Goal: Transaction & Acquisition: Subscribe to service/newsletter

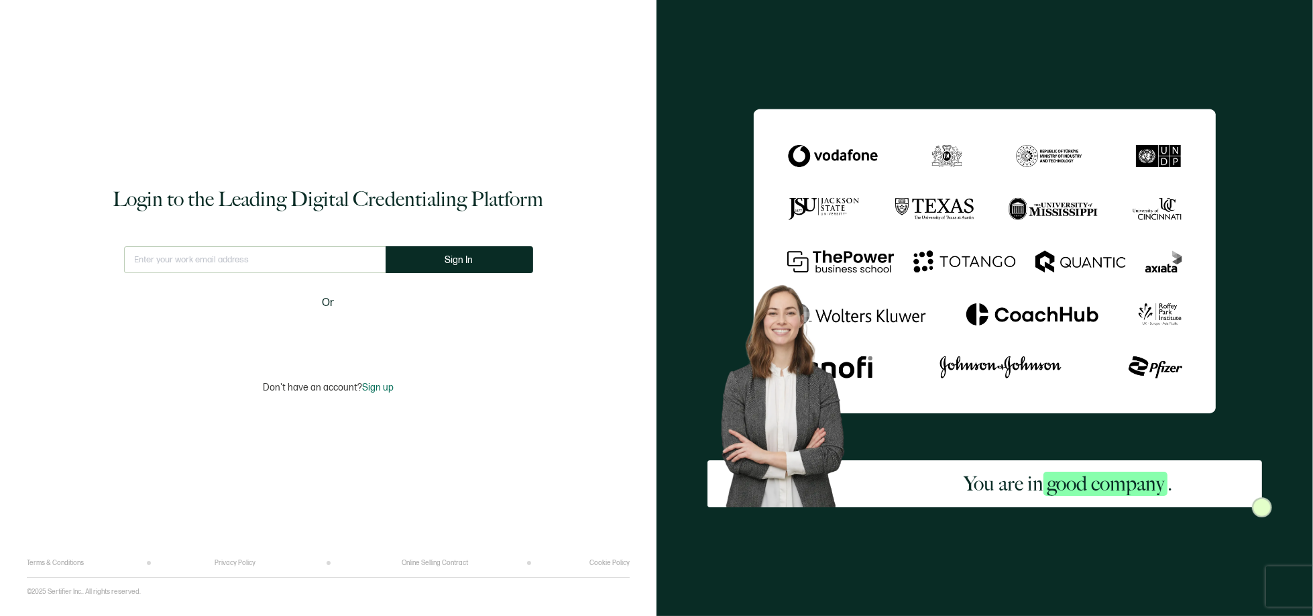
click at [270, 258] on input "text" at bounding box center [255, 259] width 262 height 27
type input "[EMAIL_ADDRESS][PERSON_NAME][DOMAIN_NAME]"
click at [461, 258] on span "Sign In" at bounding box center [464, 260] width 28 height 10
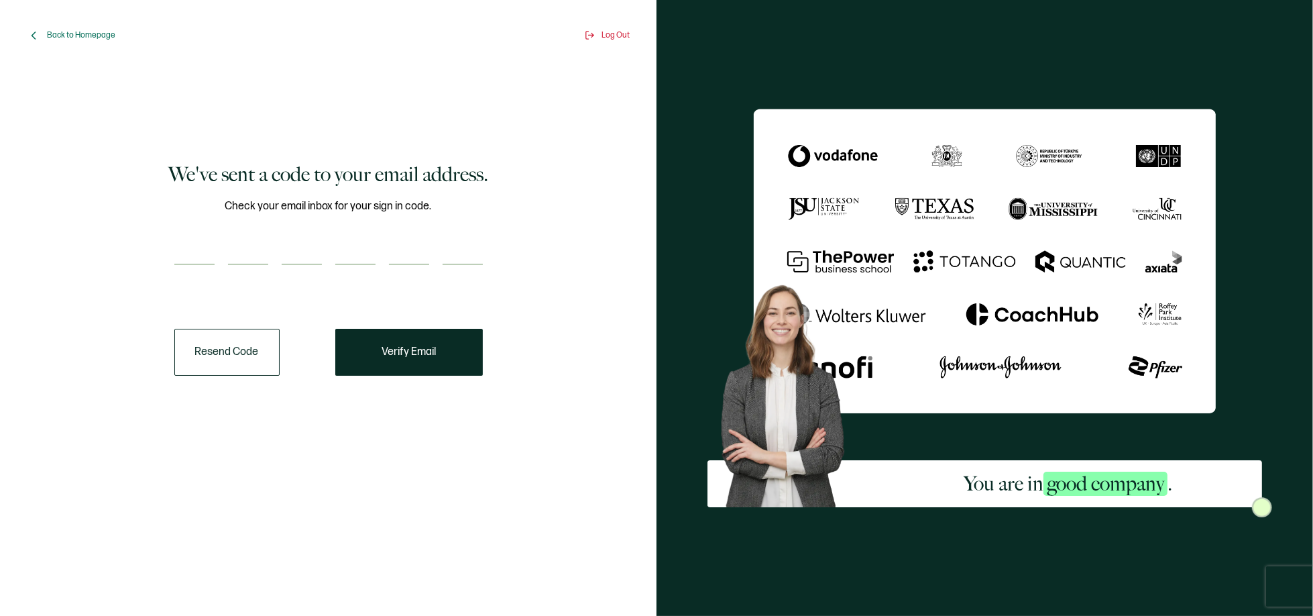
click at [168, 256] on div "We've sent a code to your email address. Check your email inbox for your sign i…" at bounding box center [328, 268] width 583 height 382
click at [188, 255] on input "number" at bounding box center [194, 251] width 40 height 27
type input "8"
type input "4"
type input "5"
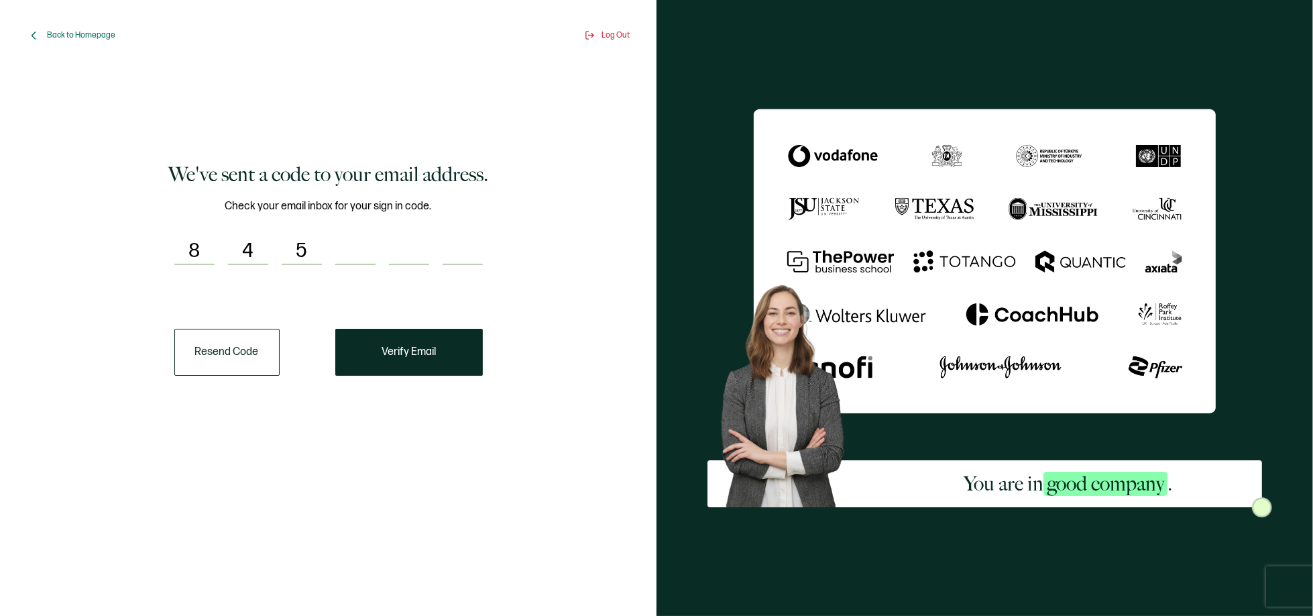
type input "0"
type input "4"
type input "8"
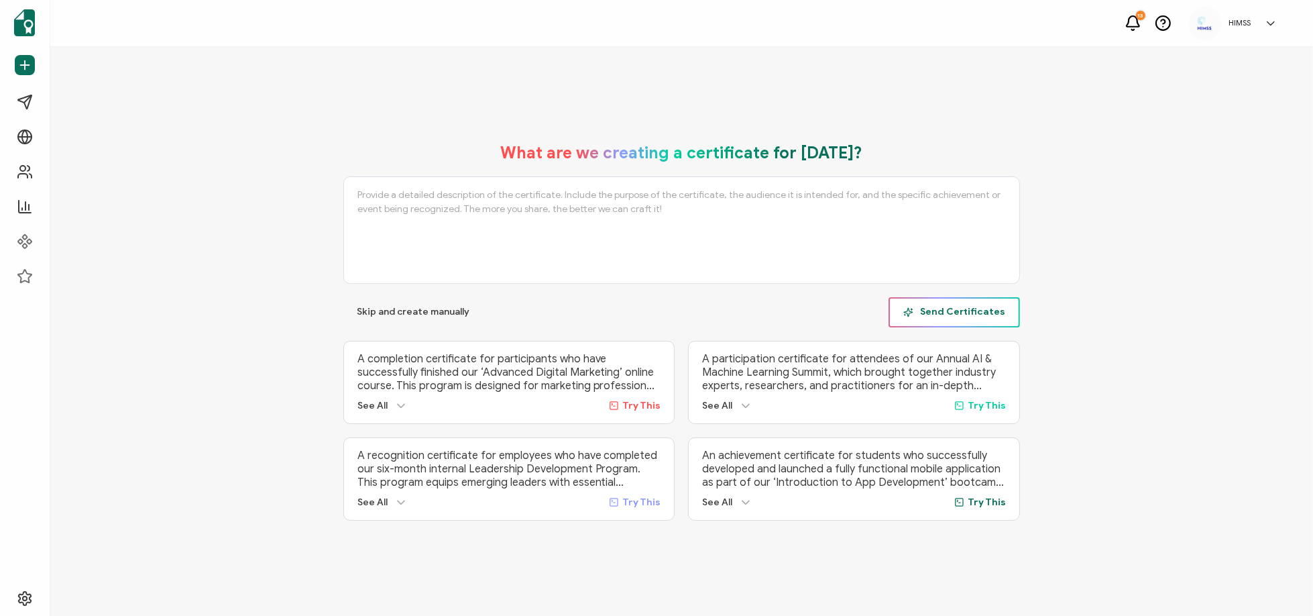
click at [946, 312] on span "Send Certificates" at bounding box center [955, 312] width 102 height 10
click at [806, 34] on icon at bounding box center [807, 37] width 7 height 7
click at [380, 310] on span "Skip and create manually" at bounding box center [413, 311] width 113 height 9
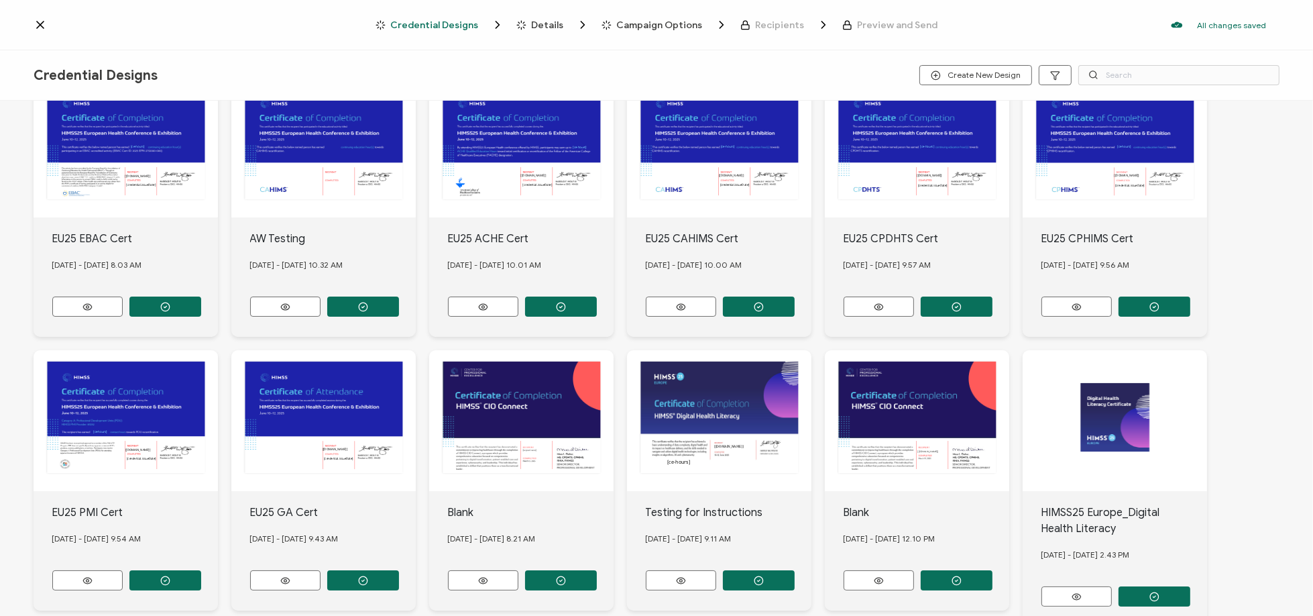
scroll to position [134, 0]
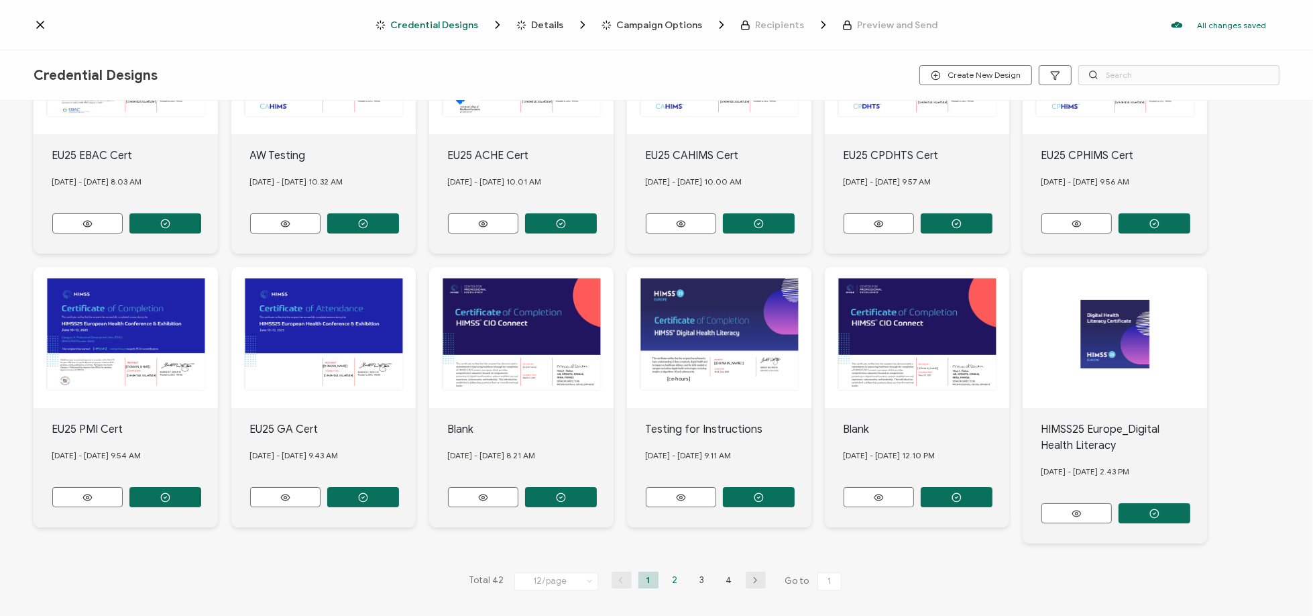
click at [669, 578] on li "2" at bounding box center [675, 580] width 20 height 17
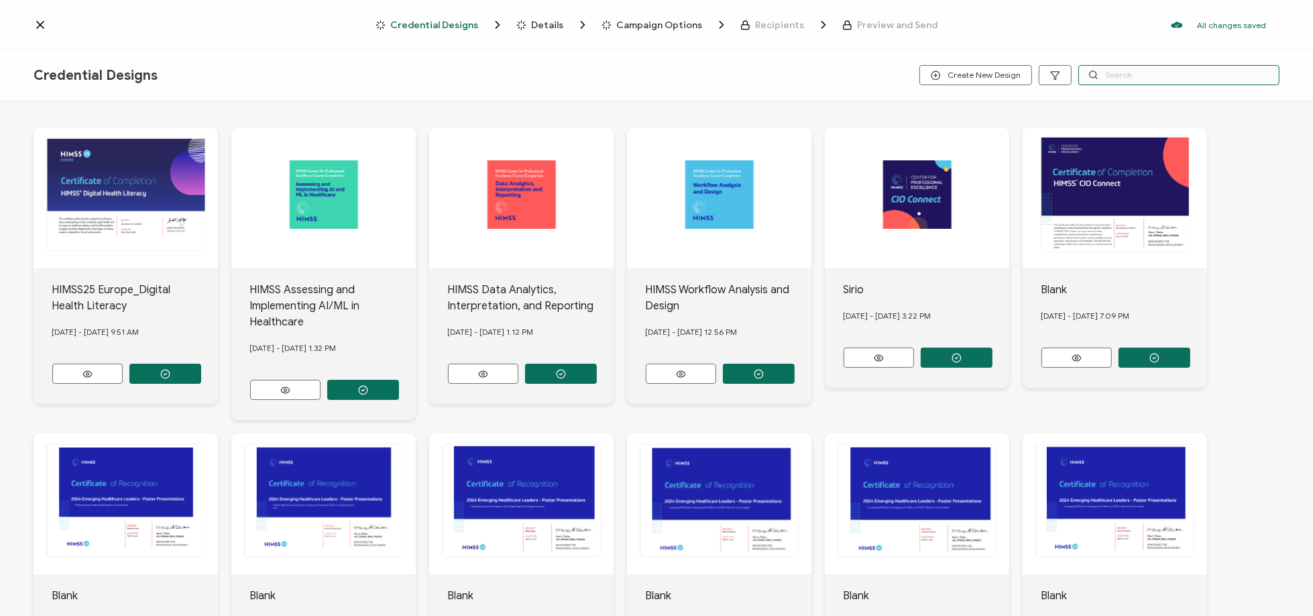
click at [1142, 71] on input "text" at bounding box center [1179, 75] width 201 height 20
type input "WFAD"
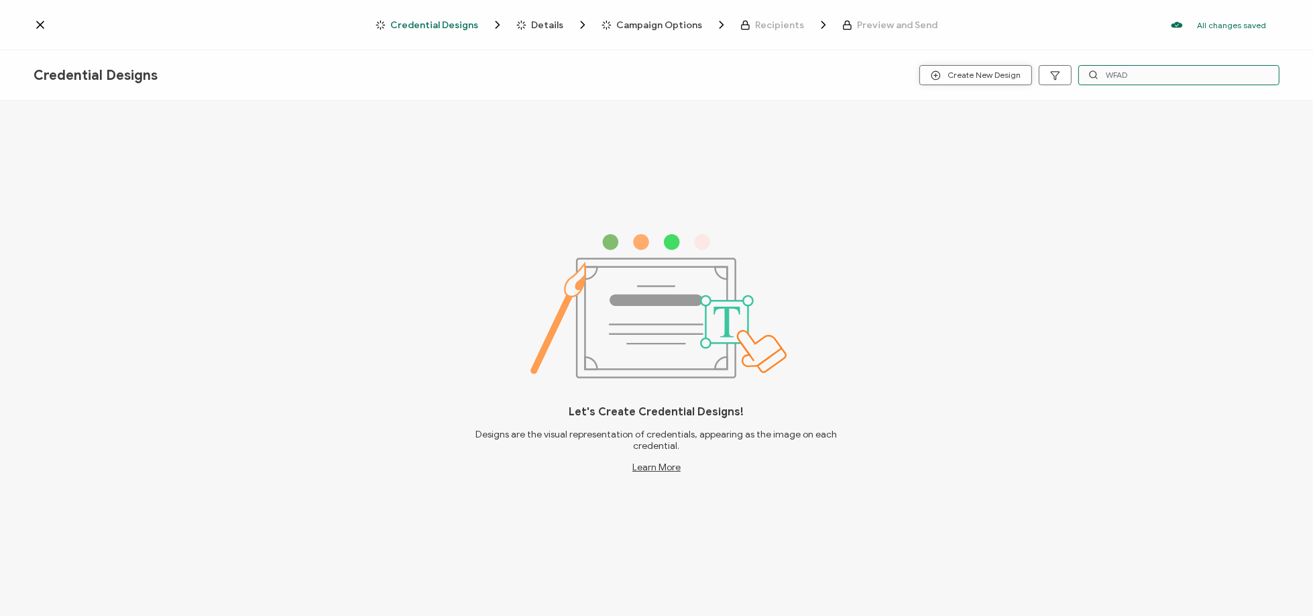
drag, startPoint x: 1147, startPoint y: 72, endPoint x: 1021, endPoint y: 69, distance: 126.2
click at [1021, 69] on div "Create New Design WFAD" at bounding box center [1072, 75] width 415 height 20
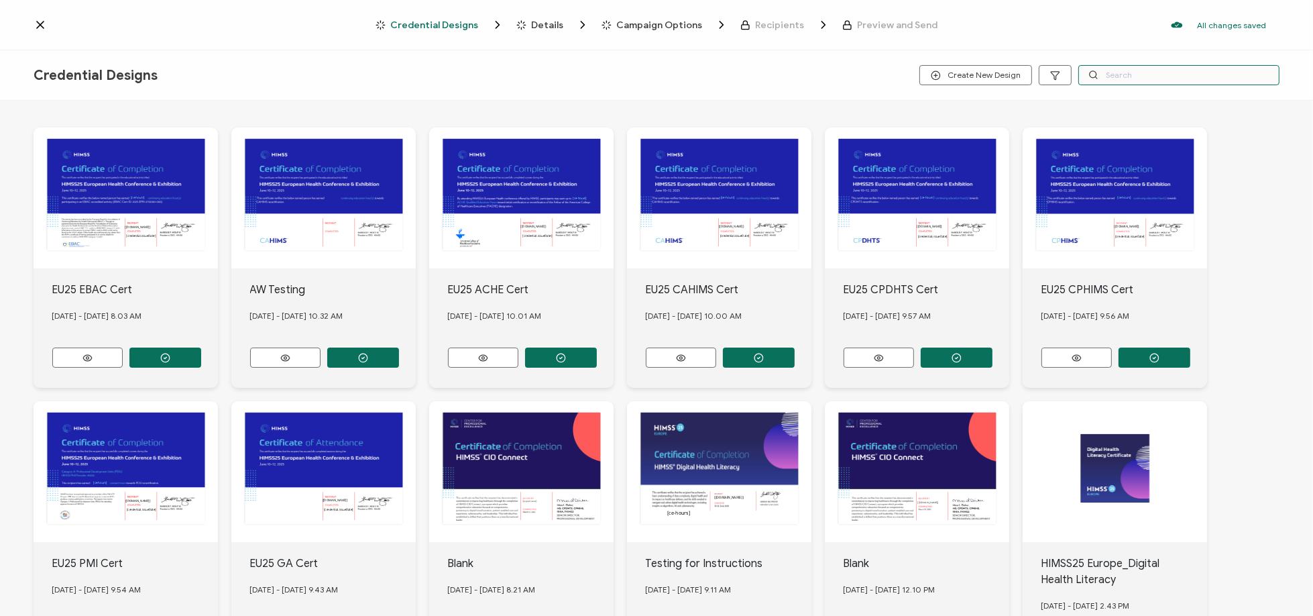
scroll to position [134, 0]
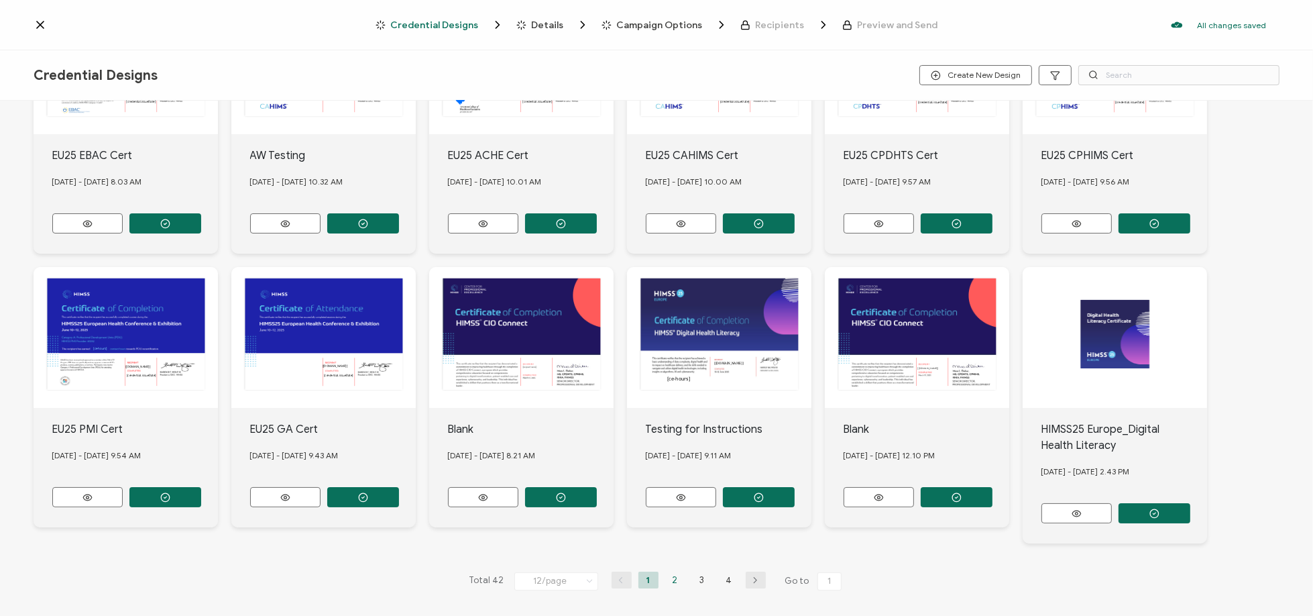
click at [674, 577] on li "2" at bounding box center [675, 580] width 20 height 17
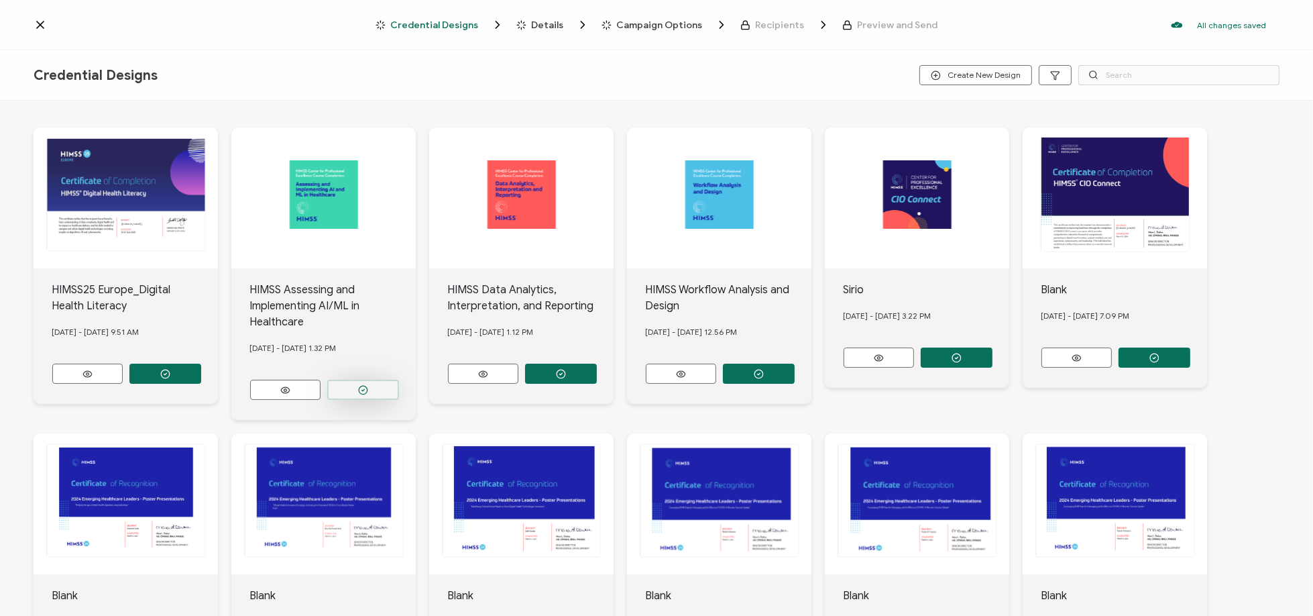
click at [201, 384] on button "button" at bounding box center [165, 374] width 72 height 20
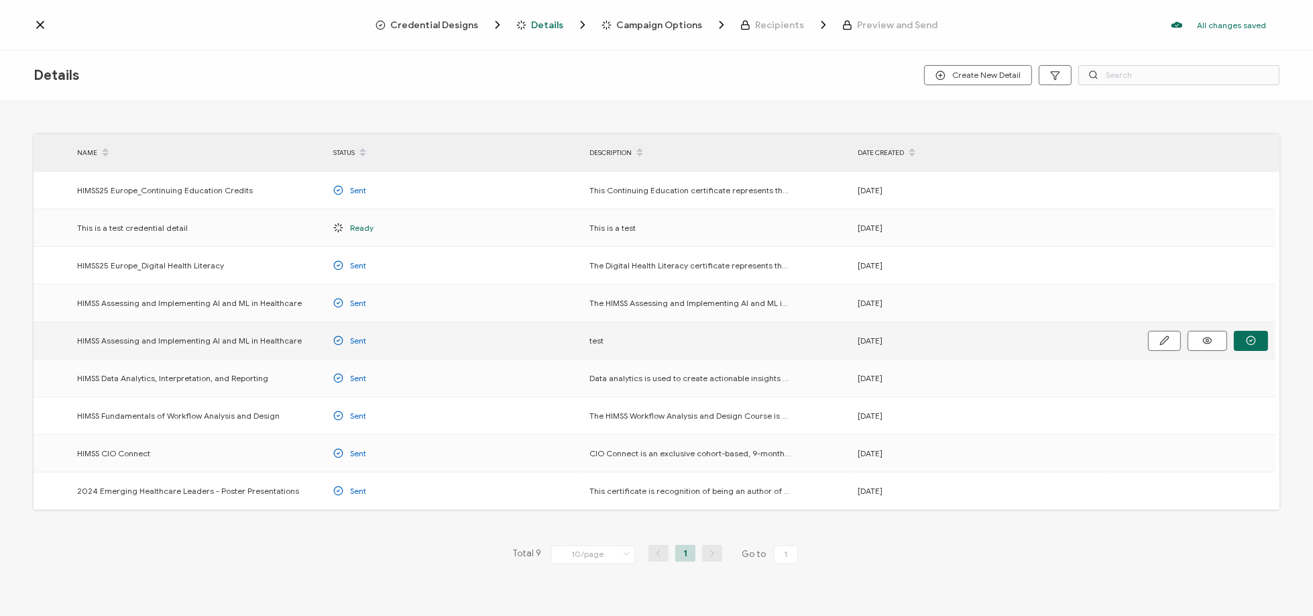
click at [246, 345] on span "HIMSS Assessing and Implementing AI and ML in Healthcare" at bounding box center [189, 340] width 225 height 15
click at [0, 0] on button "button" at bounding box center [0, 0] width 0 height 0
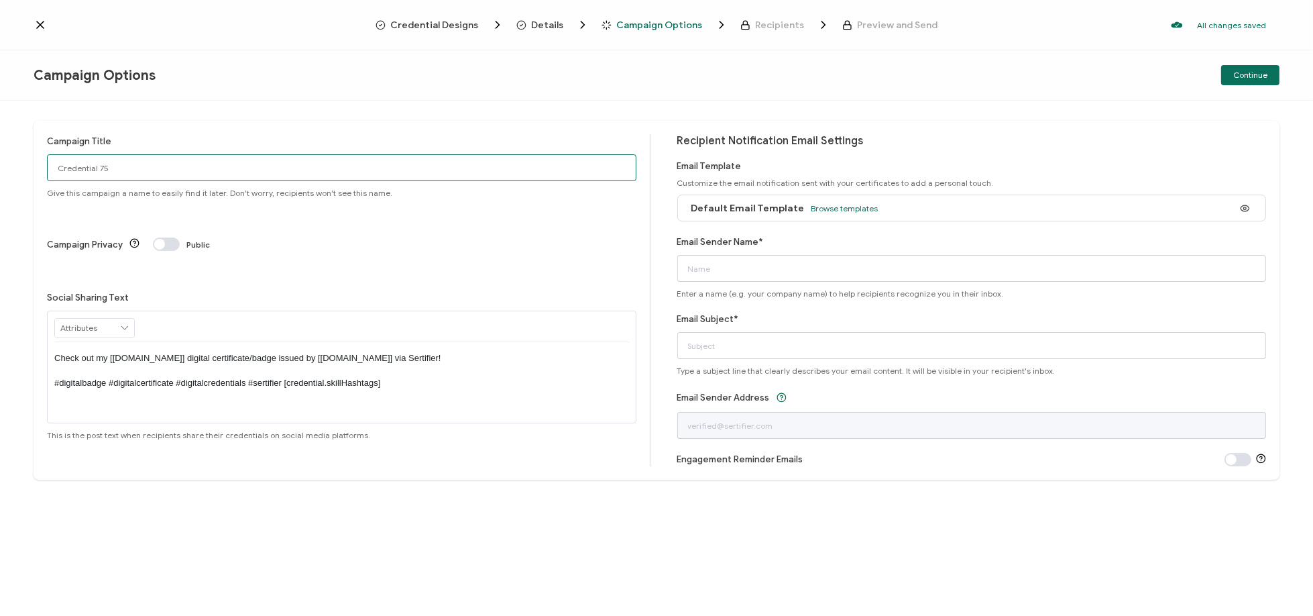
drag, startPoint x: 148, startPoint y: 168, endPoint x: -9, endPoint y: 162, distance: 156.4
click at [0, 162] on html "Credential Designs Details Campaign Options Recipients Preview and Send All cha…" at bounding box center [656, 308] width 1313 height 616
type input "AIML_2025_August"
click at [1235, 214] on button at bounding box center [1246, 208] width 28 height 20
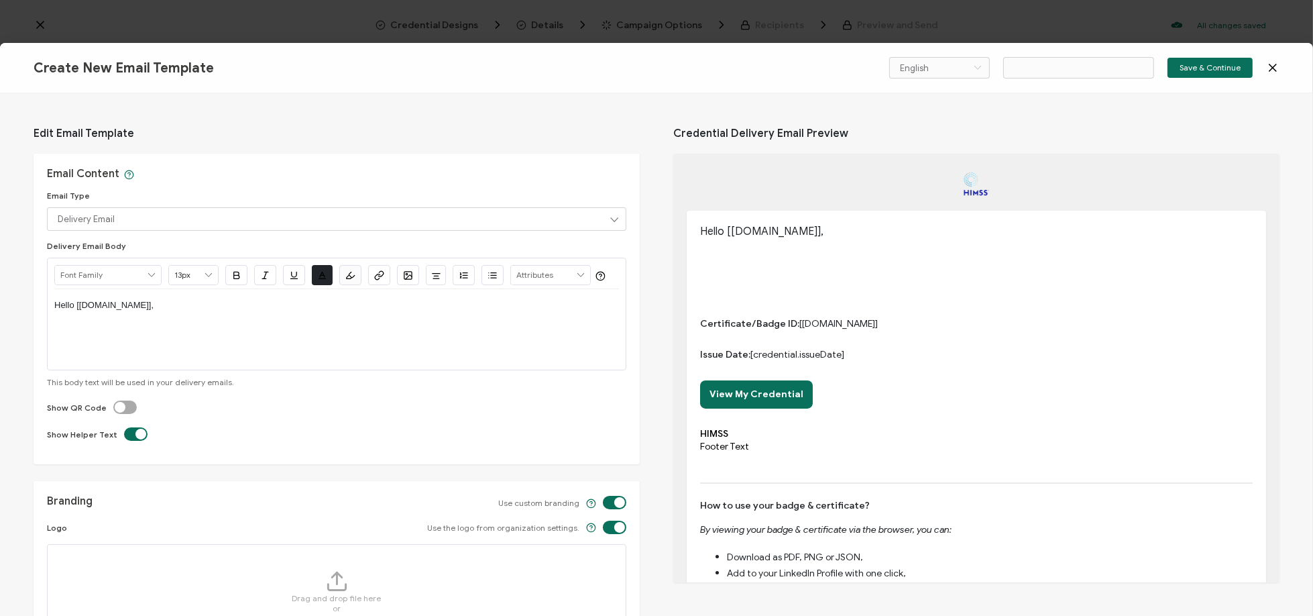
type input "Email Template 7"
click at [1269, 63] on icon at bounding box center [1272, 67] width 13 height 13
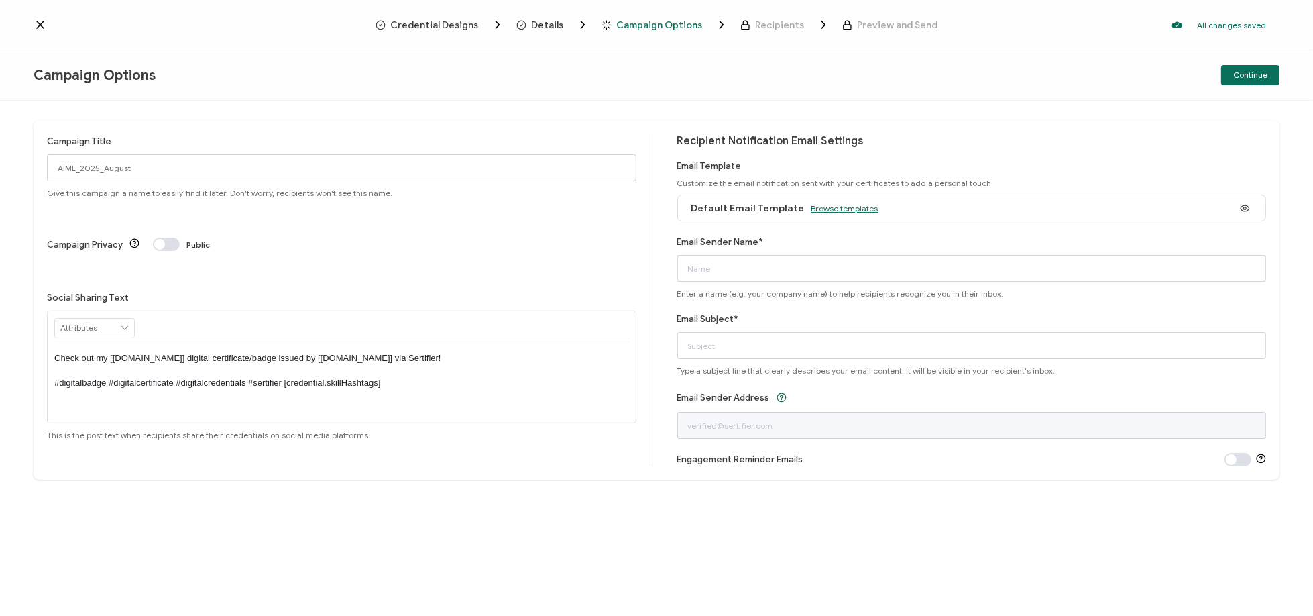
click at [846, 208] on span "Browse templates" at bounding box center [845, 208] width 67 height 10
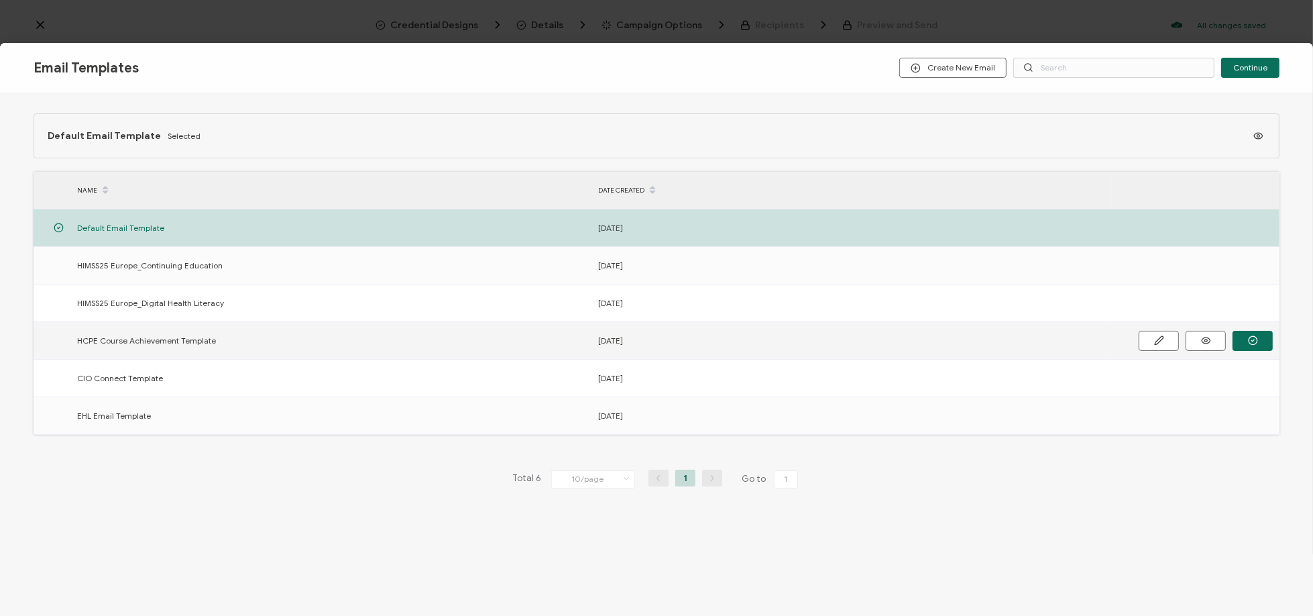
click at [139, 340] on span "HCPE Course Achievement Template" at bounding box center [146, 340] width 139 height 15
click at [0, 0] on button "button" at bounding box center [0, 0] width 0 height 0
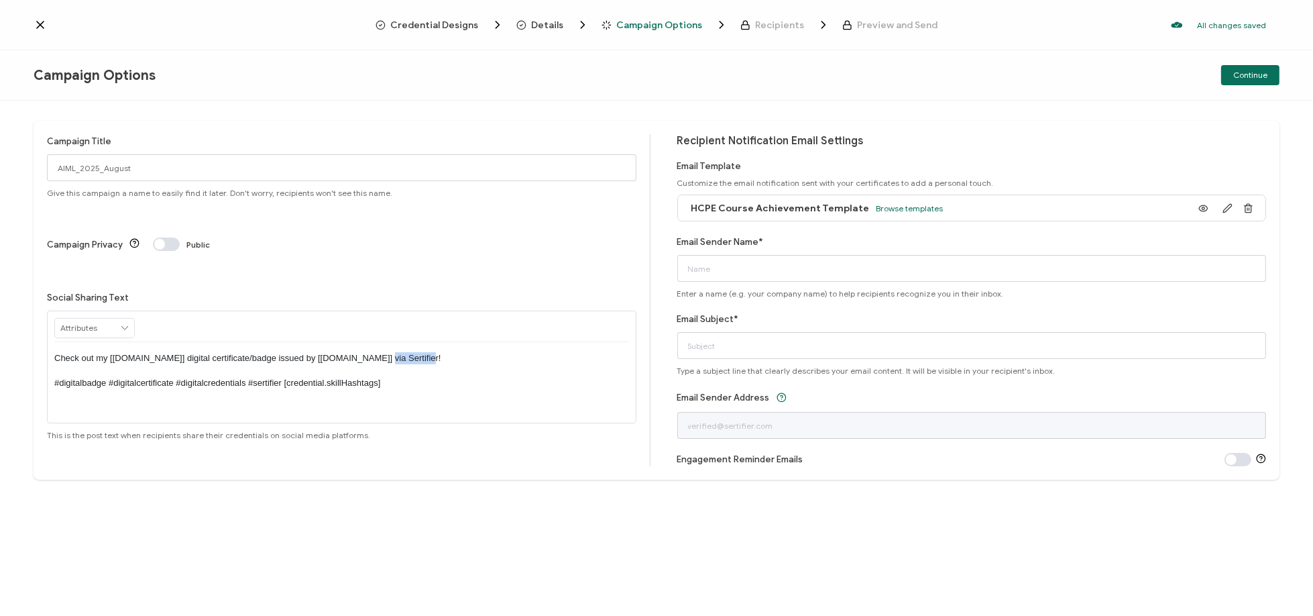
drag, startPoint x: 366, startPoint y: 301, endPoint x: 406, endPoint y: 301, distance: 40.2
click at [406, 352] on p "Check out my [[DOMAIN_NAME]] digital certificate/badge issued by [[DOMAIN_NAME]…" at bounding box center [341, 370] width 575 height 37
click at [751, 280] on input "Email Sender Name*" at bounding box center [973, 268] width 590 height 27
click at [42, 23] on icon at bounding box center [40, 24] width 13 height 13
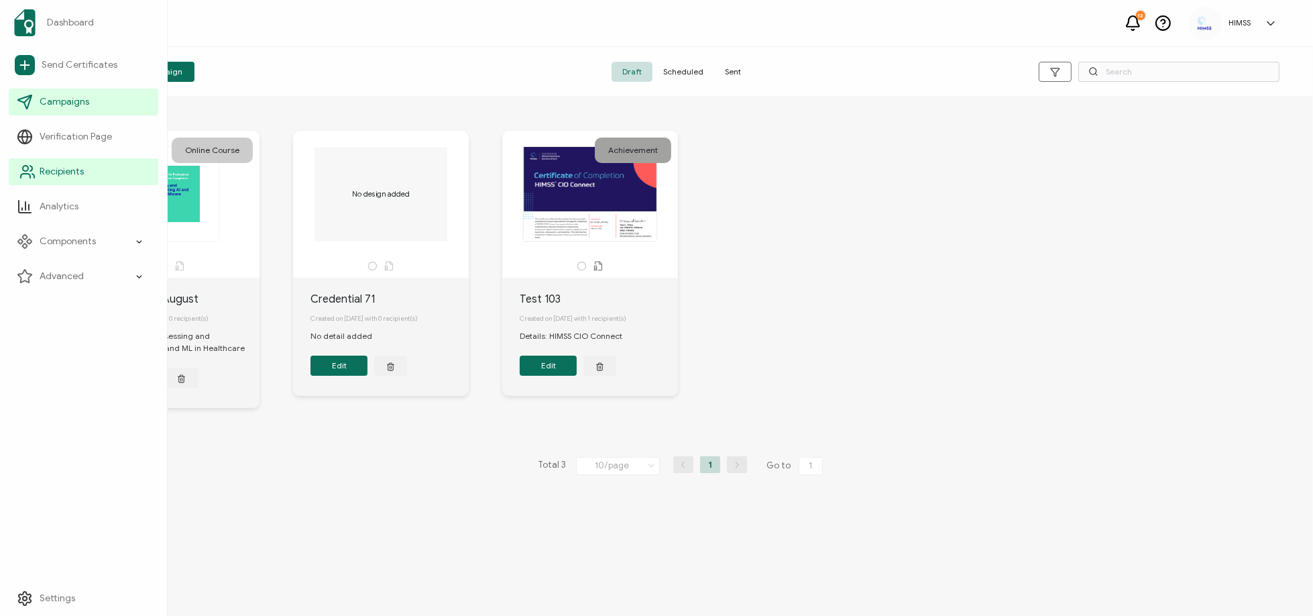
click at [76, 177] on span "Recipients" at bounding box center [62, 171] width 44 height 13
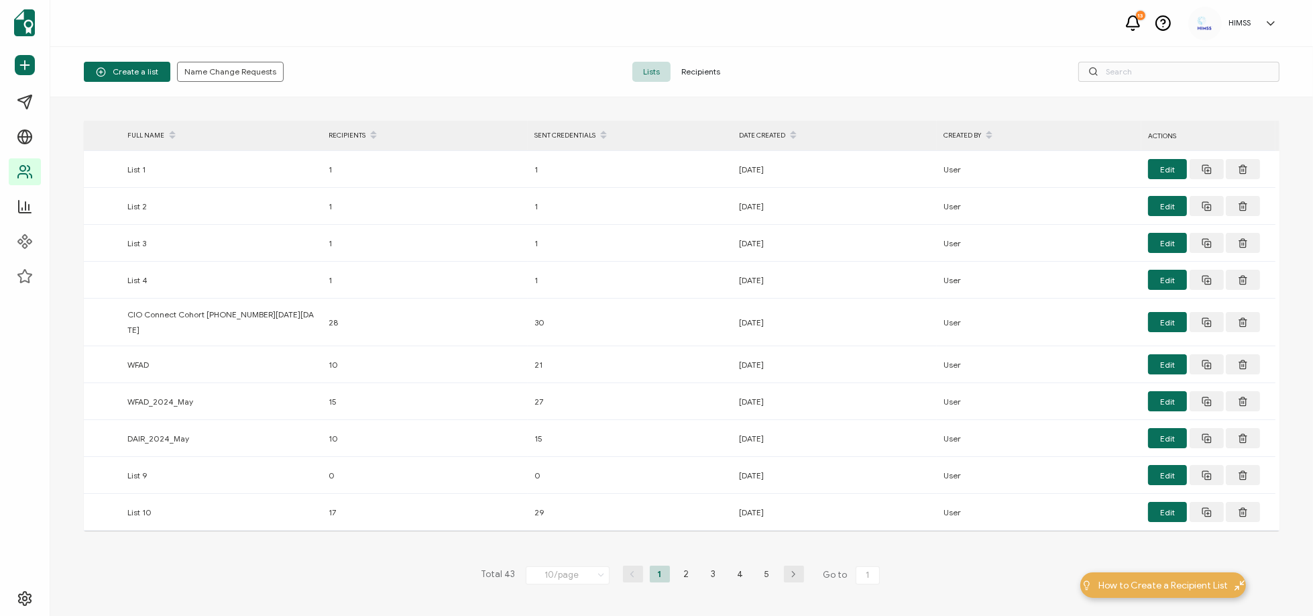
click at [694, 70] on span "Recipients" at bounding box center [701, 72] width 60 height 20
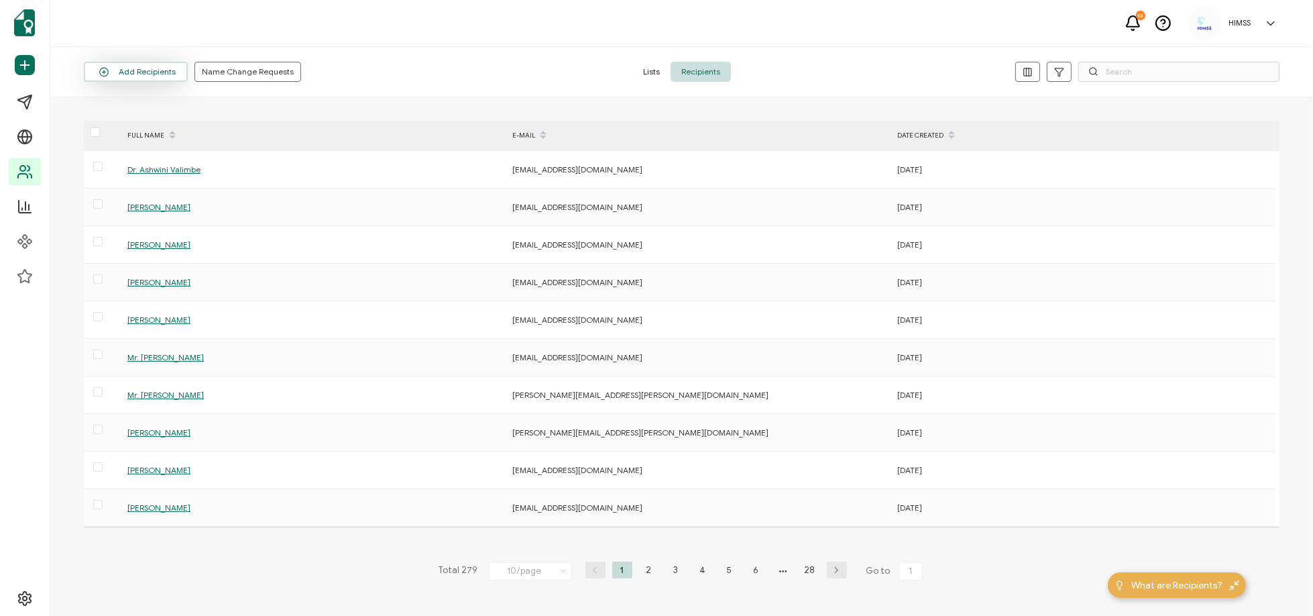
click at [147, 70] on button "Add Recipients" at bounding box center [136, 72] width 104 height 20
click at [152, 99] on li "Upload Spreadsheet" at bounding box center [146, 108] width 123 height 22
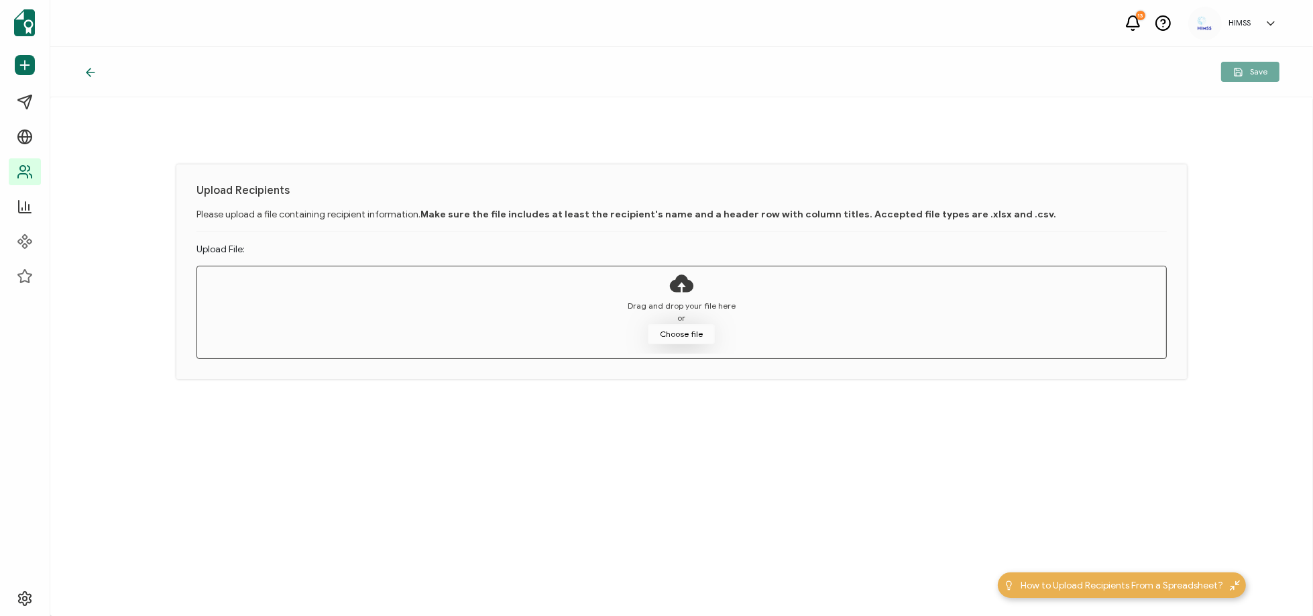
click at [671, 332] on button "Choose file" at bounding box center [681, 334] width 67 height 20
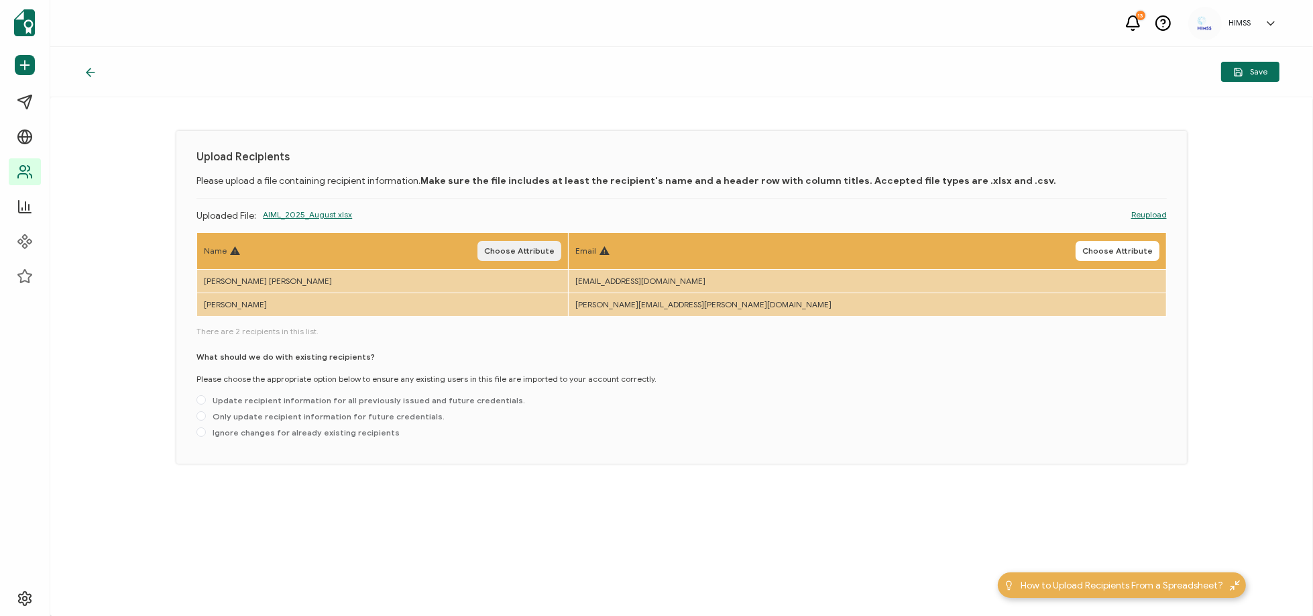
click at [555, 247] on span "Choose Attribute" at bounding box center [519, 251] width 70 height 8
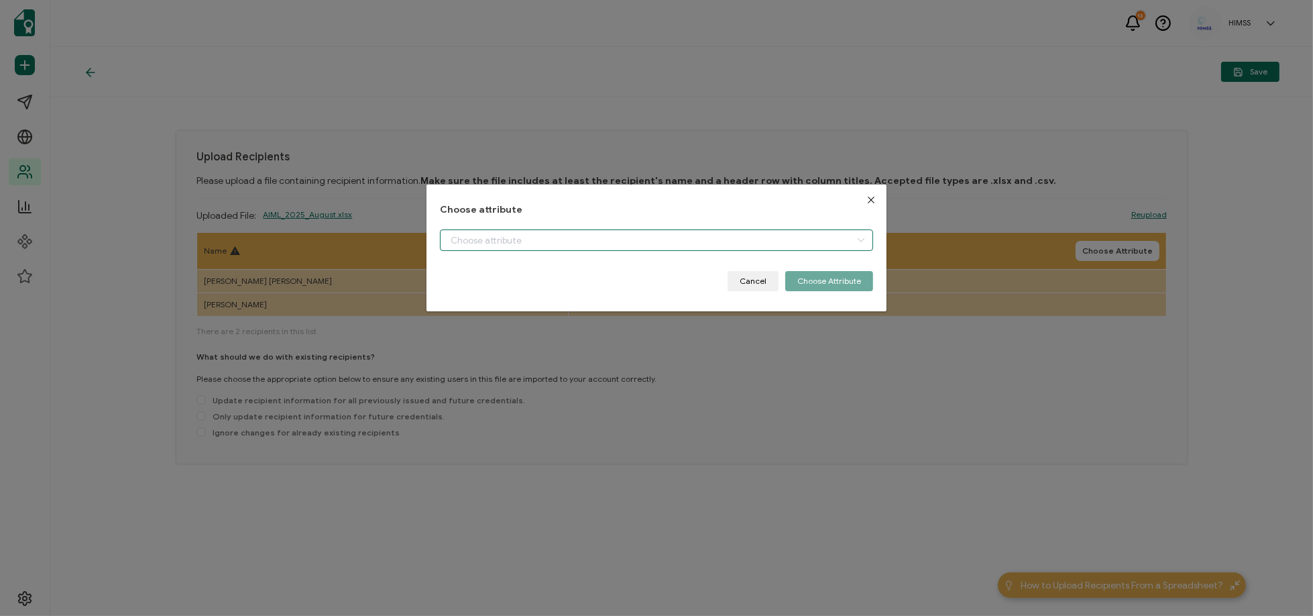
click at [510, 244] on input "dialog" at bounding box center [656, 239] width 433 height 21
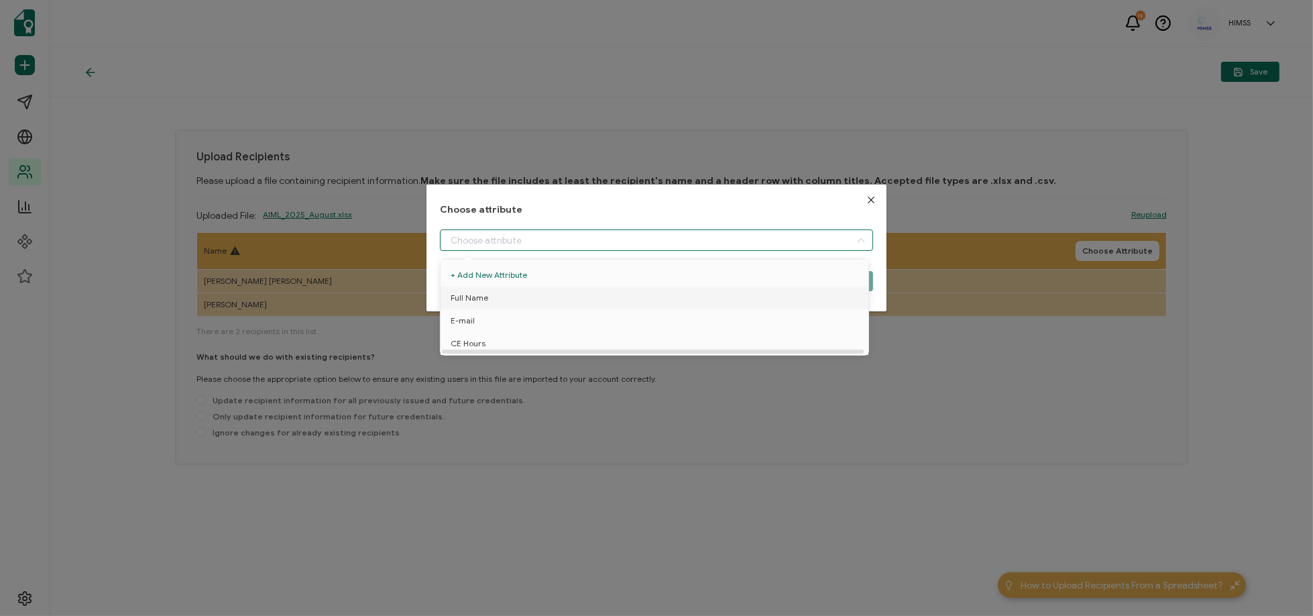
click at [509, 293] on li "Full Name" at bounding box center [656, 297] width 439 height 23
type input "Full Name"
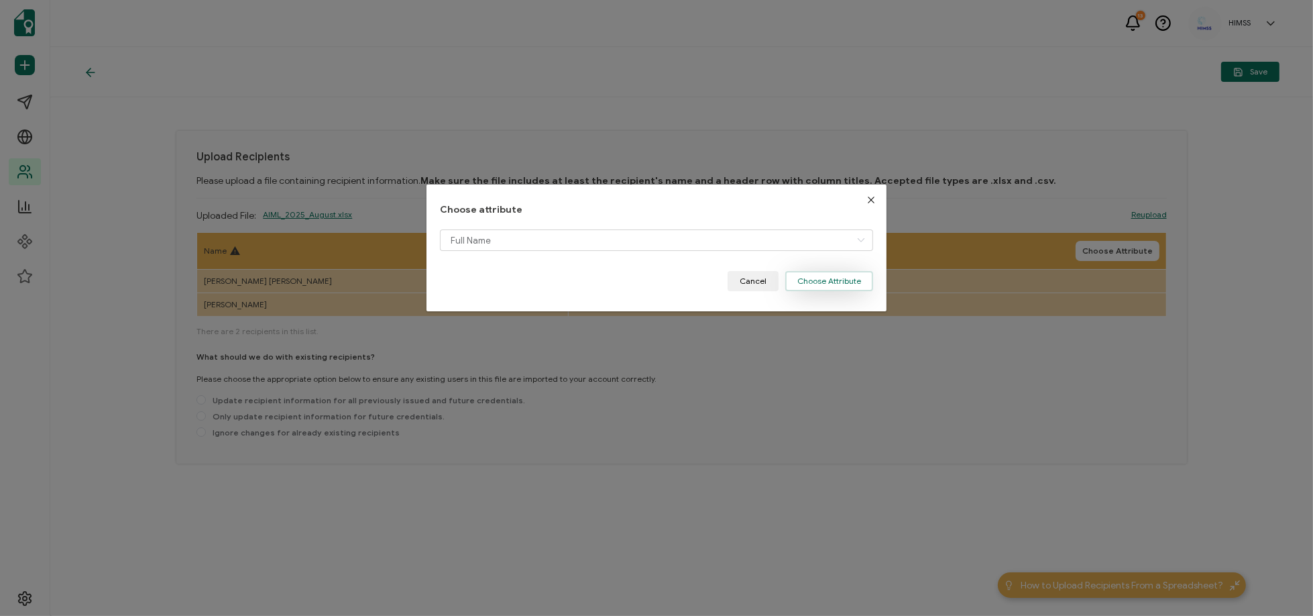
click at [849, 279] on button "Choose Attribute" at bounding box center [830, 281] width 88 height 20
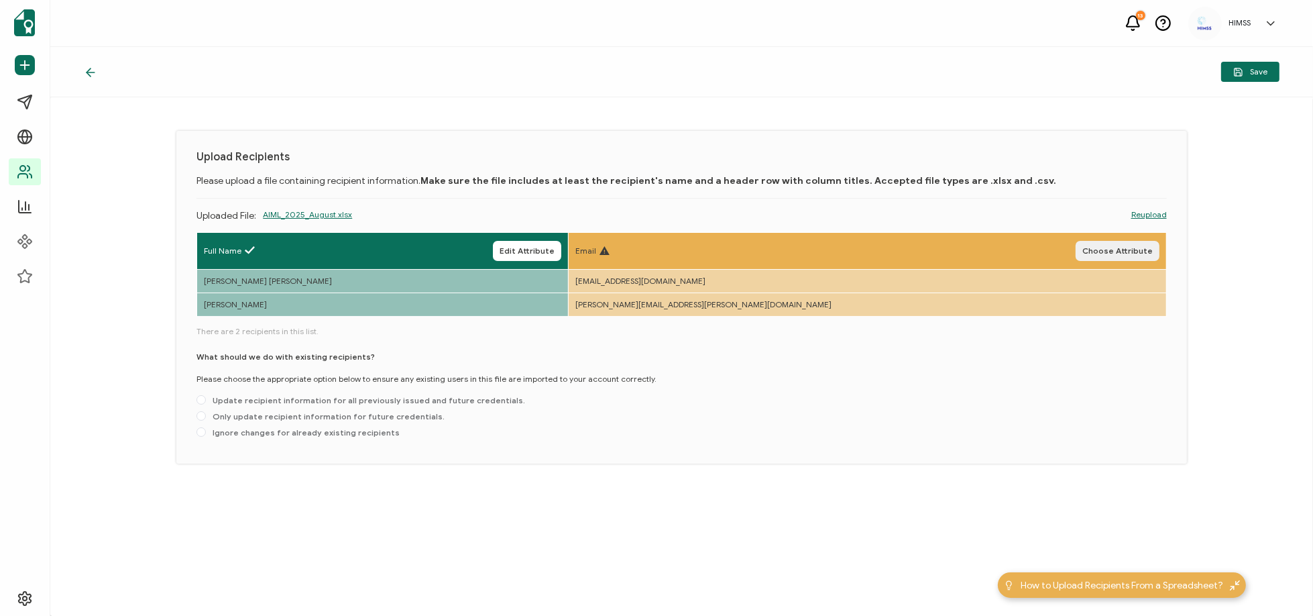
click at [1098, 252] on span "Choose Attribute" at bounding box center [1118, 251] width 70 height 8
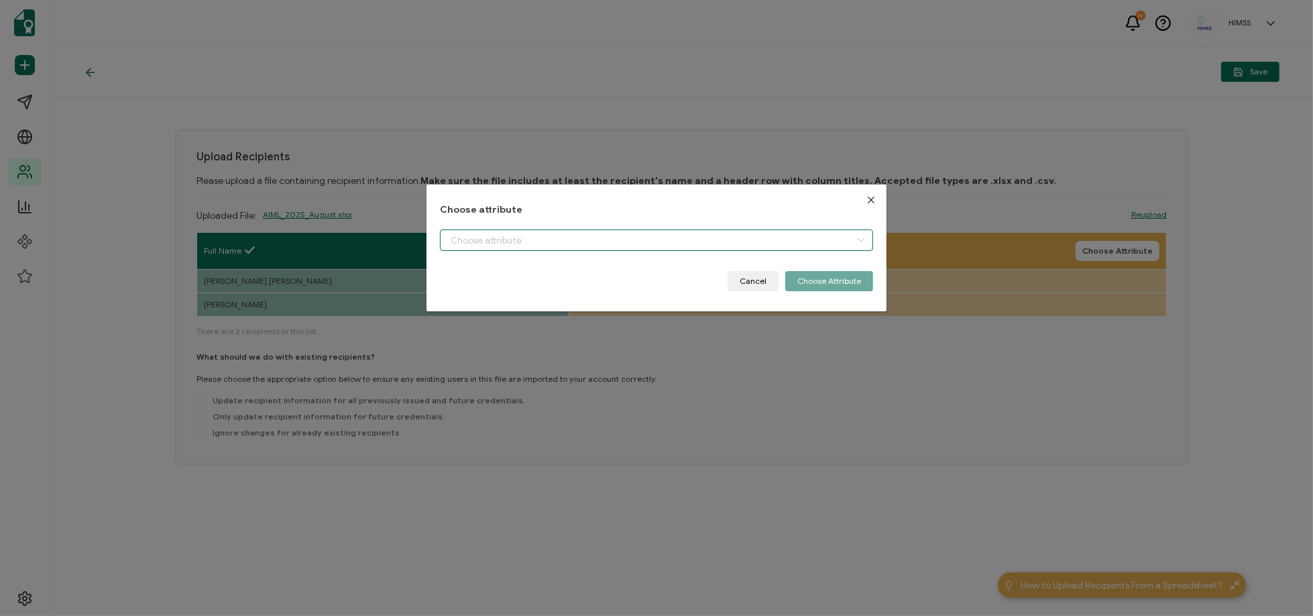
click at [526, 247] on input "dialog" at bounding box center [656, 239] width 433 height 21
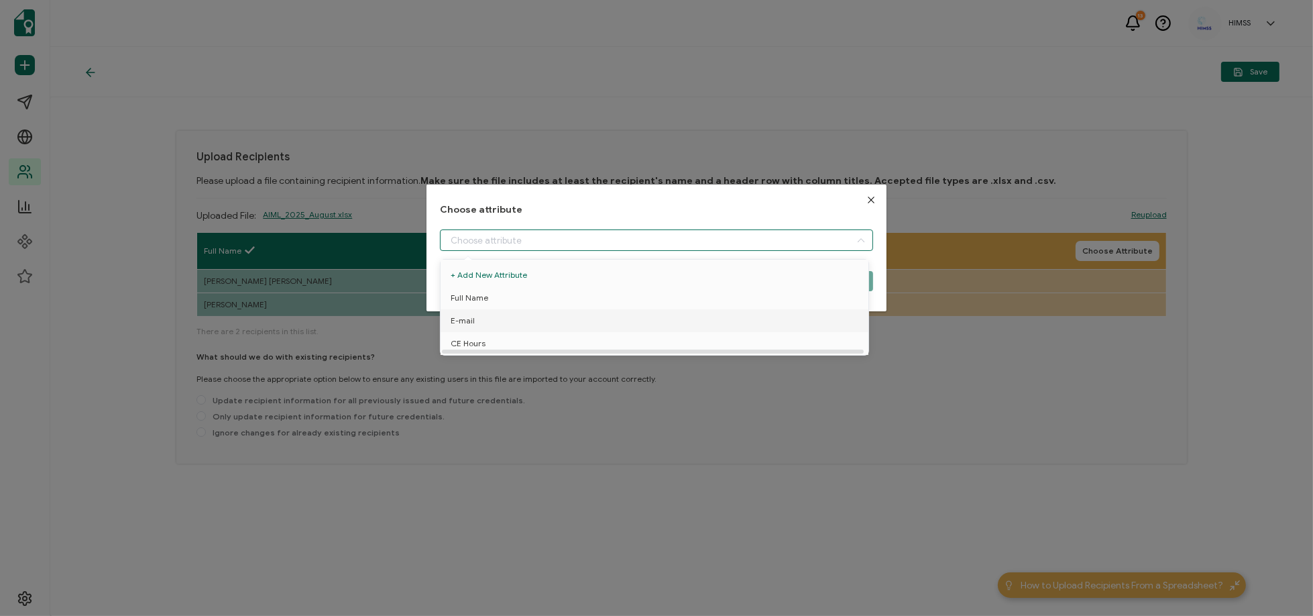
click at [477, 326] on li "E-mail" at bounding box center [656, 320] width 439 height 23
type input "E-mail"
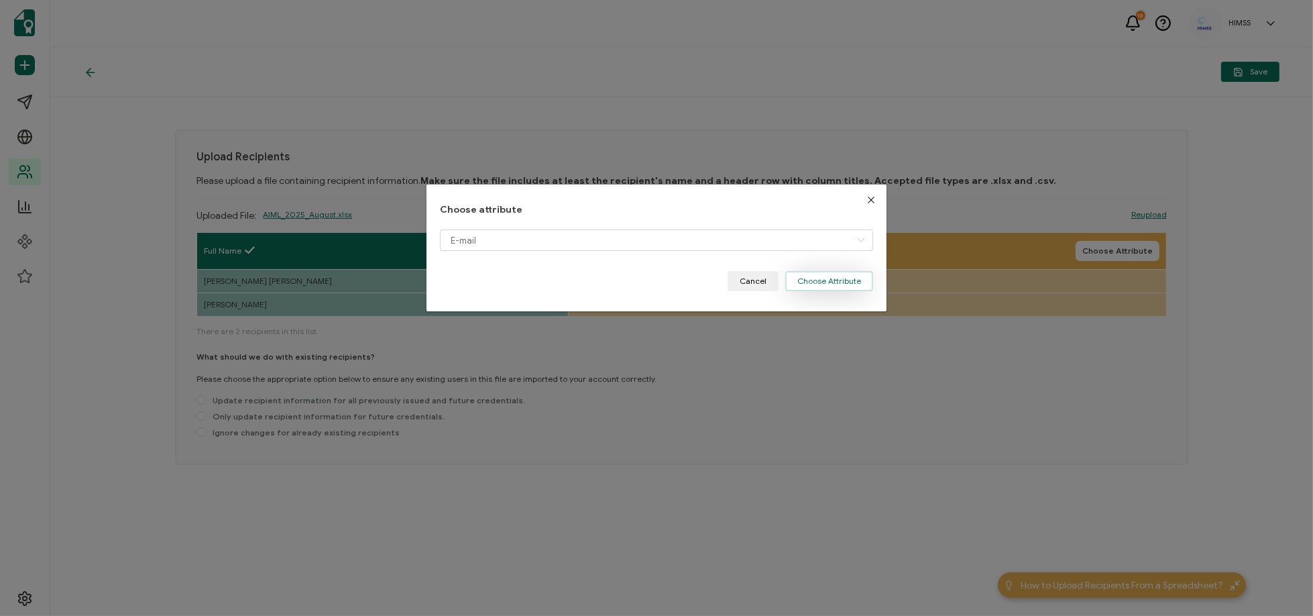
click at [803, 281] on button "Choose Attribute" at bounding box center [830, 281] width 88 height 20
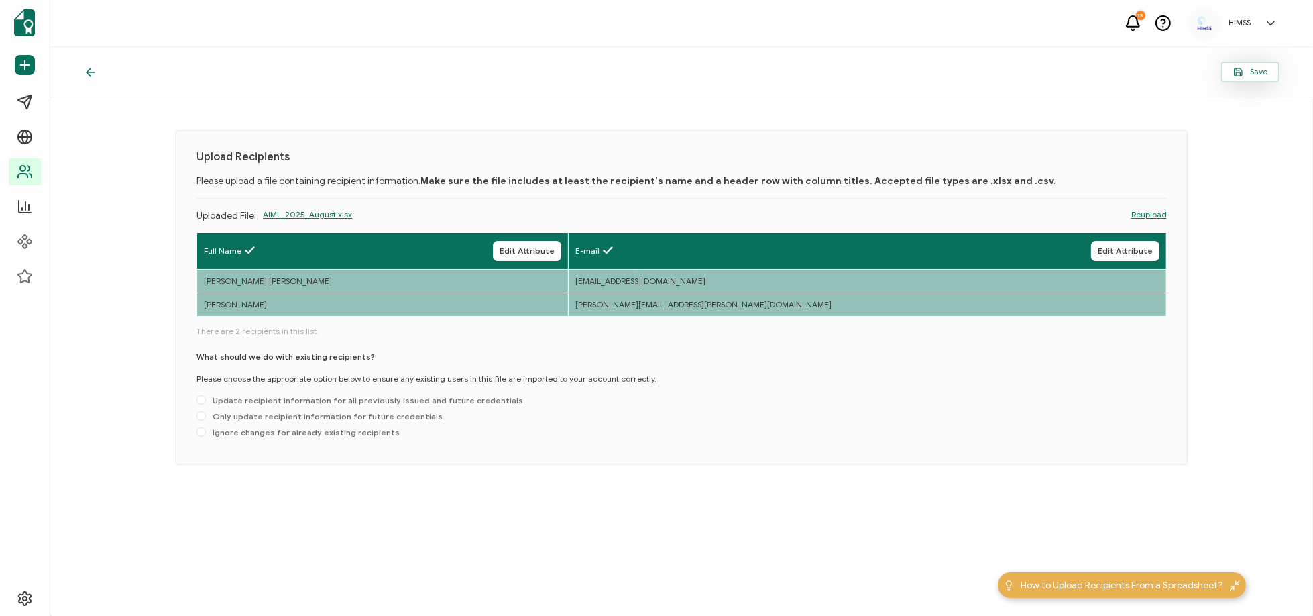
click at [1244, 74] on icon "button" at bounding box center [1239, 72] width 10 height 10
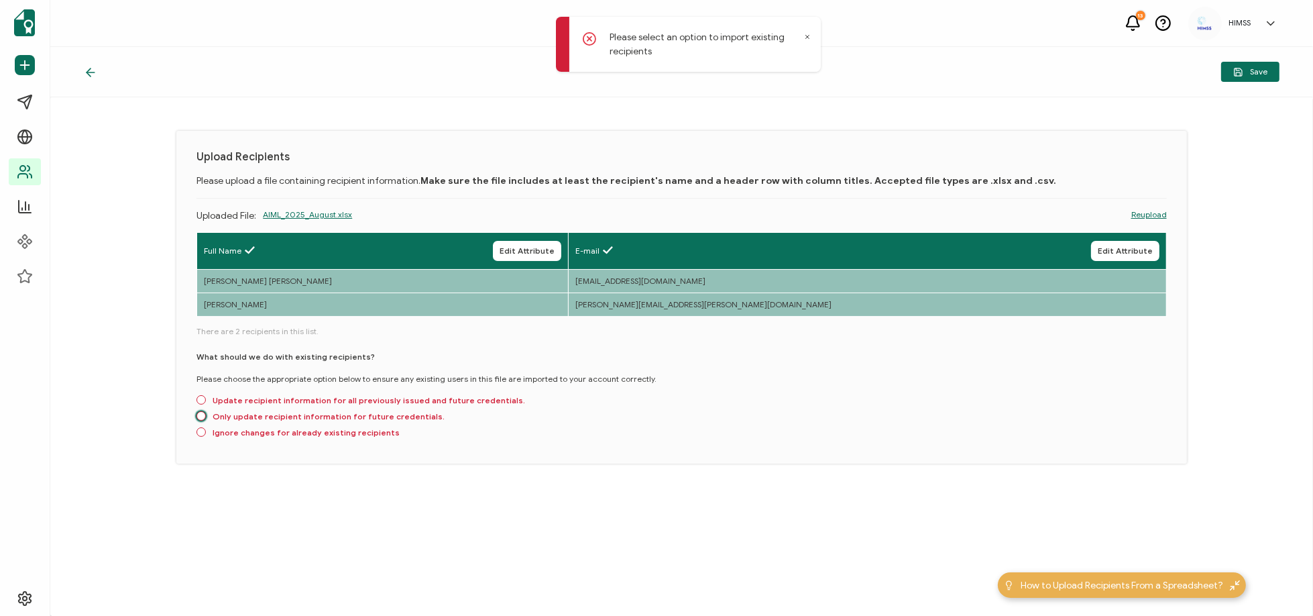
click at [202, 418] on span at bounding box center [201, 415] width 9 height 9
click at [202, 418] on input "Only update recipient information for future credentials." at bounding box center [201, 416] width 9 height 11
radio input "true"
click at [808, 37] on icon at bounding box center [807, 37] width 3 height 3
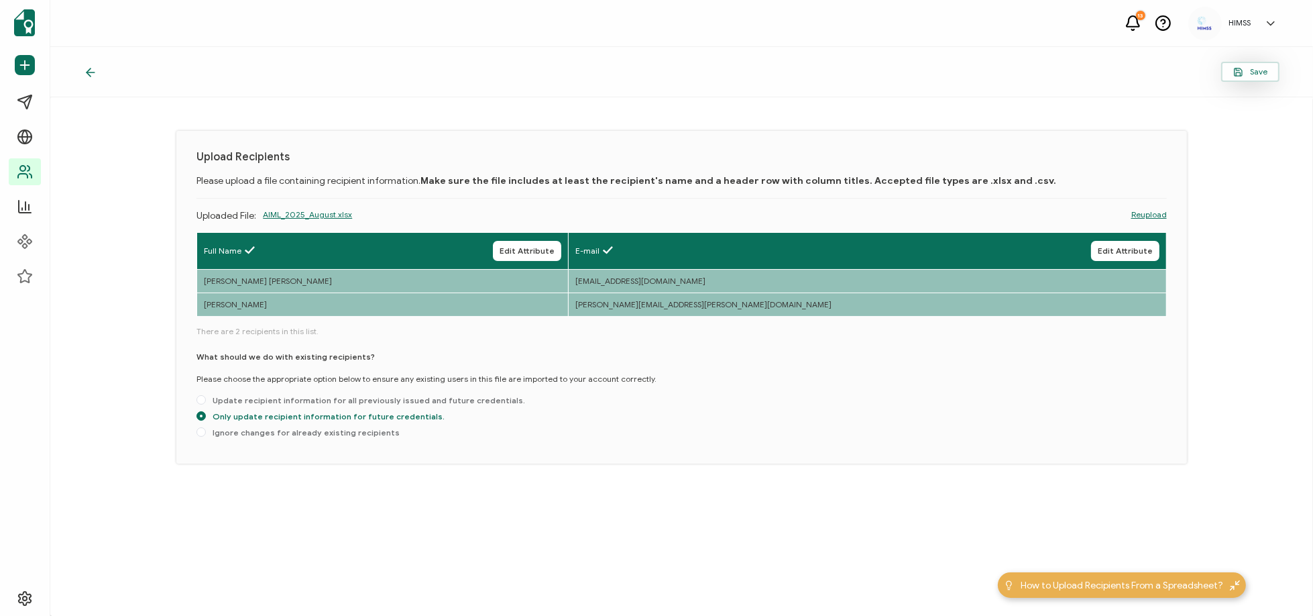
click at [1242, 68] on icon "button" at bounding box center [1239, 72] width 10 height 10
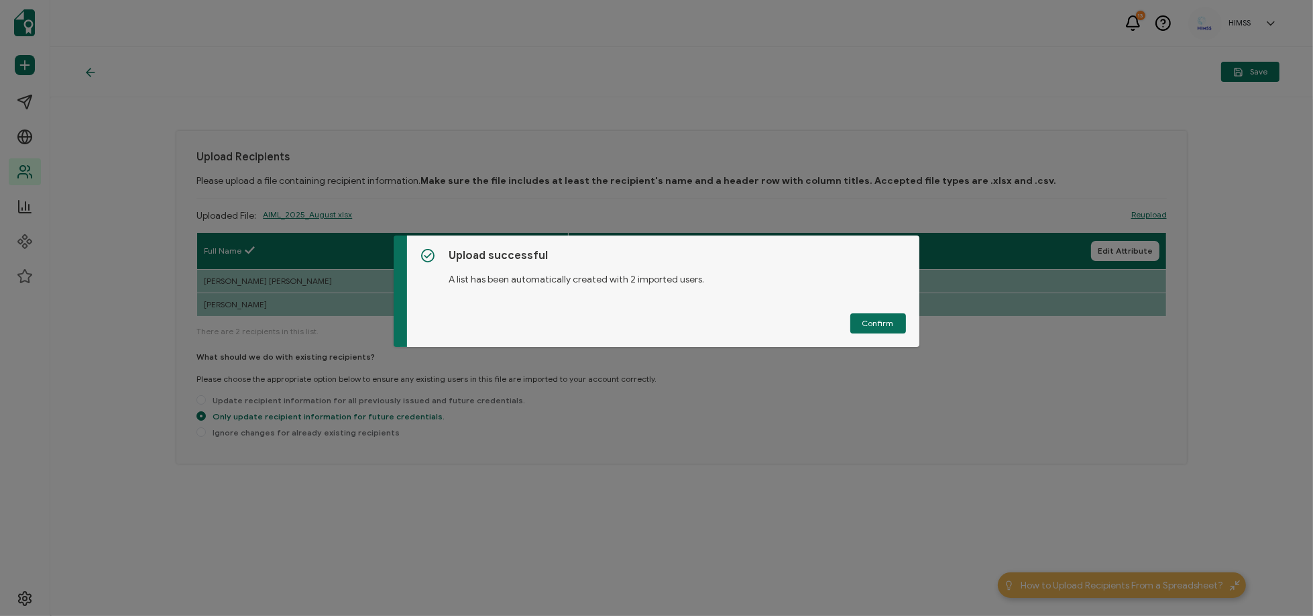
drag, startPoint x: 869, startPoint y: 320, endPoint x: 863, endPoint y: 311, distance: 11.0
click at [870, 319] on span "Confirm" at bounding box center [879, 323] width 32 height 8
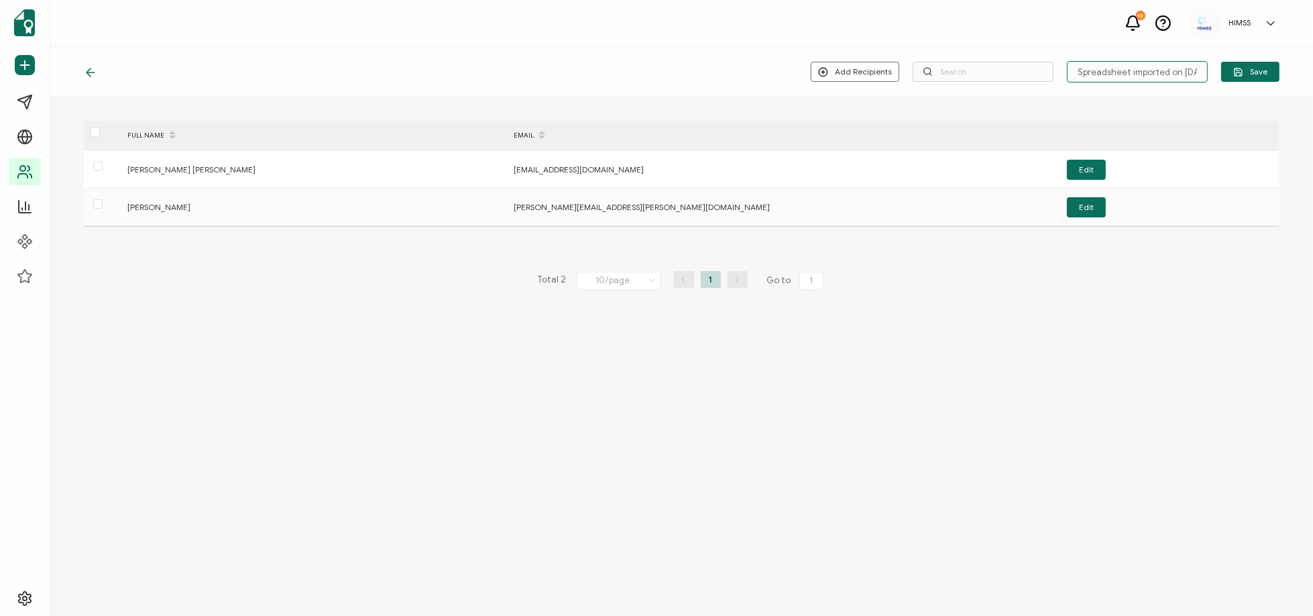
scroll to position [0, 32]
drag, startPoint x: 1079, startPoint y: 72, endPoint x: 1266, endPoint y: 83, distance: 187.5
click at [1266, 83] on div "Add Recipients Upload New Recipients Import from Recipients Spreadsheet importe…" at bounding box center [681, 72] width 1263 height 50
type input "AIML _2025_August"
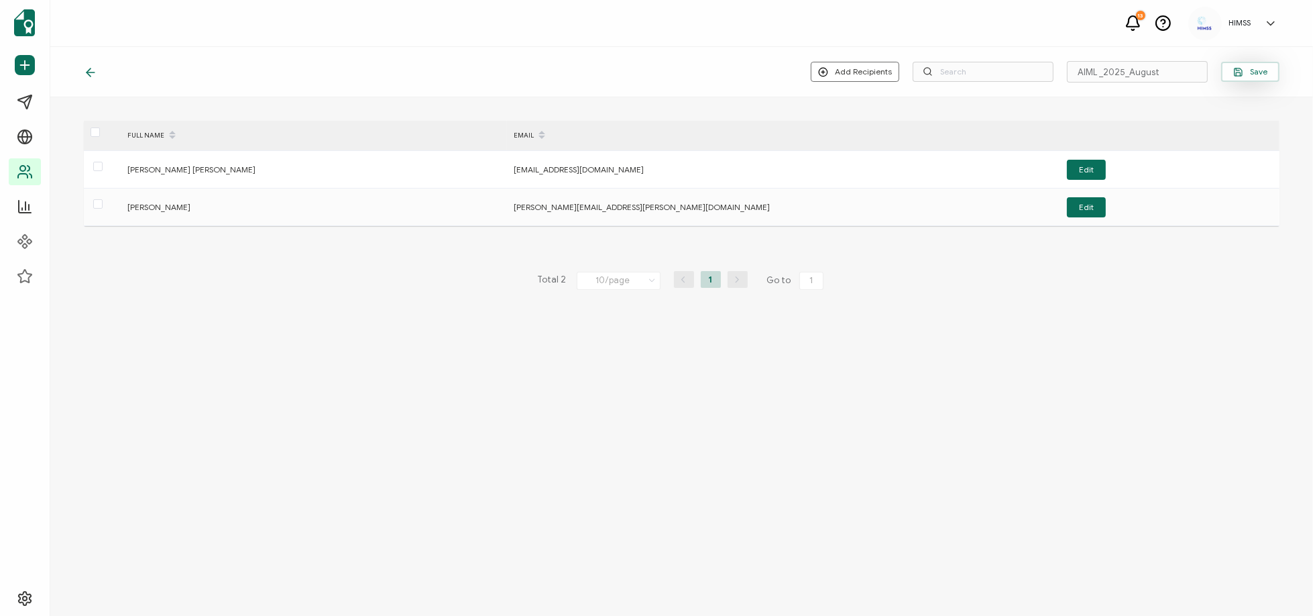
click at [1258, 73] on span "Save" at bounding box center [1251, 72] width 34 height 10
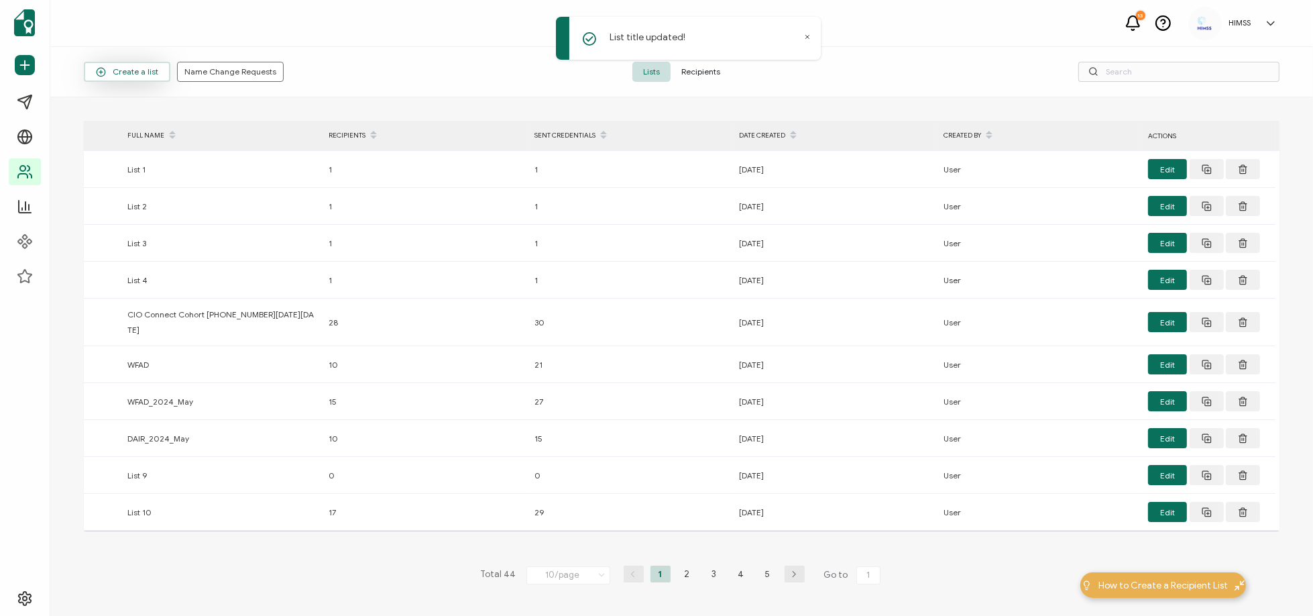
click at [150, 77] on button "Create a list" at bounding box center [127, 72] width 87 height 20
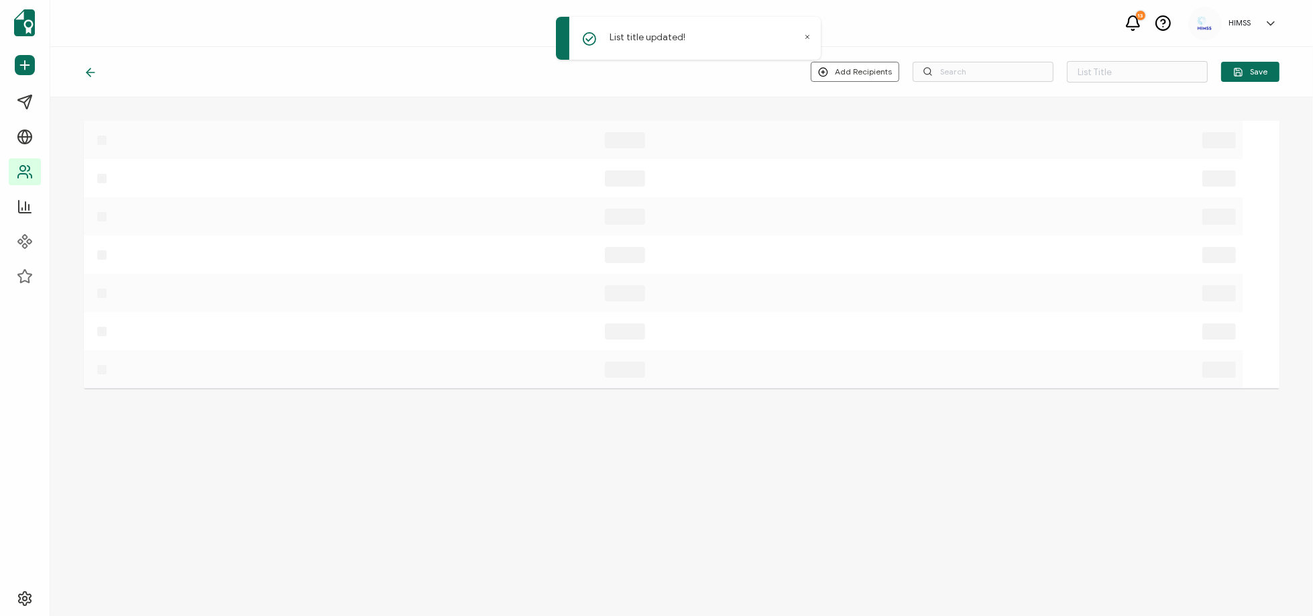
type input "List 45"
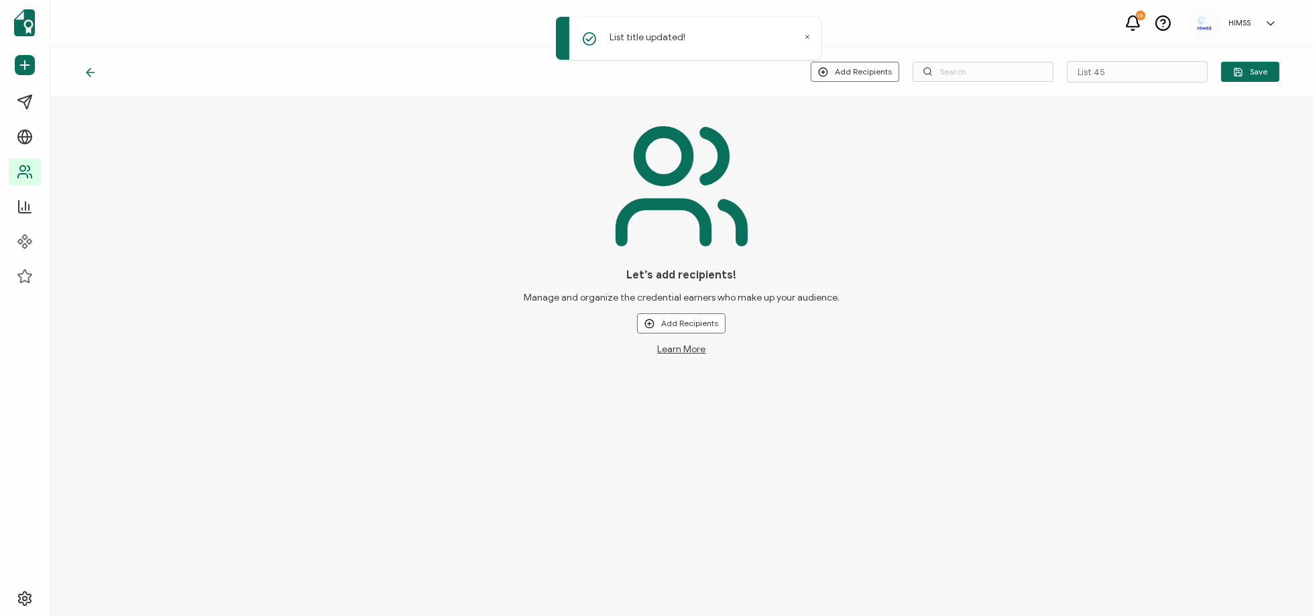
click at [89, 72] on icon at bounding box center [91, 72] width 8 height 0
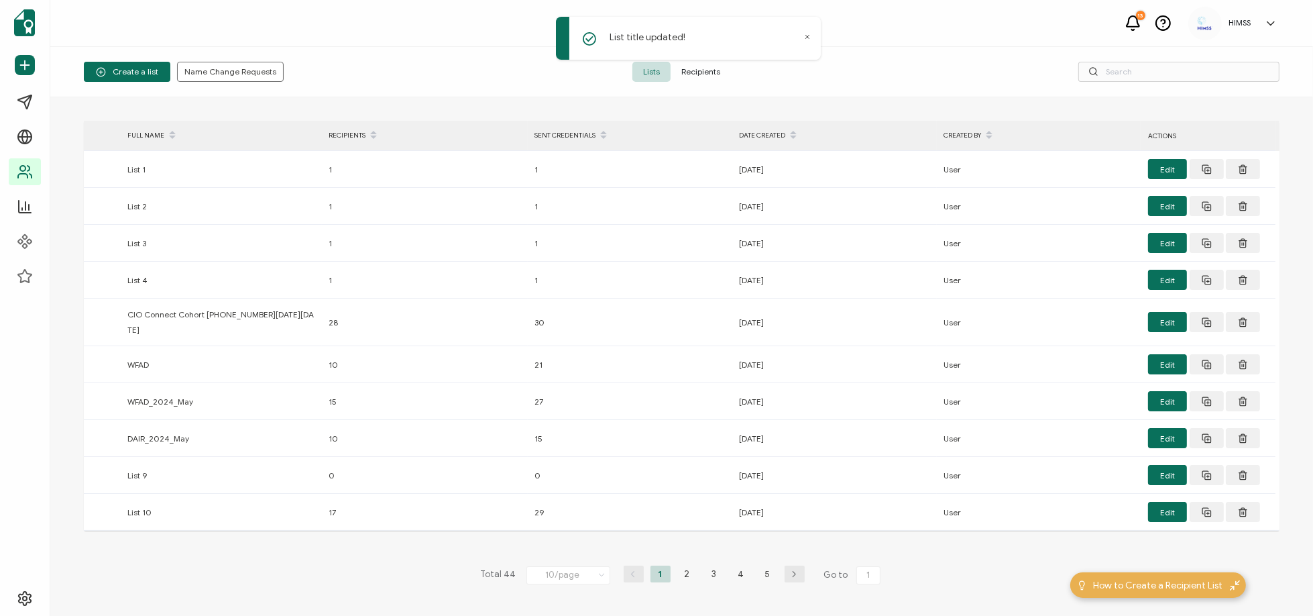
click at [698, 74] on span "Recipients" at bounding box center [701, 72] width 60 height 20
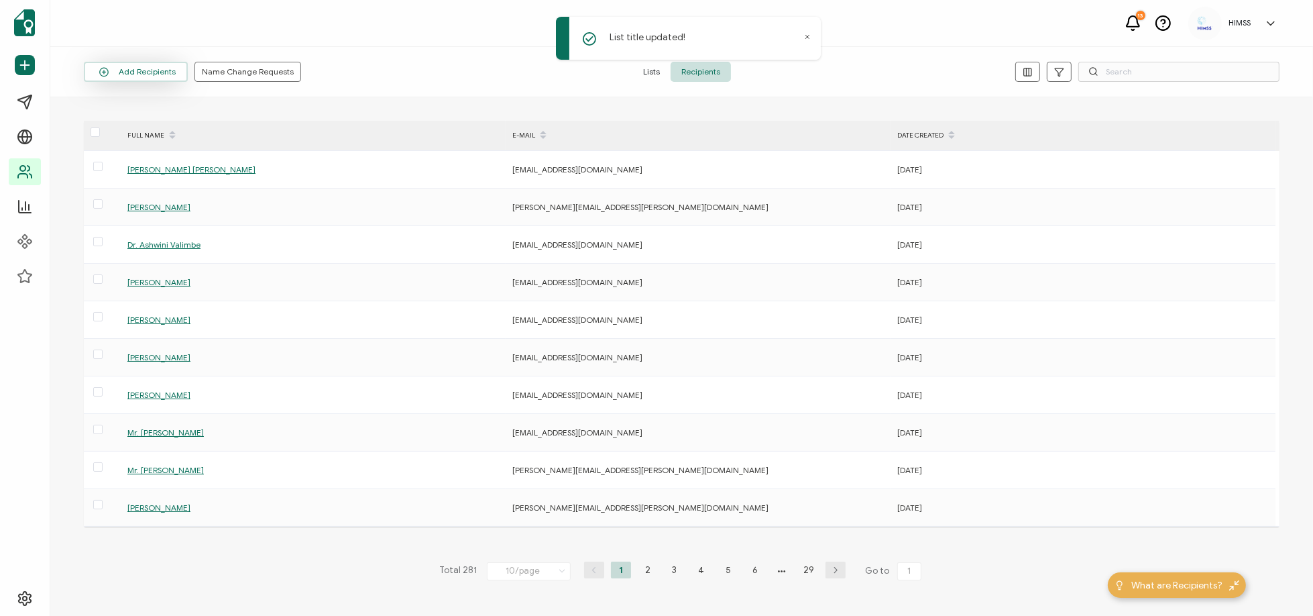
click at [160, 72] on button "Add Recipients" at bounding box center [136, 72] width 104 height 20
click at [144, 104] on span "Upload Spreadsheet" at bounding box center [150, 107] width 76 height 10
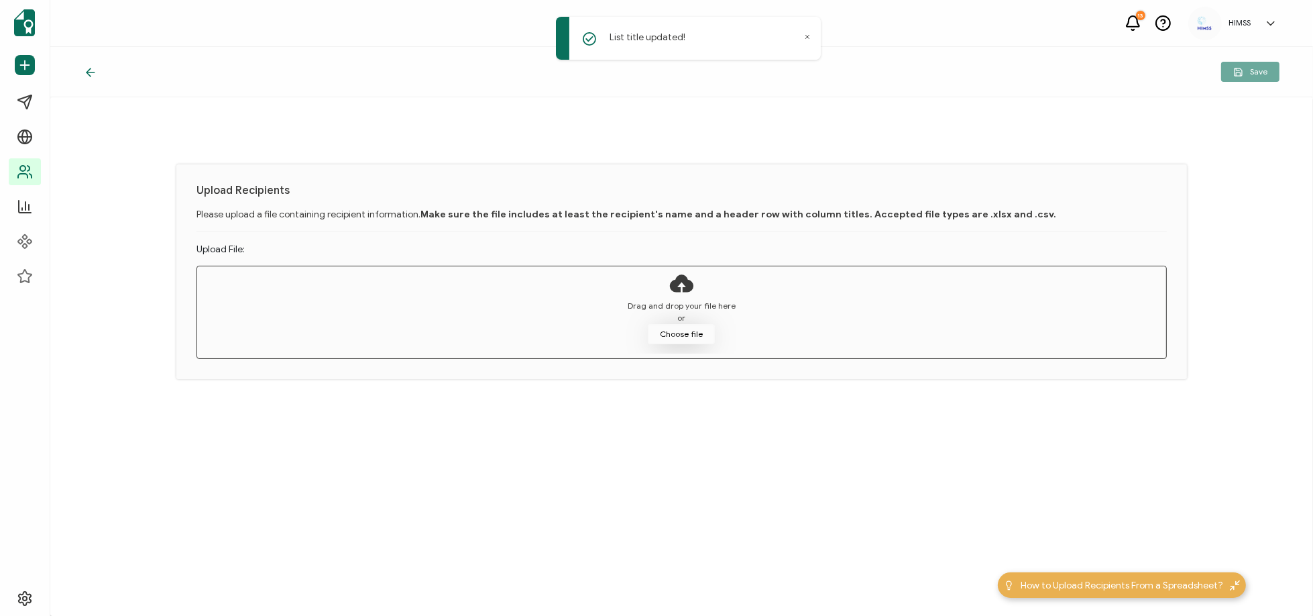
click at [663, 333] on button "Choose file" at bounding box center [681, 334] width 67 height 20
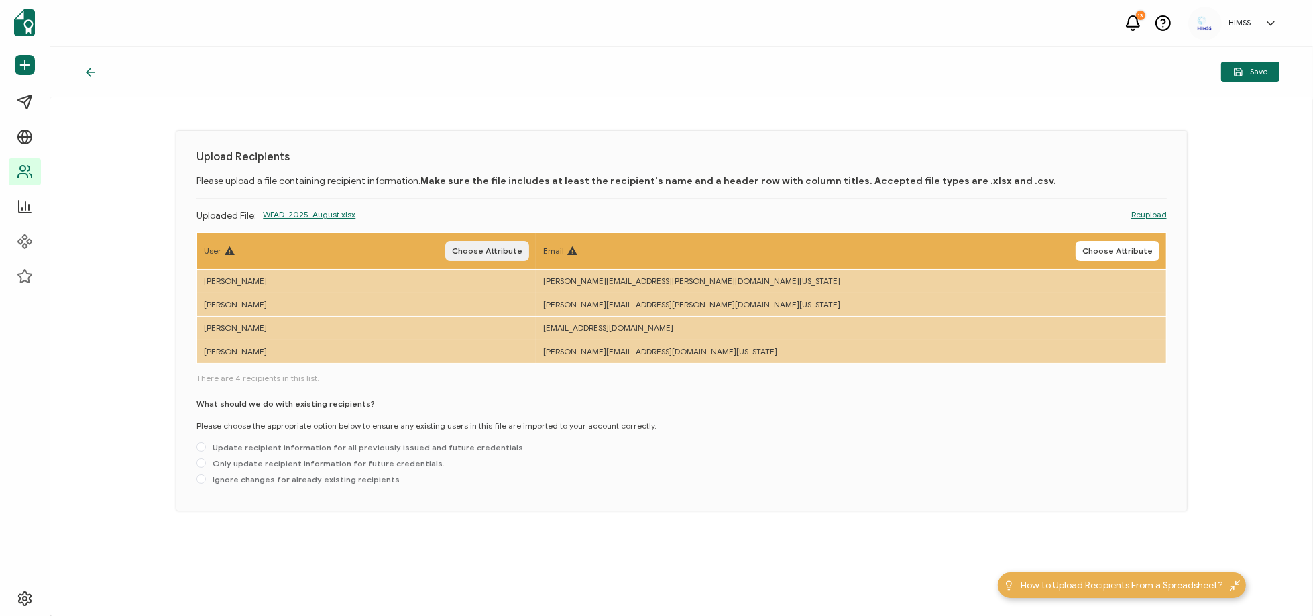
click at [523, 250] on span "Choose Attribute" at bounding box center [487, 251] width 70 height 8
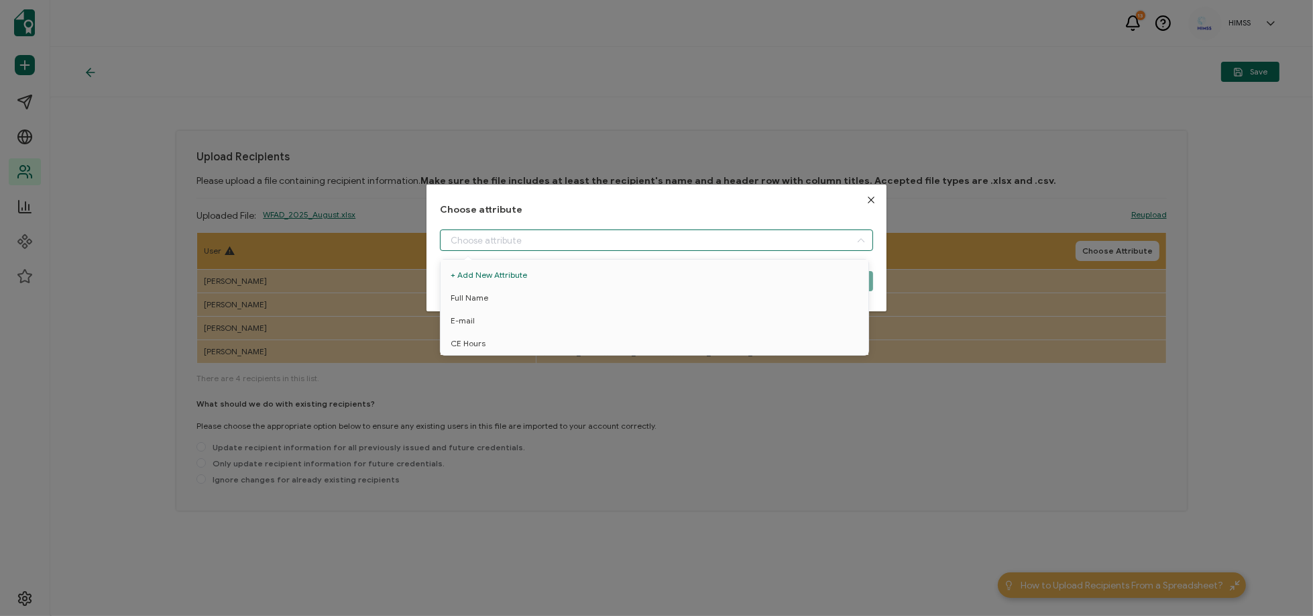
click at [495, 236] on input "dialog" at bounding box center [656, 239] width 433 height 21
click at [488, 293] on li "Full Name" at bounding box center [656, 297] width 439 height 23
type input "Full Name"
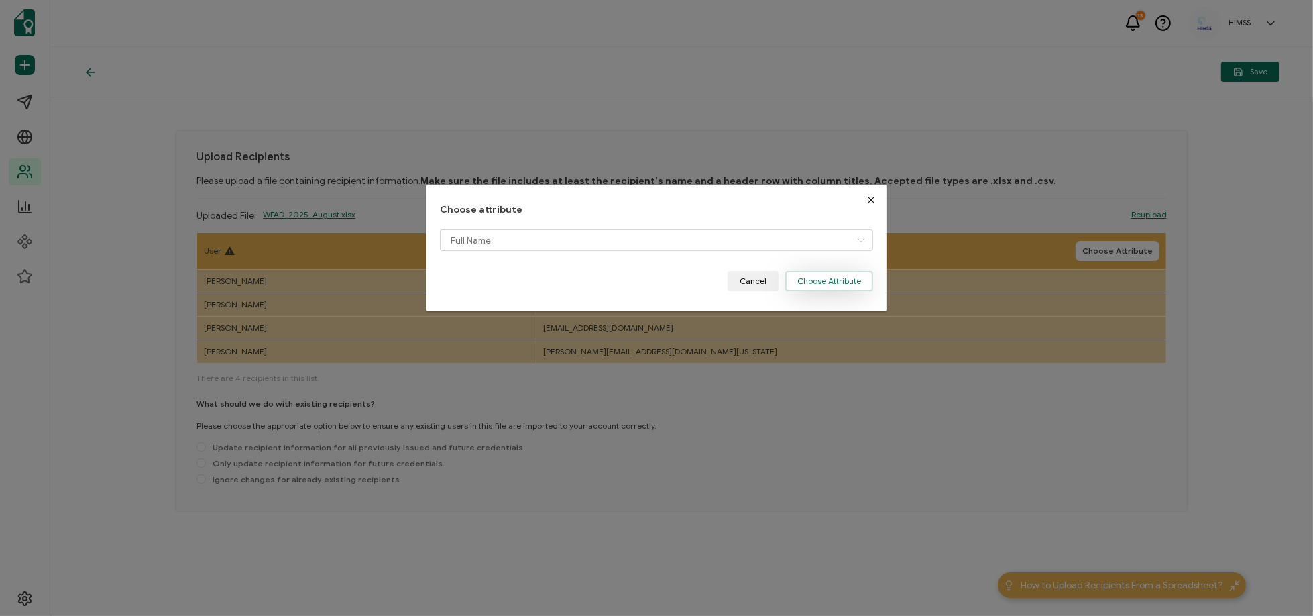
click at [798, 282] on button "Choose Attribute" at bounding box center [830, 281] width 88 height 20
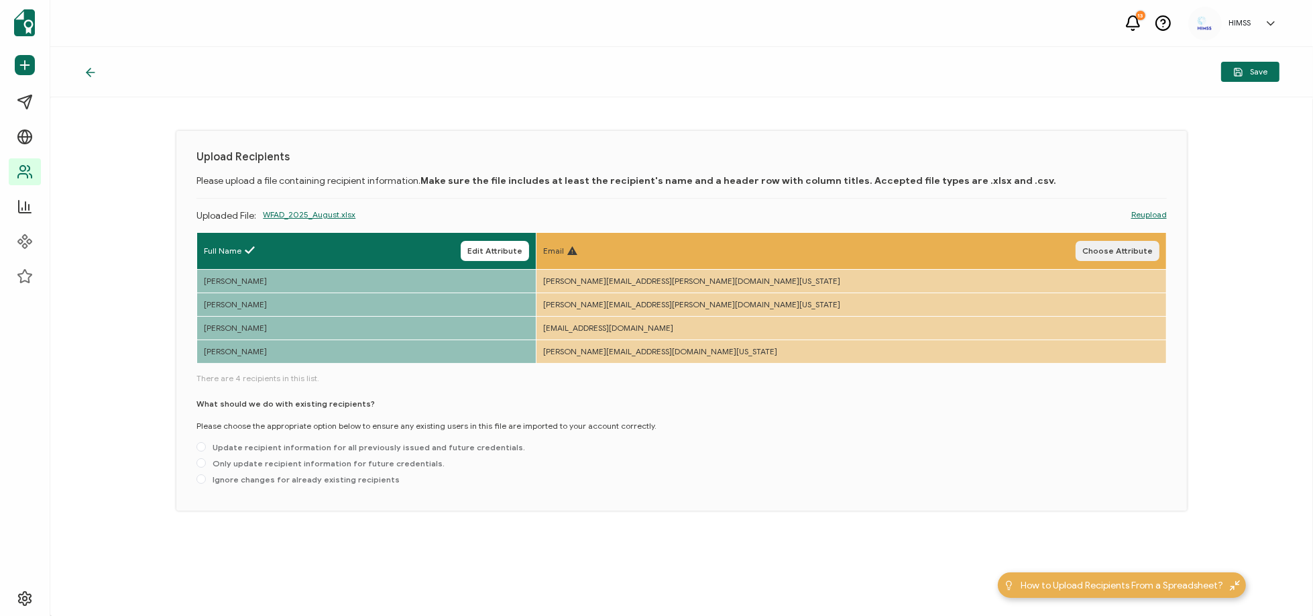
click at [1099, 257] on button "Choose Attribute" at bounding box center [1118, 251] width 84 height 20
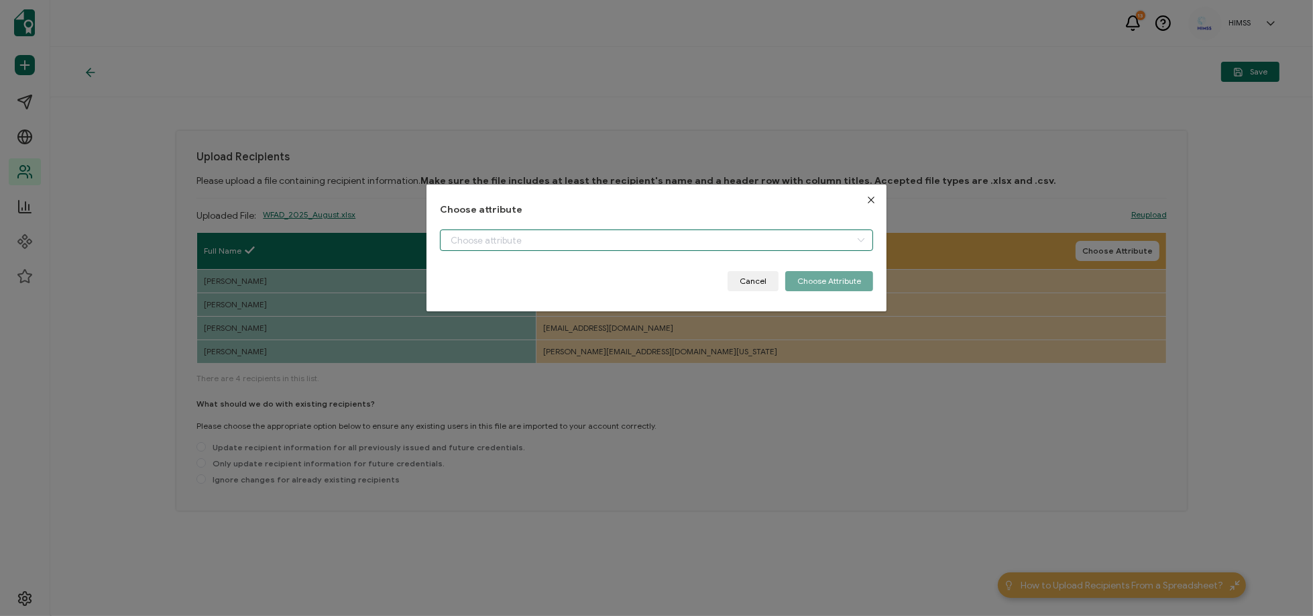
click at [484, 236] on input "dialog" at bounding box center [656, 239] width 433 height 21
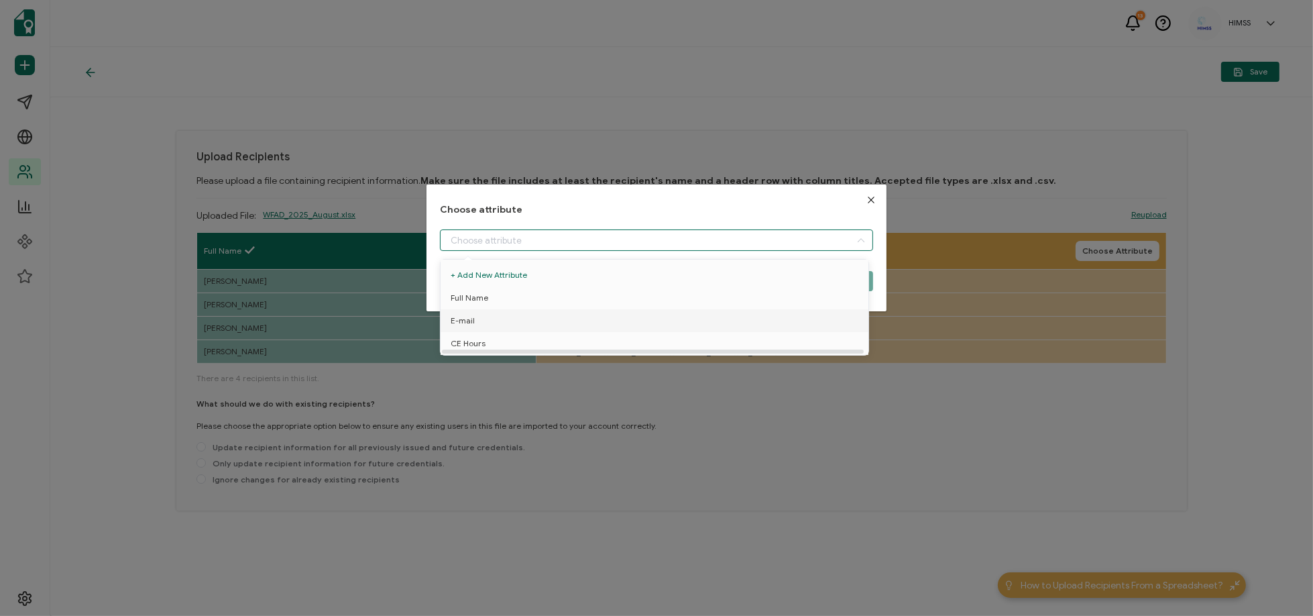
click at [464, 322] on span "E-mail" at bounding box center [463, 320] width 24 height 23
type input "E-mail"
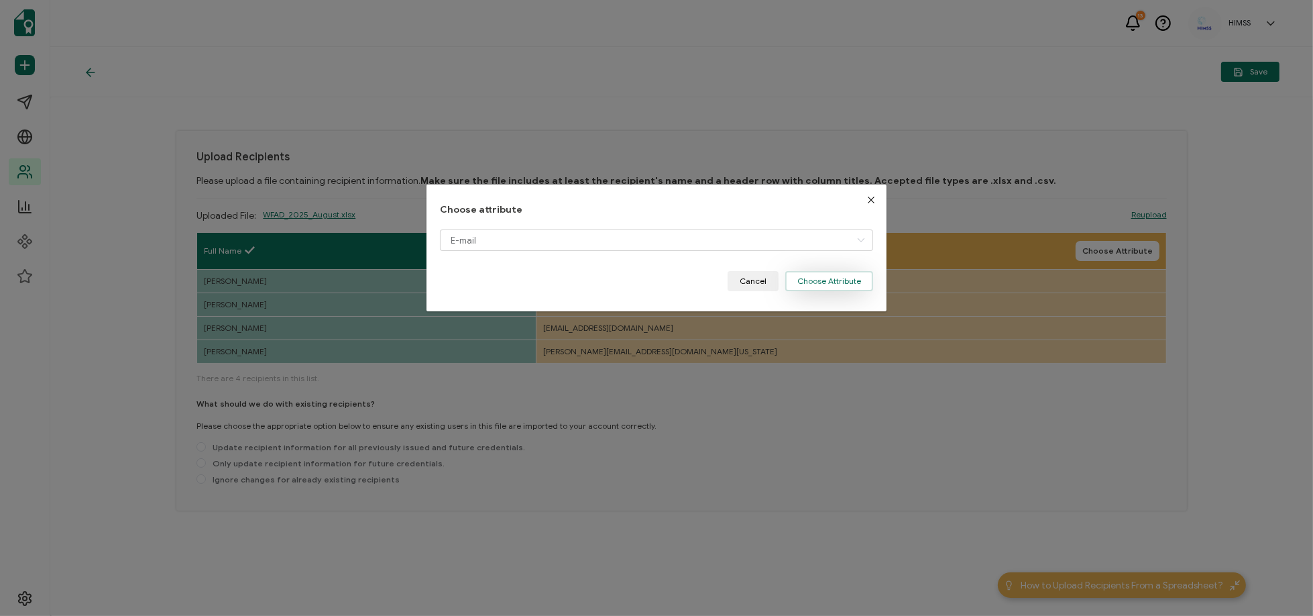
click at [793, 277] on button "Choose Attribute" at bounding box center [830, 281] width 88 height 20
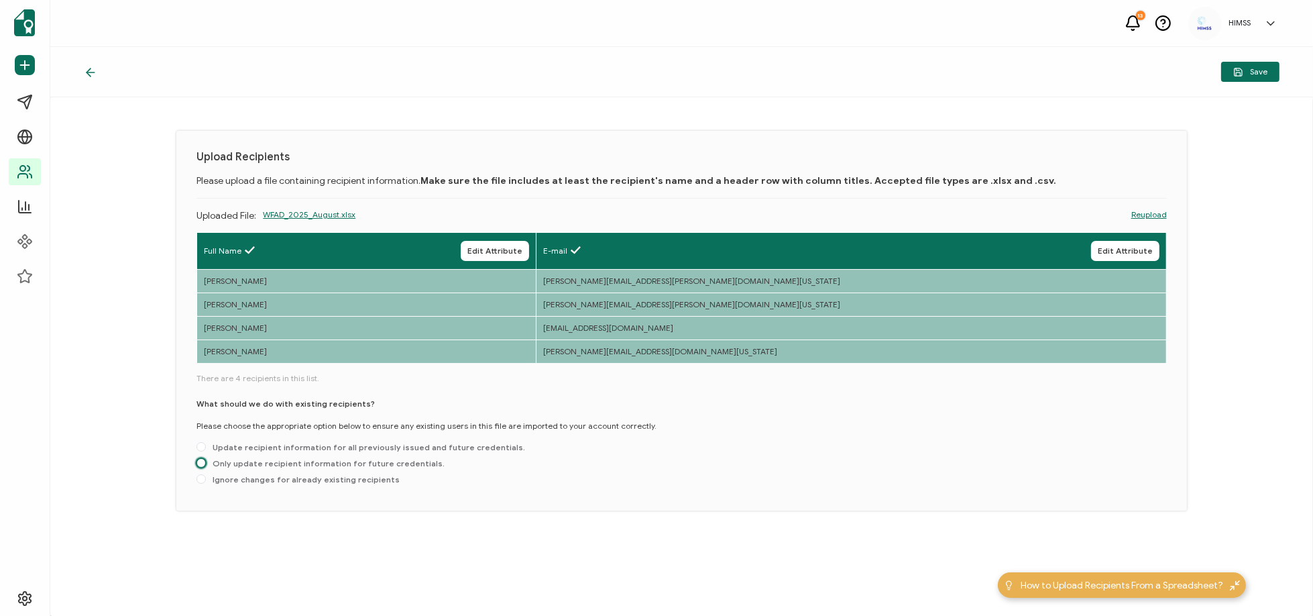
click at [200, 464] on span at bounding box center [201, 462] width 9 height 9
click at [200, 464] on input "Only update recipient information for future credentials." at bounding box center [201, 463] width 9 height 11
radio input "true"
click at [1256, 75] on span "Save" at bounding box center [1251, 72] width 34 height 10
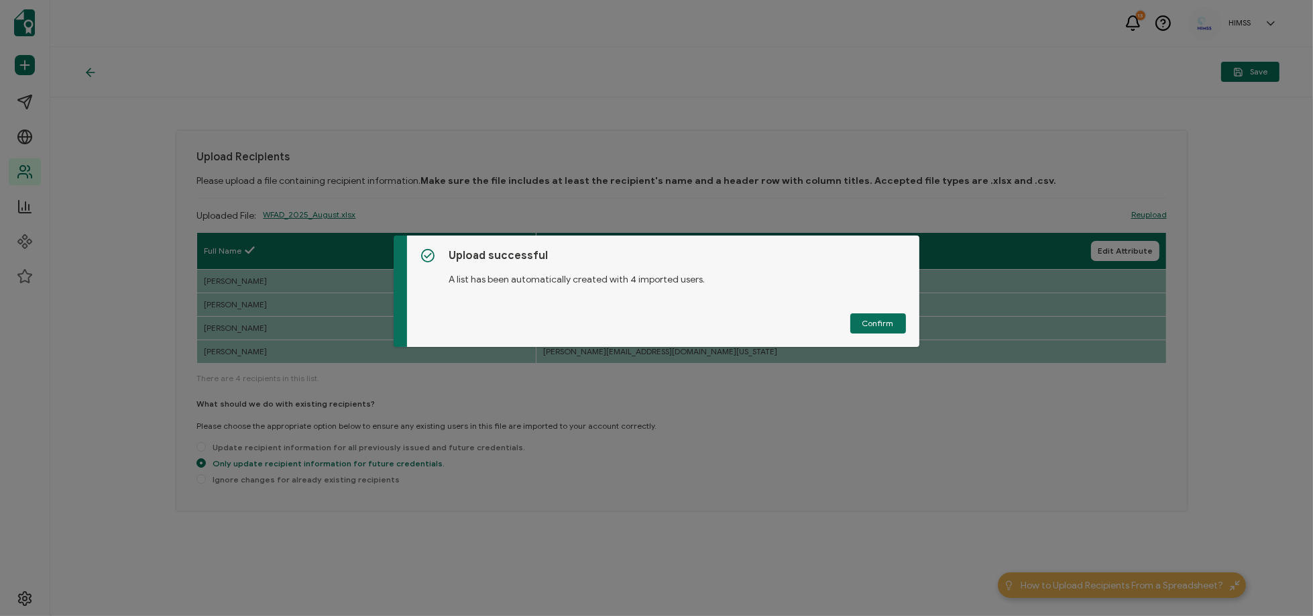
click at [855, 319] on button "Confirm" at bounding box center [879, 323] width 56 height 20
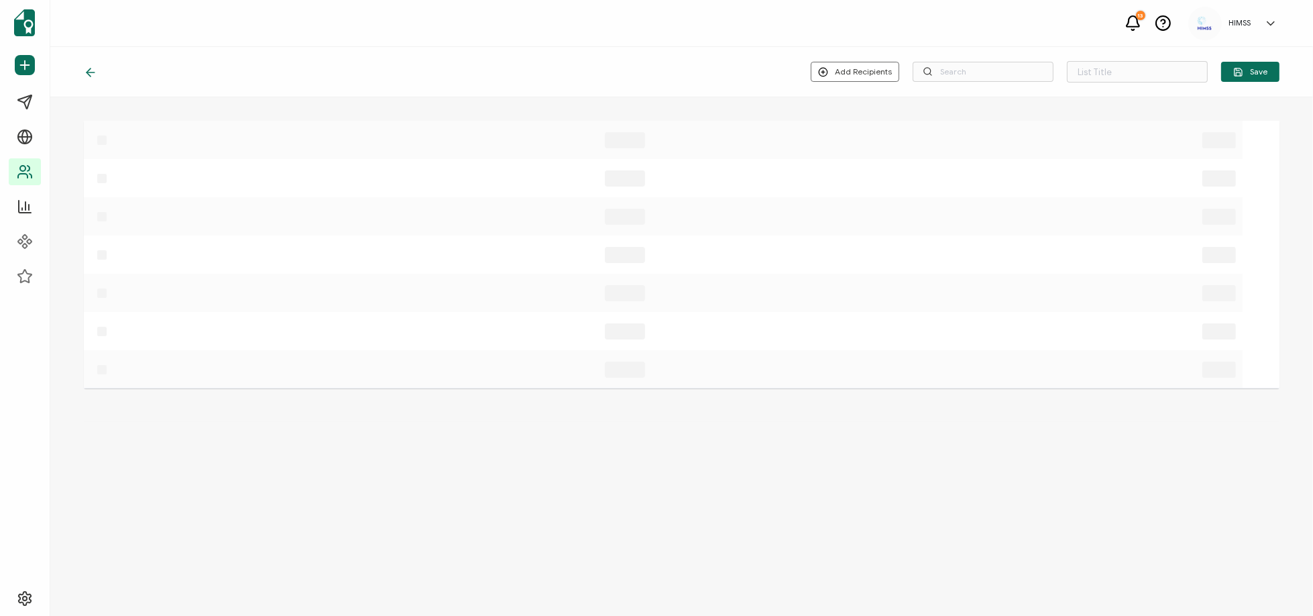
type input "Spreadsheet imported on [DATE] 11:21"
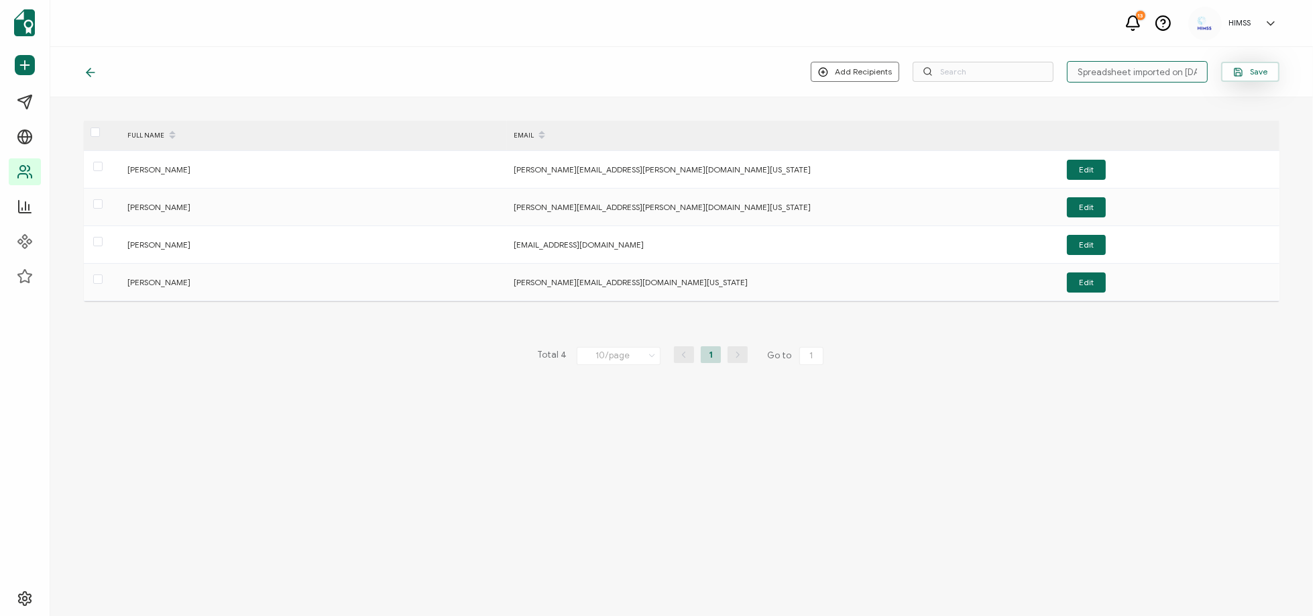
scroll to position [0, 30]
drag, startPoint x: 1080, startPoint y: 68, endPoint x: 1244, endPoint y: 72, distance: 164.4
click at [1244, 72] on div "Add Recipients Upload New Recipients Import from Recipients Spreadsheet importe…" at bounding box center [1045, 71] width 469 height 21
type input "WFAD_2025_August"
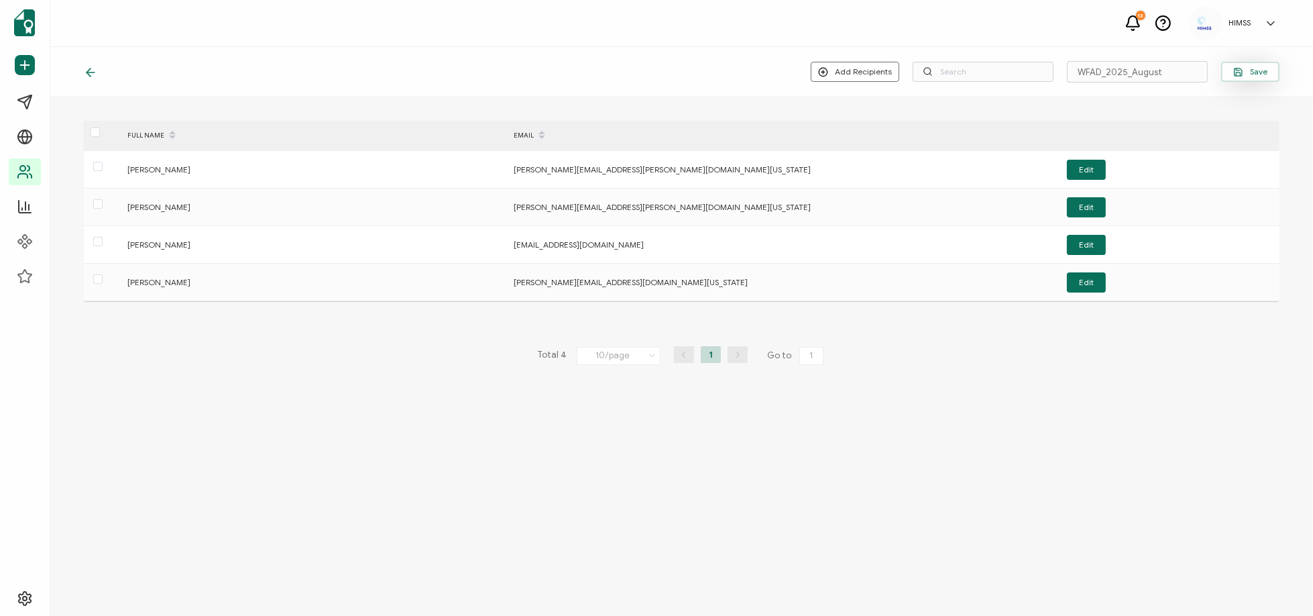
click at [1250, 74] on span "Save" at bounding box center [1251, 72] width 34 height 10
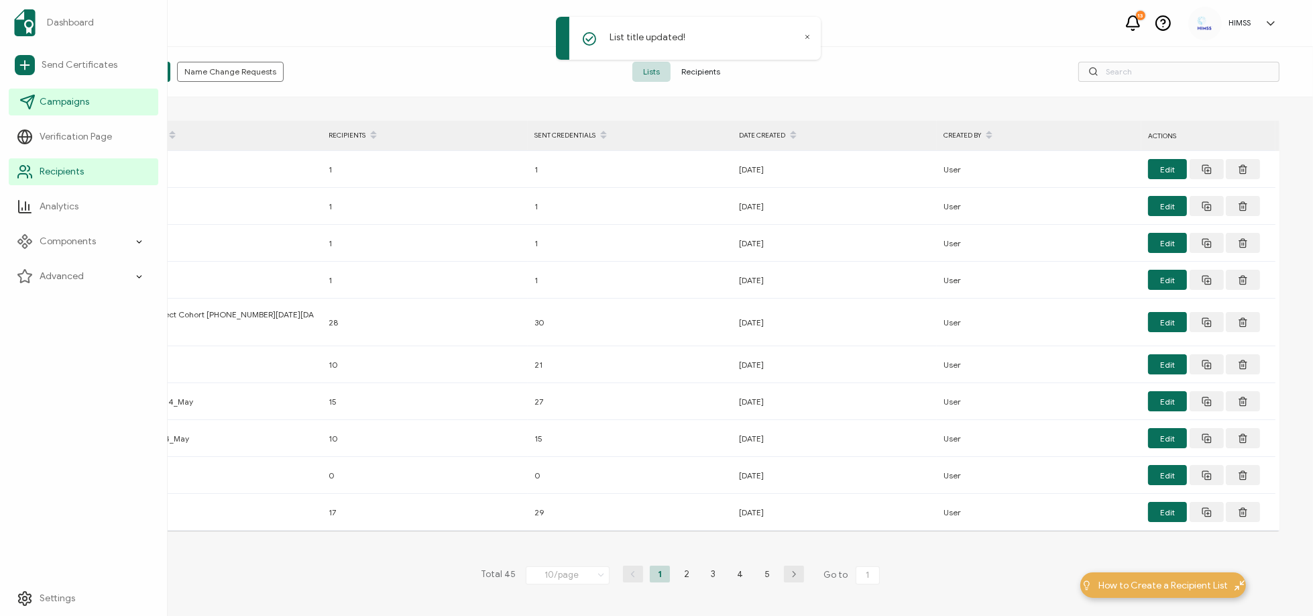
click at [30, 92] on link "Campaigns" at bounding box center [84, 102] width 150 height 27
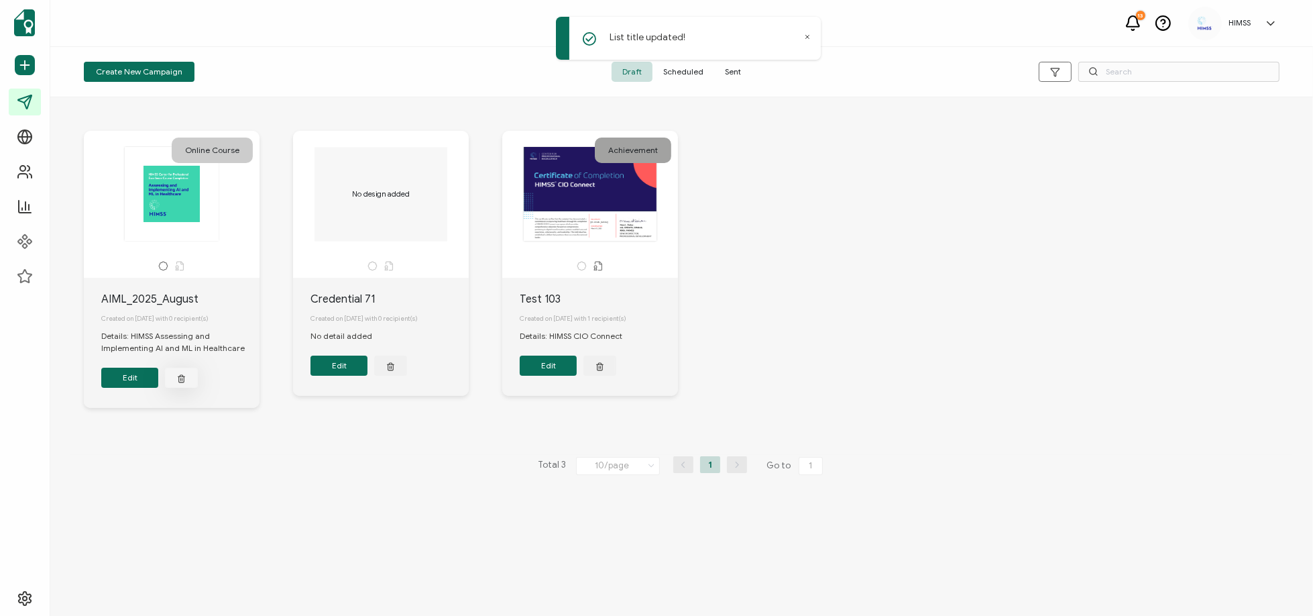
click at [185, 382] on button "button" at bounding box center [181, 378] width 33 height 20
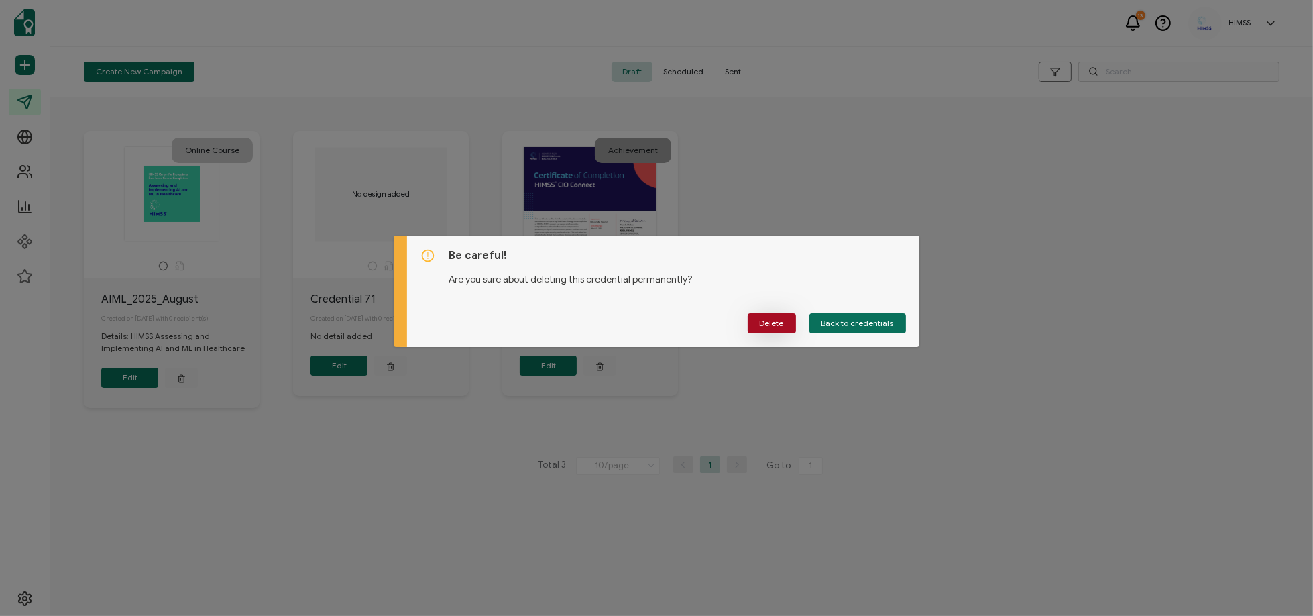
click at [771, 327] on button "Delete" at bounding box center [772, 323] width 48 height 20
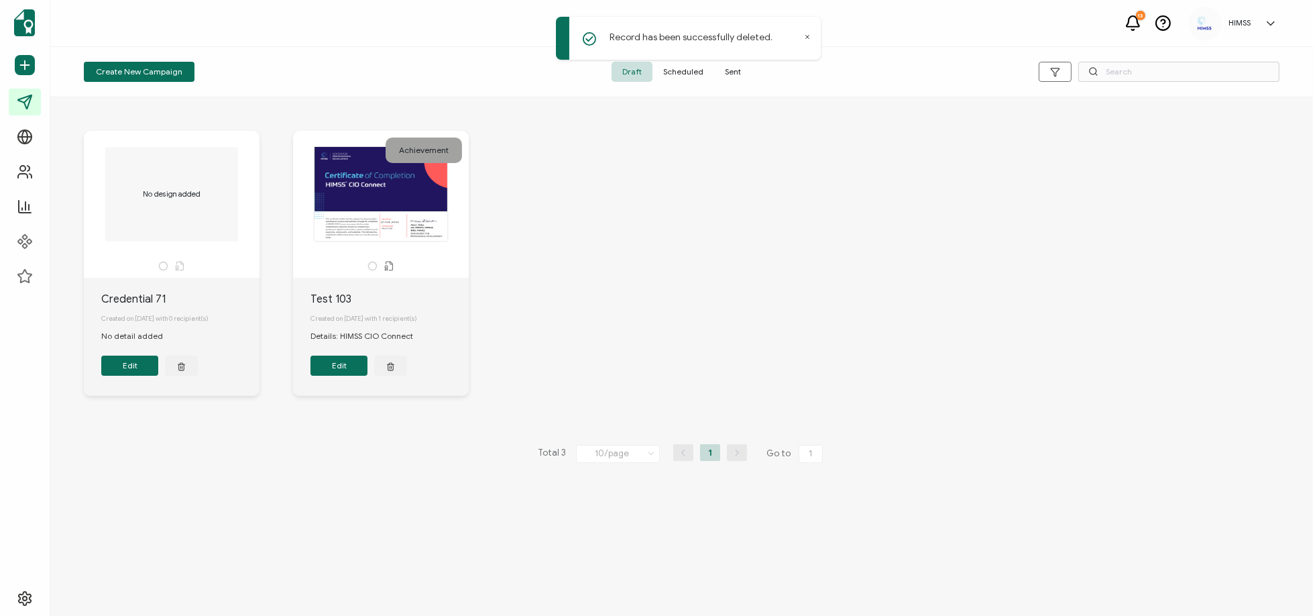
click at [729, 78] on span "Sent" at bounding box center [733, 72] width 38 height 20
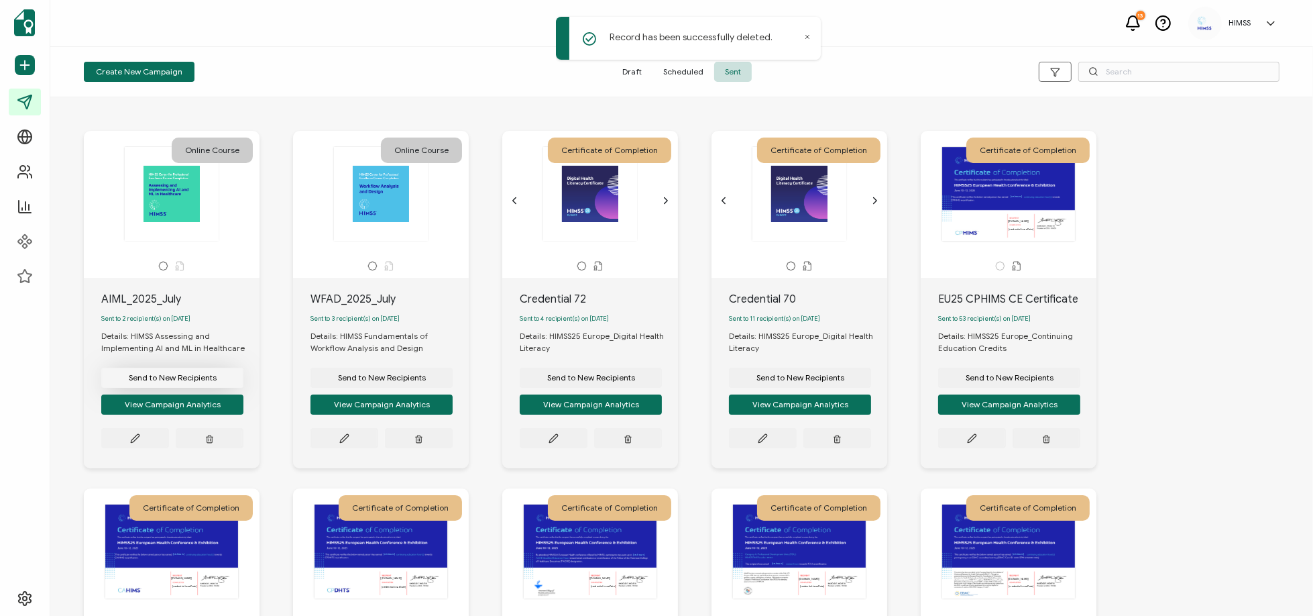
click at [144, 386] on button "Send to New Recipients" at bounding box center [172, 378] width 142 height 20
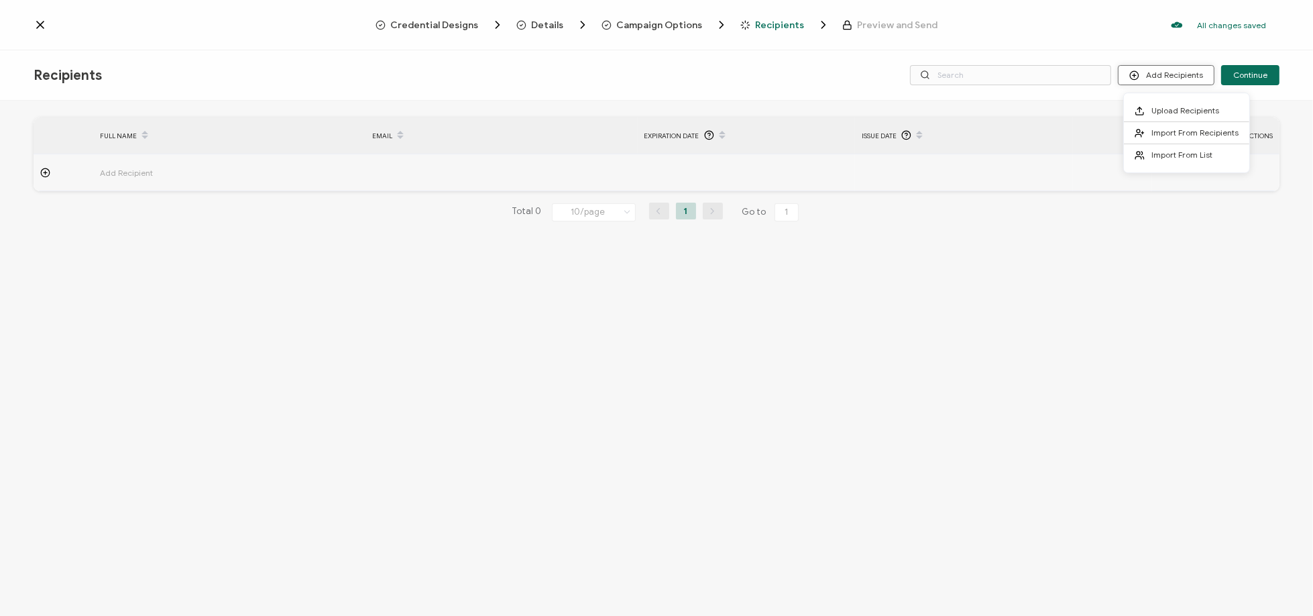
click at [1136, 72] on circle at bounding box center [1134, 75] width 9 height 9
click at [1165, 154] on span "Import From List" at bounding box center [1182, 155] width 61 height 10
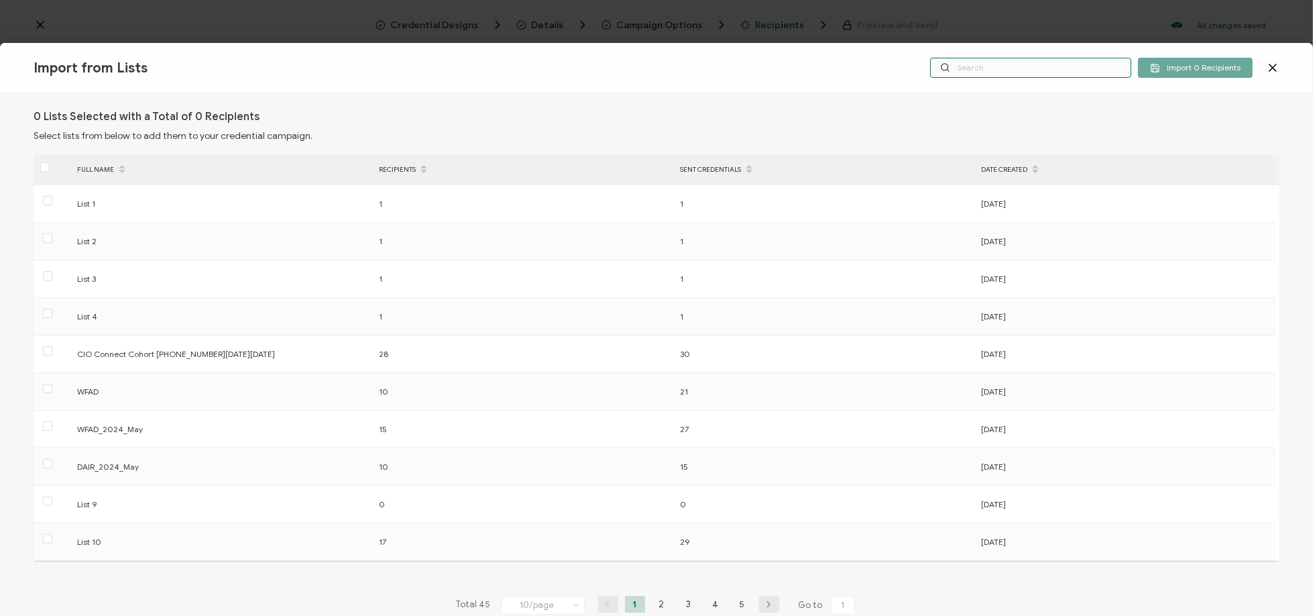
click at [998, 72] on input "text" at bounding box center [1030, 68] width 201 height 20
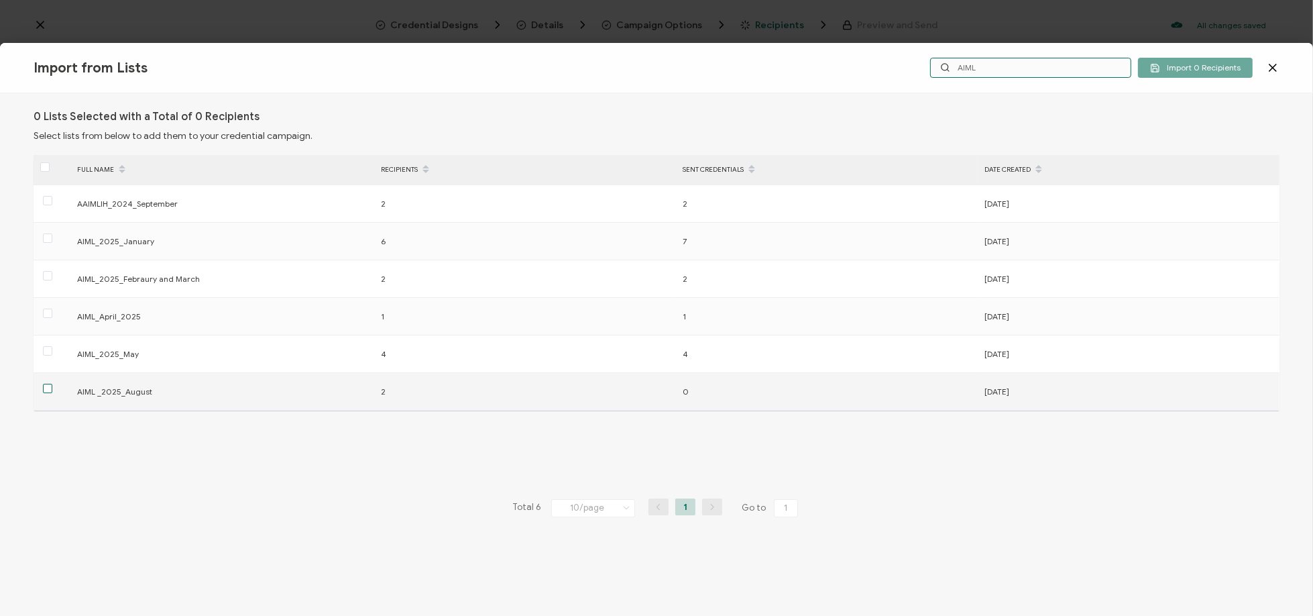
type input "AIML"
click at [49, 391] on span at bounding box center [47, 388] width 9 height 9
click at [52, 384] on input "checkbox" at bounding box center [52, 384] width 0 height 0
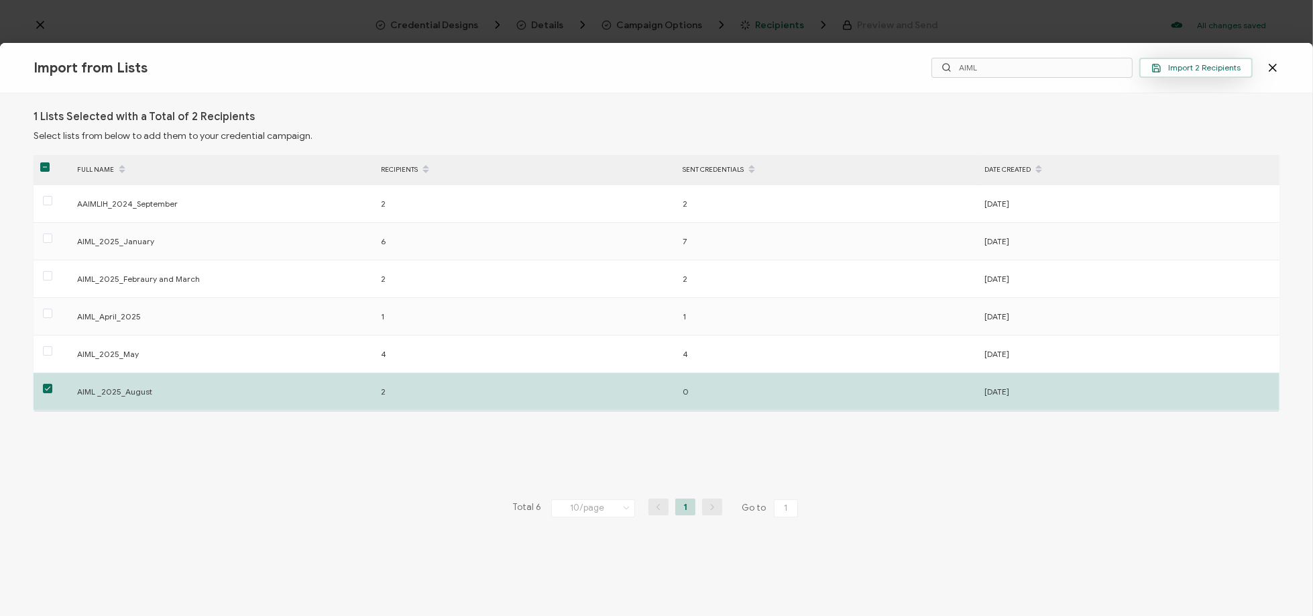
click at [1195, 70] on span "Import 2 Recipients" at bounding box center [1196, 68] width 89 height 10
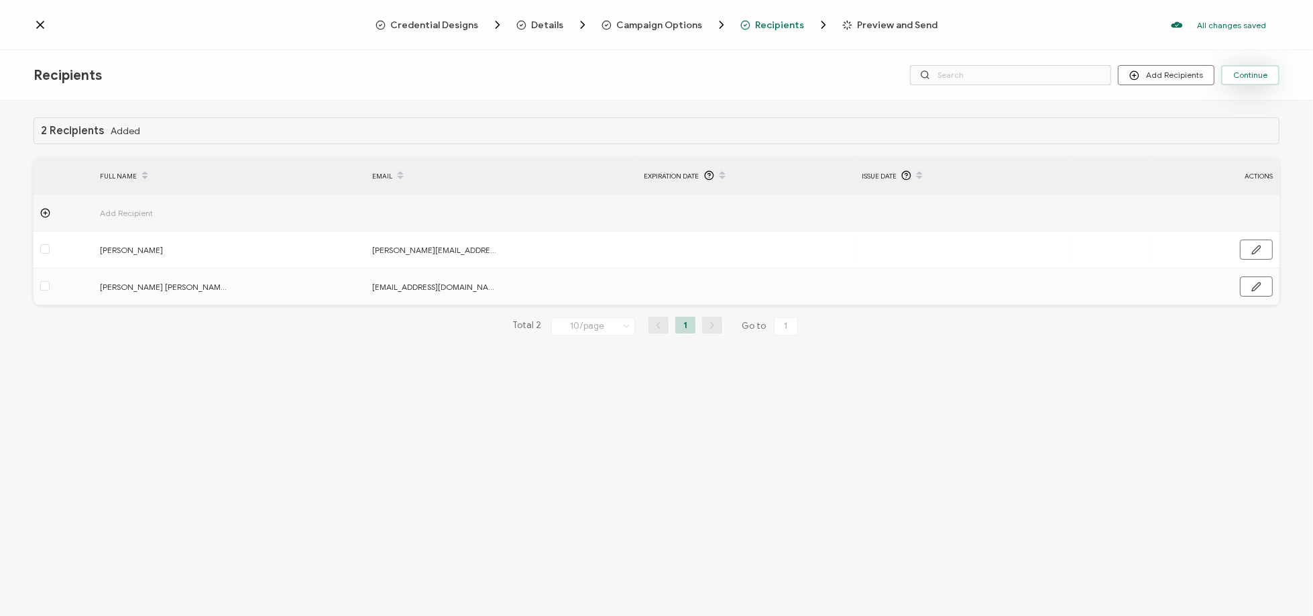
click at [1254, 79] on button "Continue" at bounding box center [1251, 75] width 58 height 20
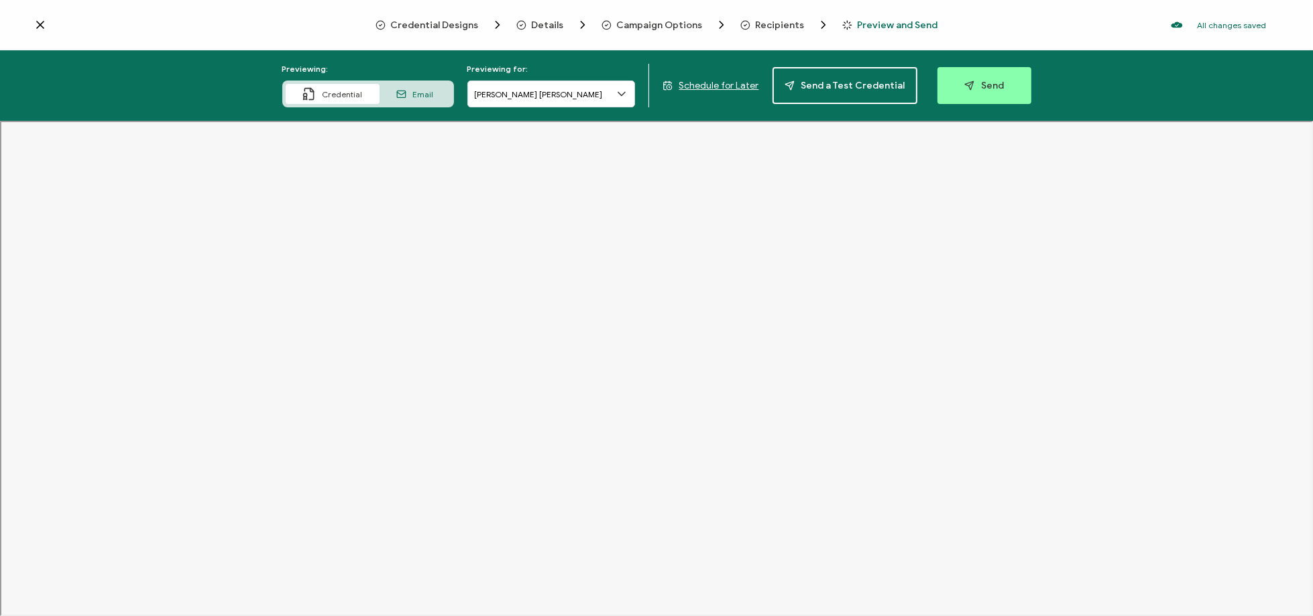
click at [429, 100] on div "Email" at bounding box center [415, 94] width 71 height 20
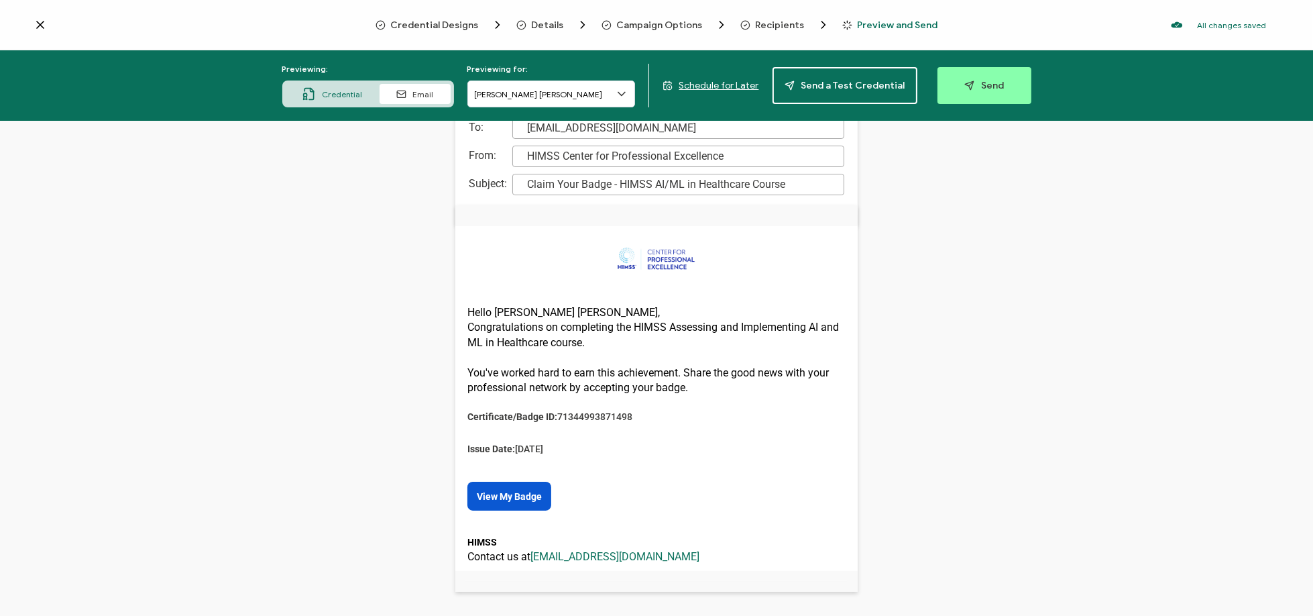
scroll to position [90, 0]
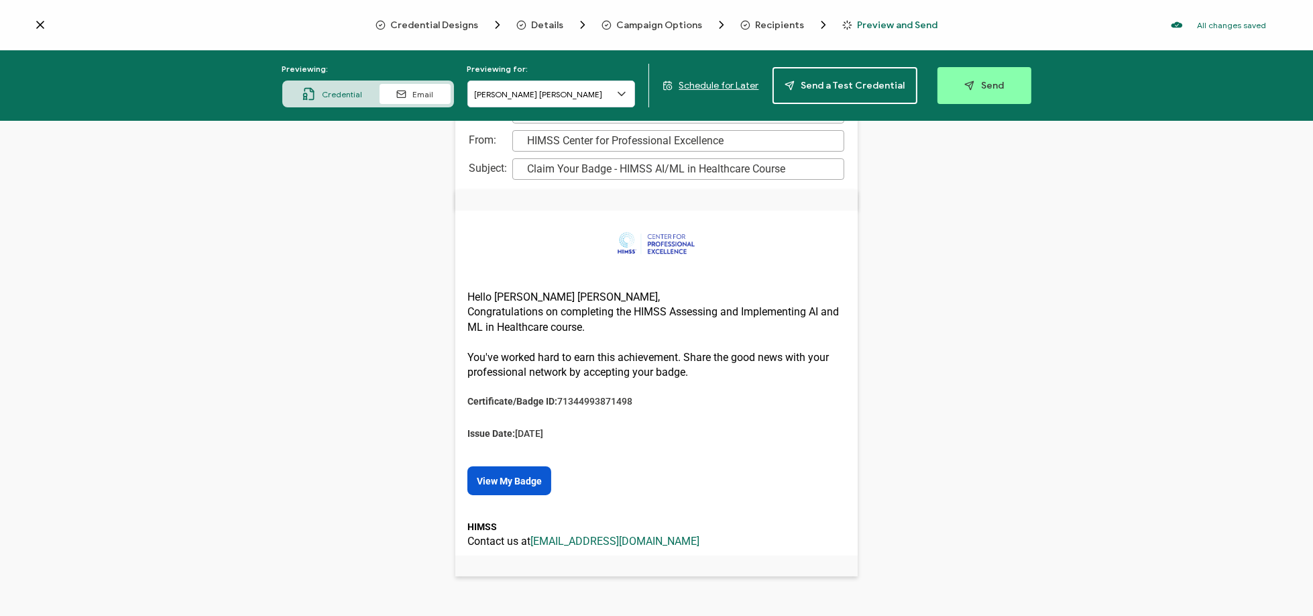
click at [626, 97] on icon at bounding box center [621, 93] width 13 height 13
click at [973, 95] on button "Send" at bounding box center [985, 85] width 94 height 37
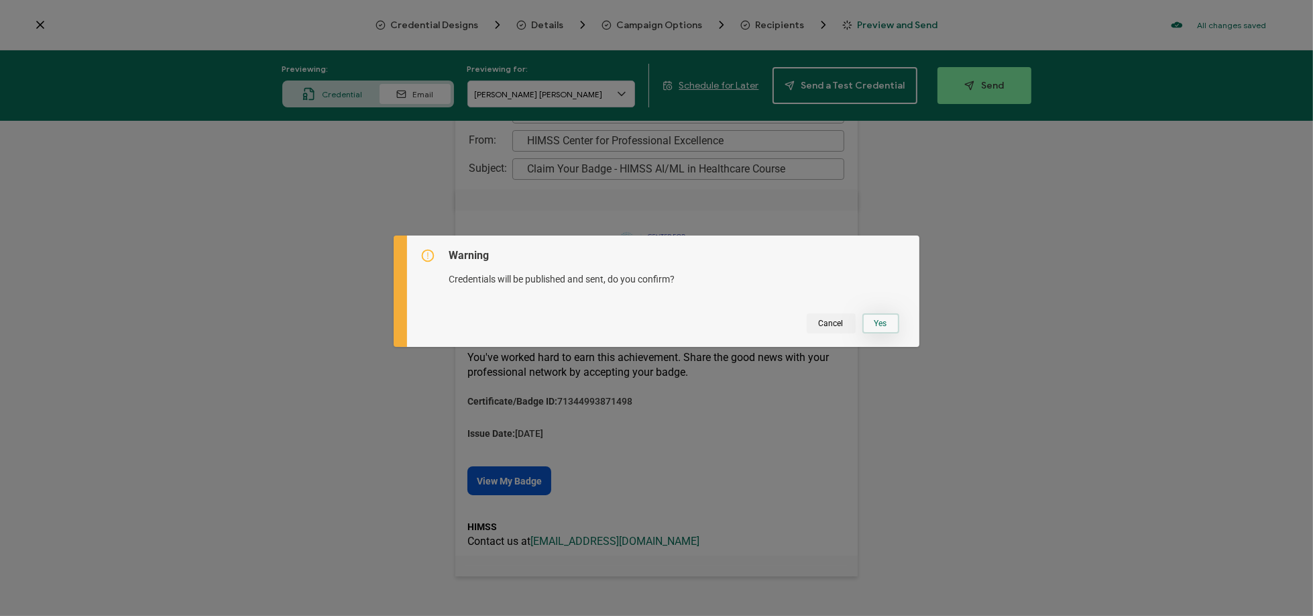
click at [873, 331] on button "Yes" at bounding box center [881, 323] width 37 height 20
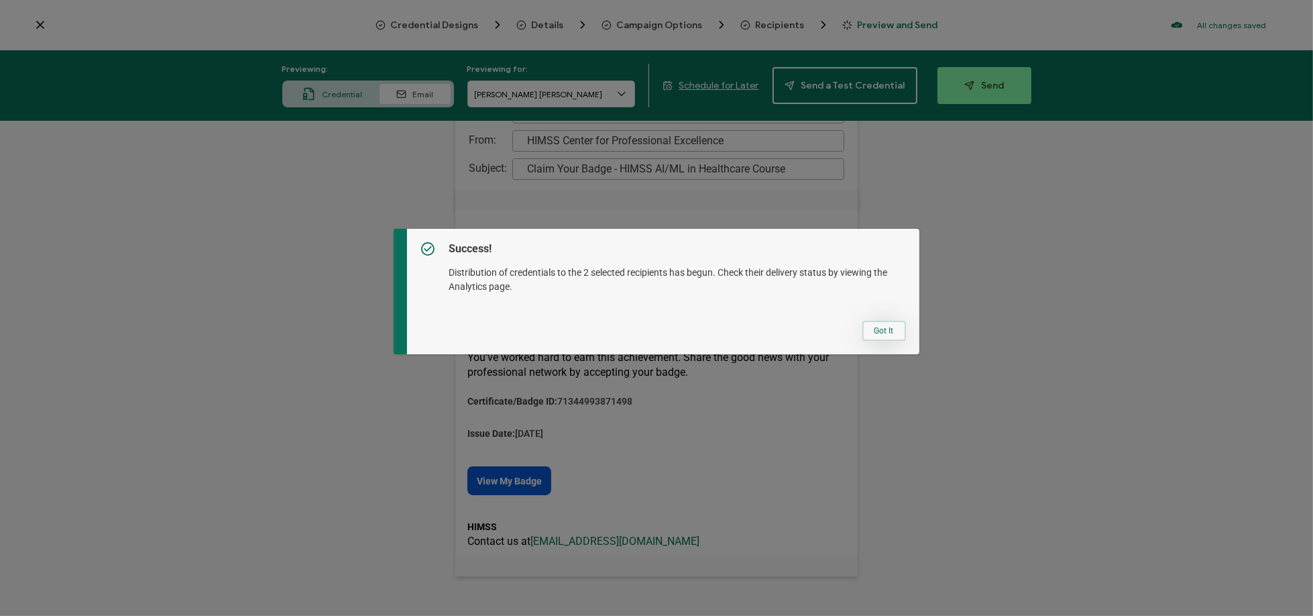
click at [873, 331] on button "Got It" at bounding box center [885, 331] width 44 height 20
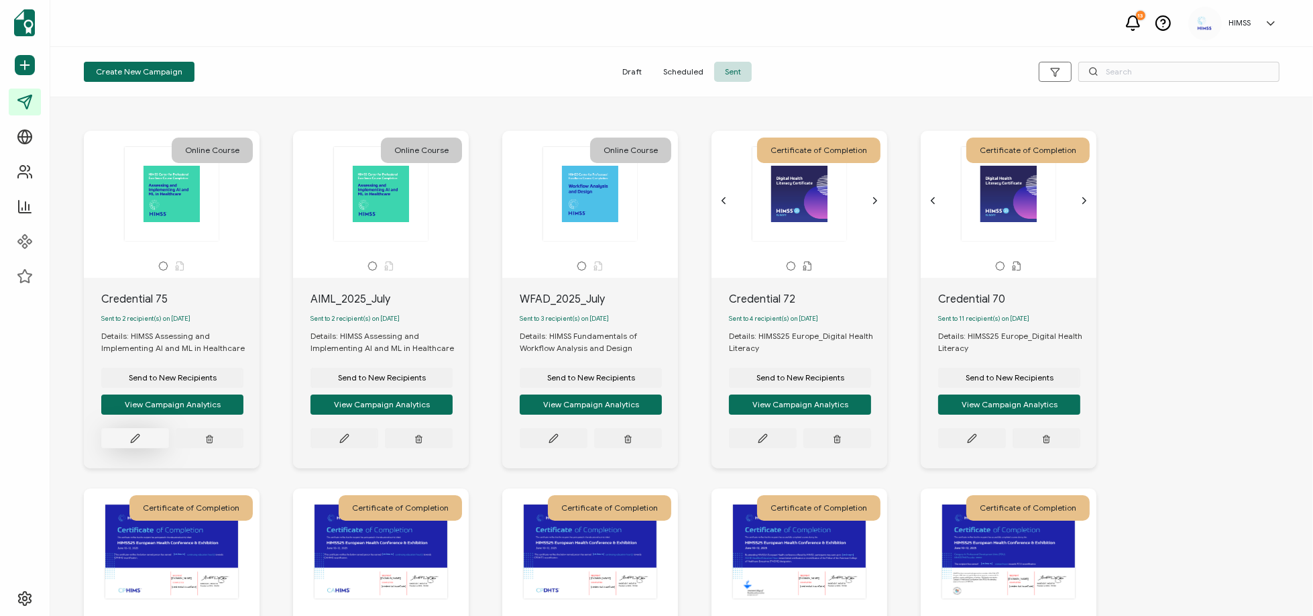
click at [129, 445] on button at bounding box center [135, 438] width 68 height 20
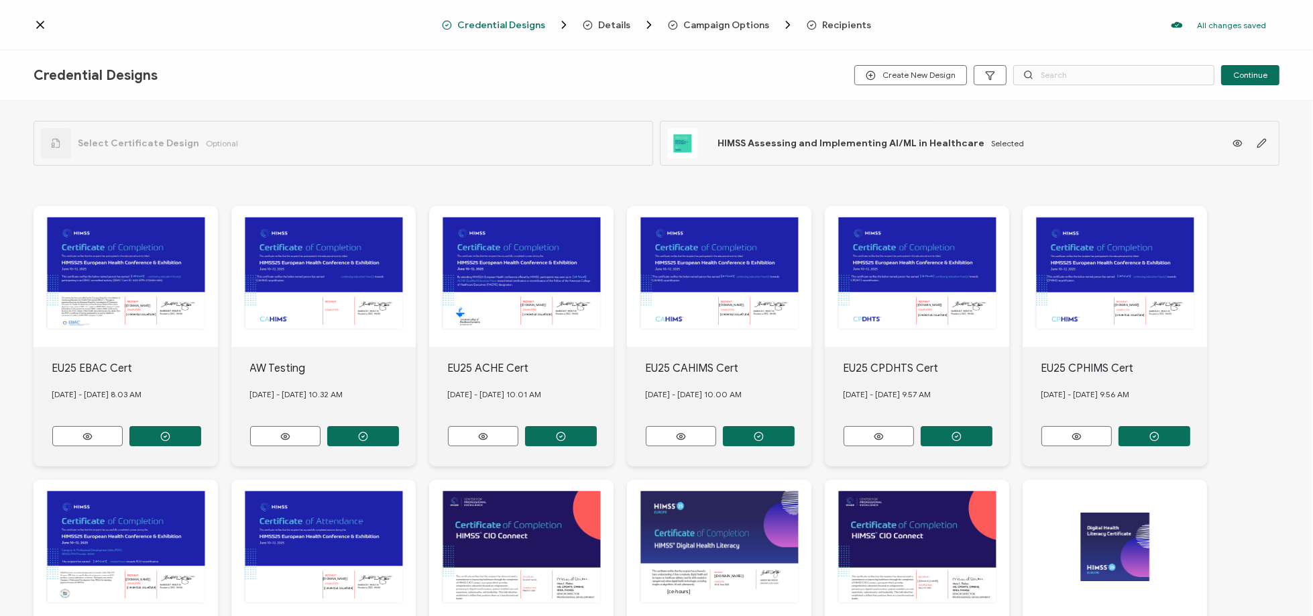
click at [44, 23] on icon at bounding box center [40, 24] width 13 height 13
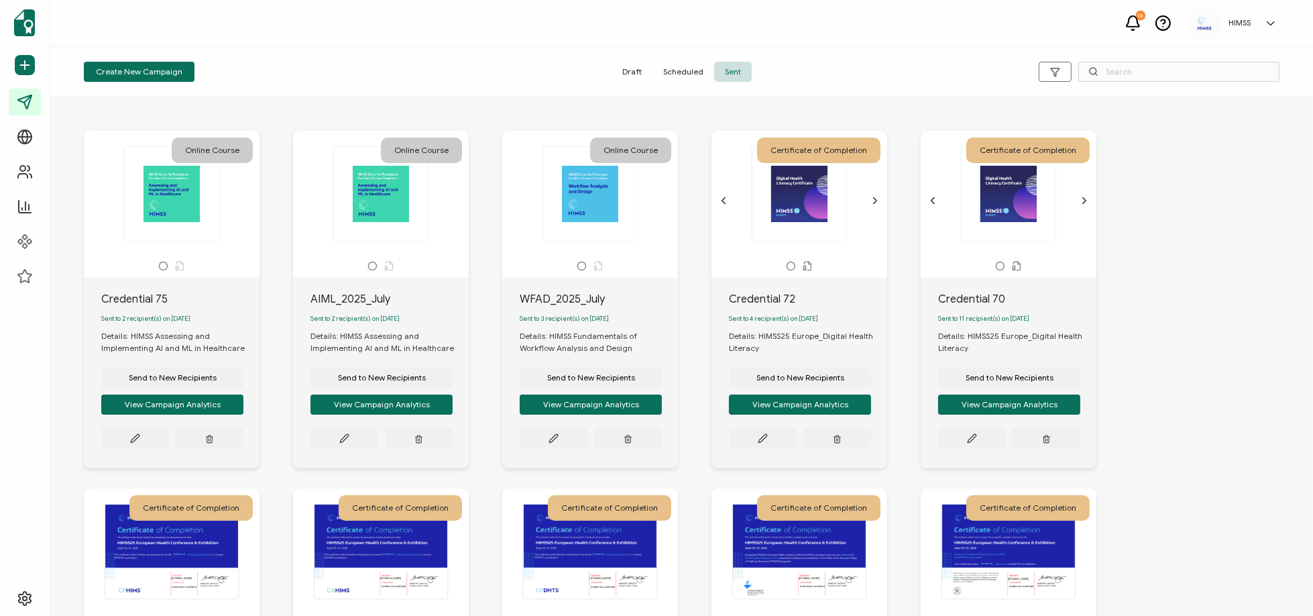
click at [154, 301] on div "Credential 75" at bounding box center [180, 299] width 158 height 16
click at [120, 295] on div "Credential 75" at bounding box center [180, 299] width 158 height 16
click at [123, 442] on button at bounding box center [135, 438] width 68 height 20
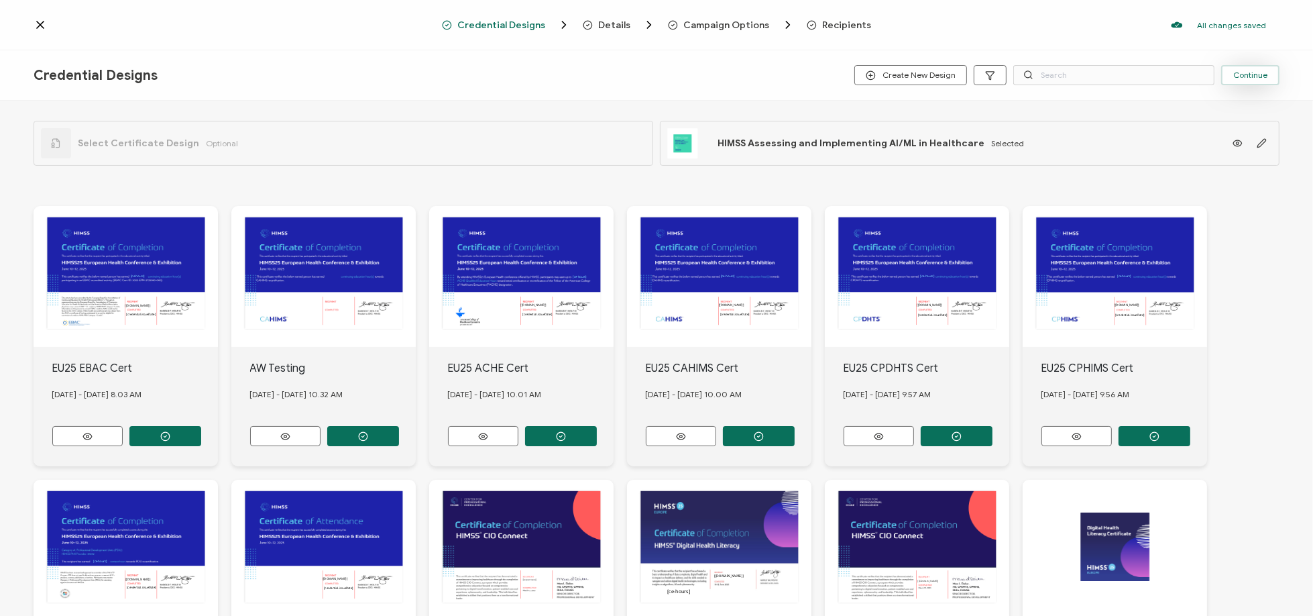
click at [1254, 71] on span "Continue" at bounding box center [1251, 75] width 34 height 8
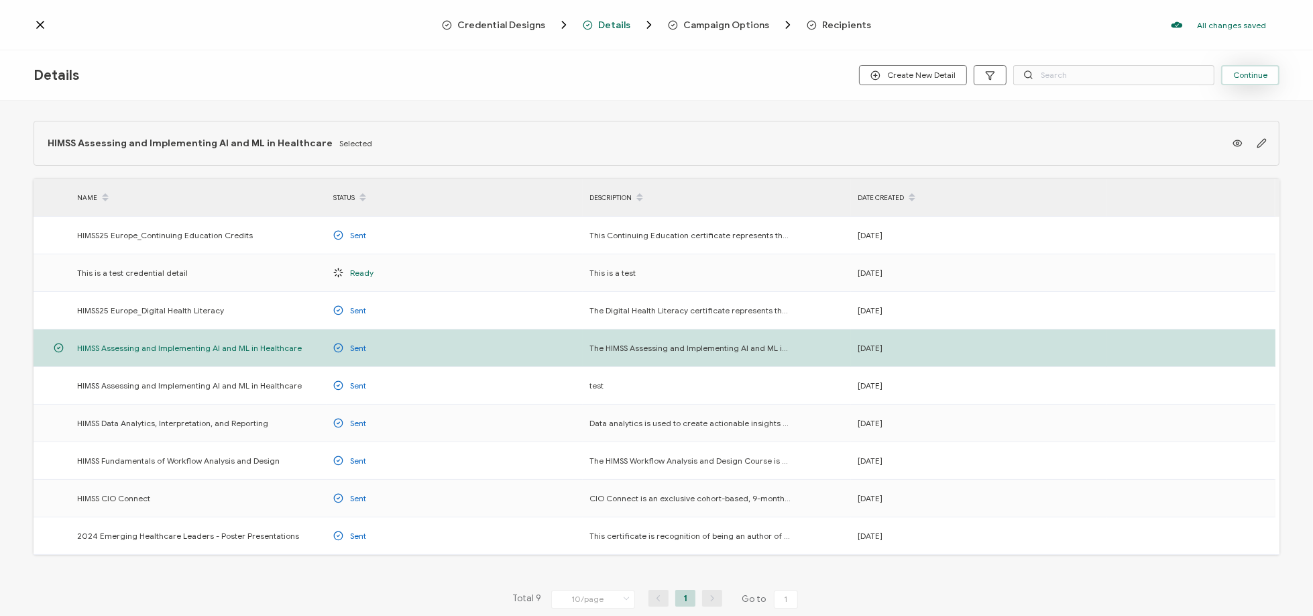
click at [1262, 78] on span "Continue" at bounding box center [1251, 75] width 34 height 8
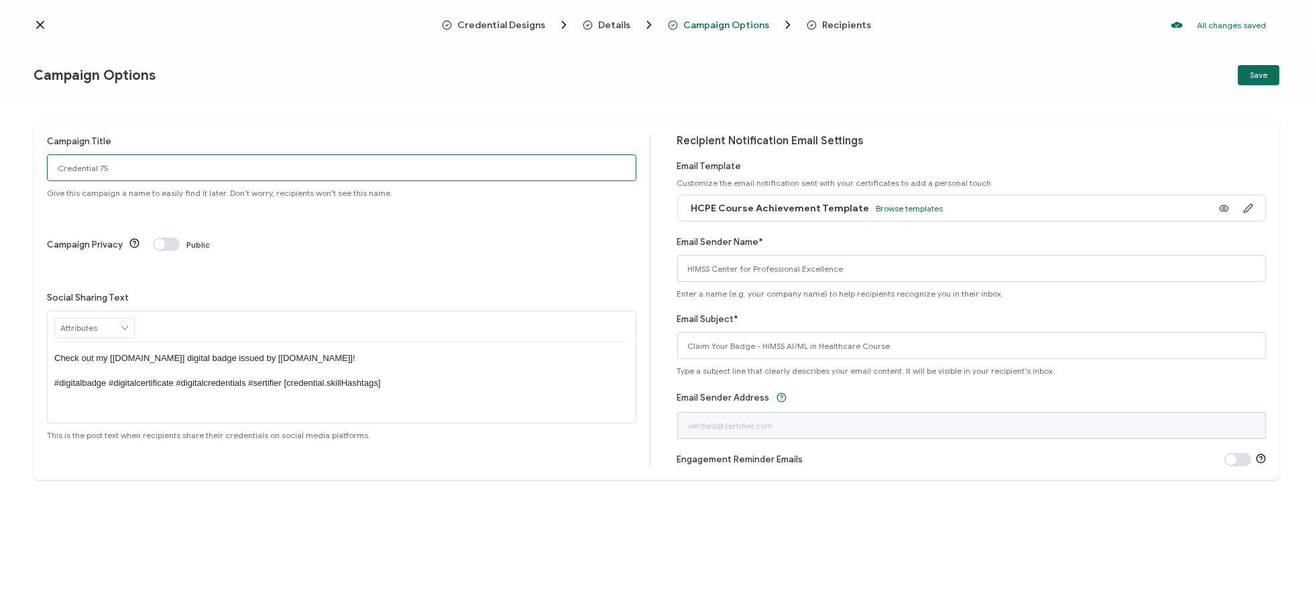
drag, startPoint x: 66, startPoint y: 176, endPoint x: -60, endPoint y: 174, distance: 125.5
click at [0, 174] on html "Credential Designs Details Campaign Options Recipients All changes saved We sav…" at bounding box center [656, 308] width 1313 height 616
type input "AIML_2025_August"
click at [1248, 68] on button "Save" at bounding box center [1259, 75] width 42 height 20
drag, startPoint x: 30, startPoint y: 20, endPoint x: 37, endPoint y: 23, distance: 7.5
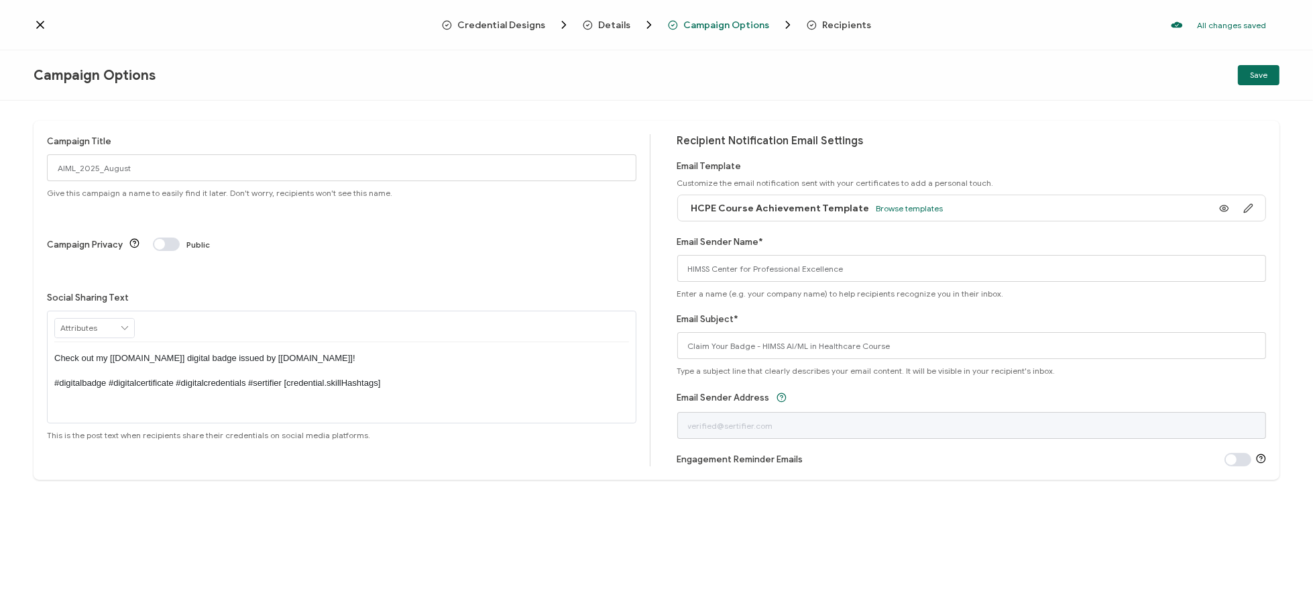
click at [31, 20] on div "Credential Designs Details Campaign Options Recipients All changes saved We sav…" at bounding box center [656, 25] width 1313 height 50
click at [37, 24] on icon at bounding box center [40, 24] width 13 height 13
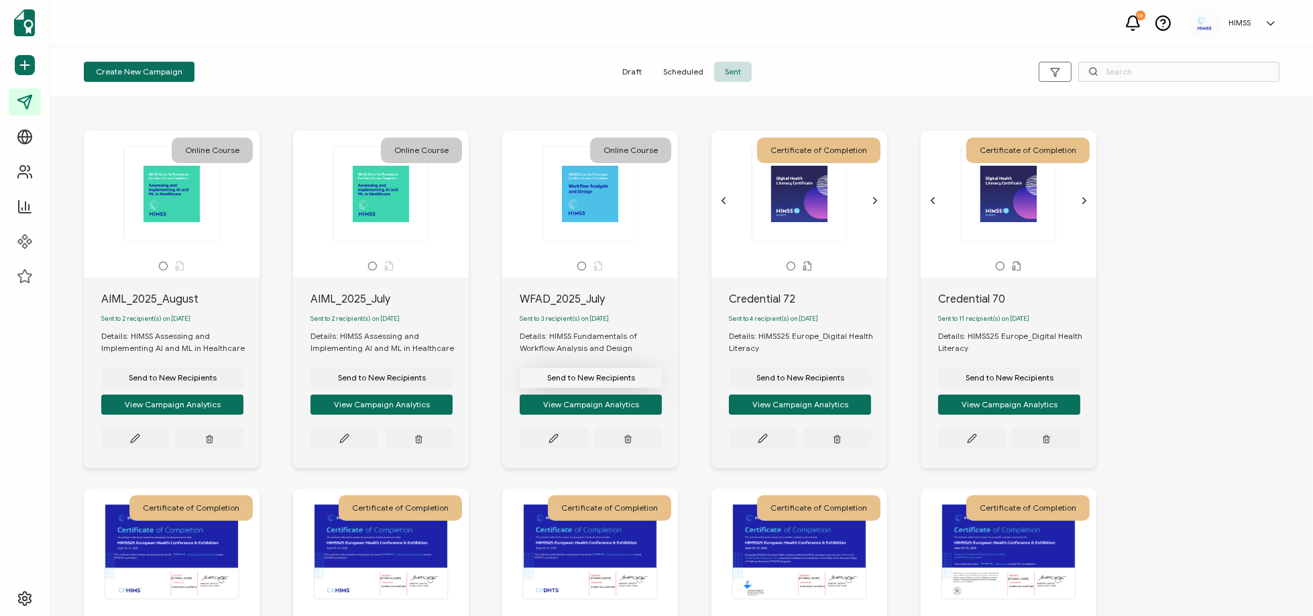
click at [217, 377] on span "Send to New Recipients" at bounding box center [173, 378] width 88 height 8
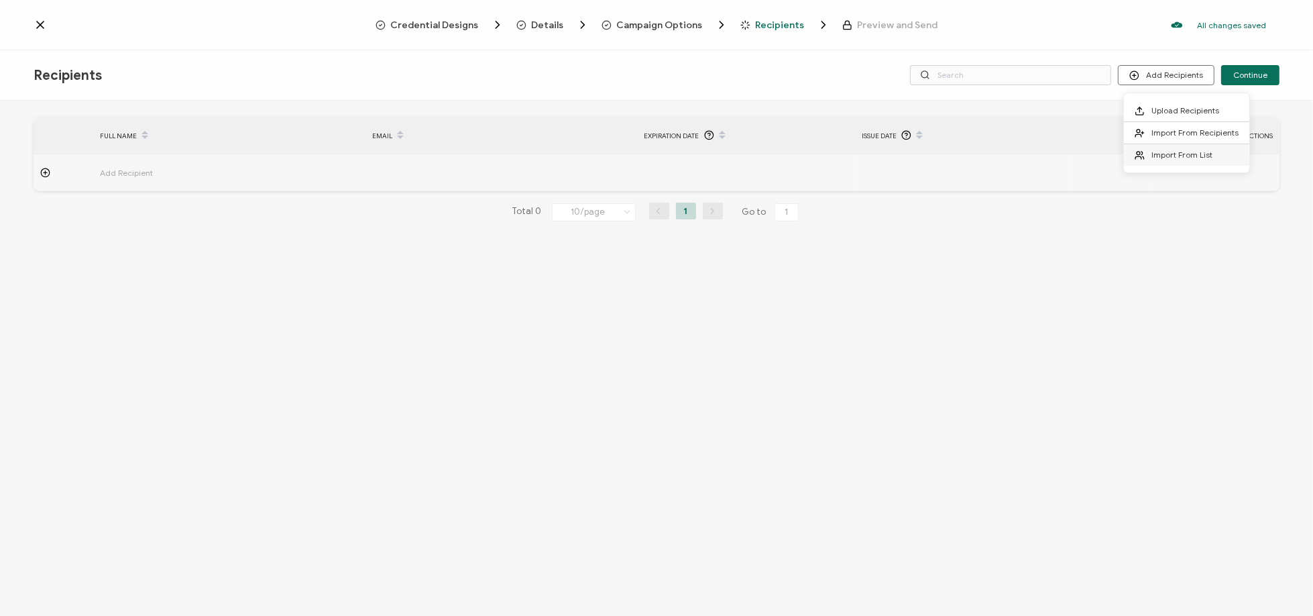
click at [1167, 150] on span "Import From List" at bounding box center [1182, 155] width 61 height 10
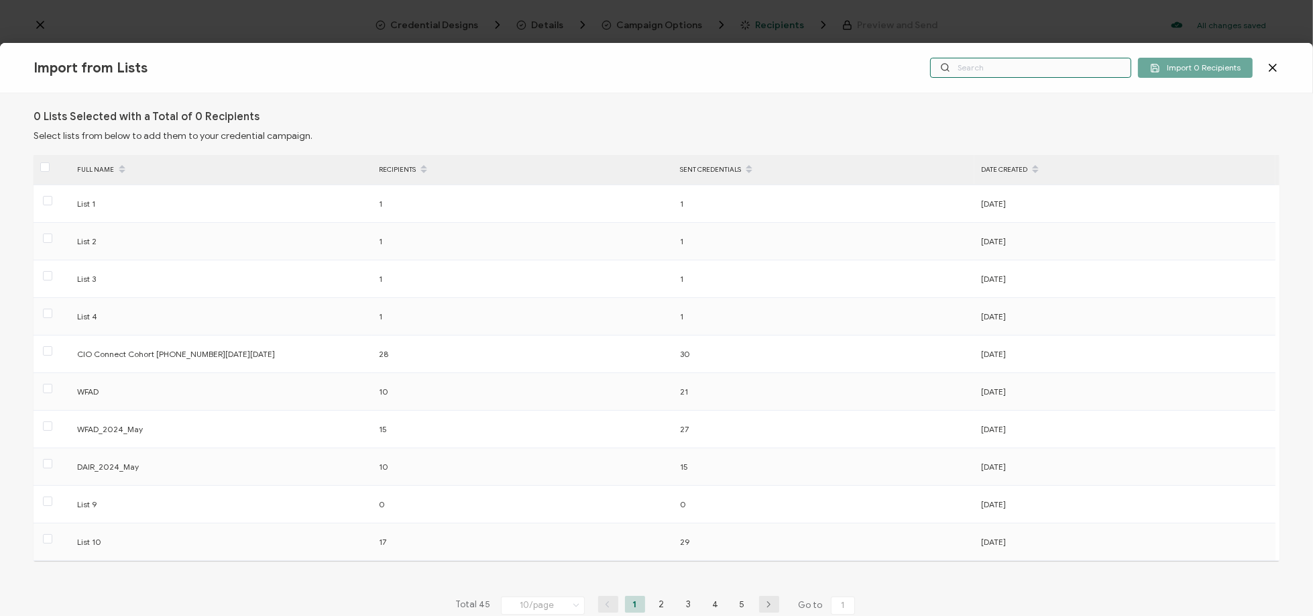
click at [995, 72] on input "text" at bounding box center [1030, 68] width 201 height 20
type input "WFAD"
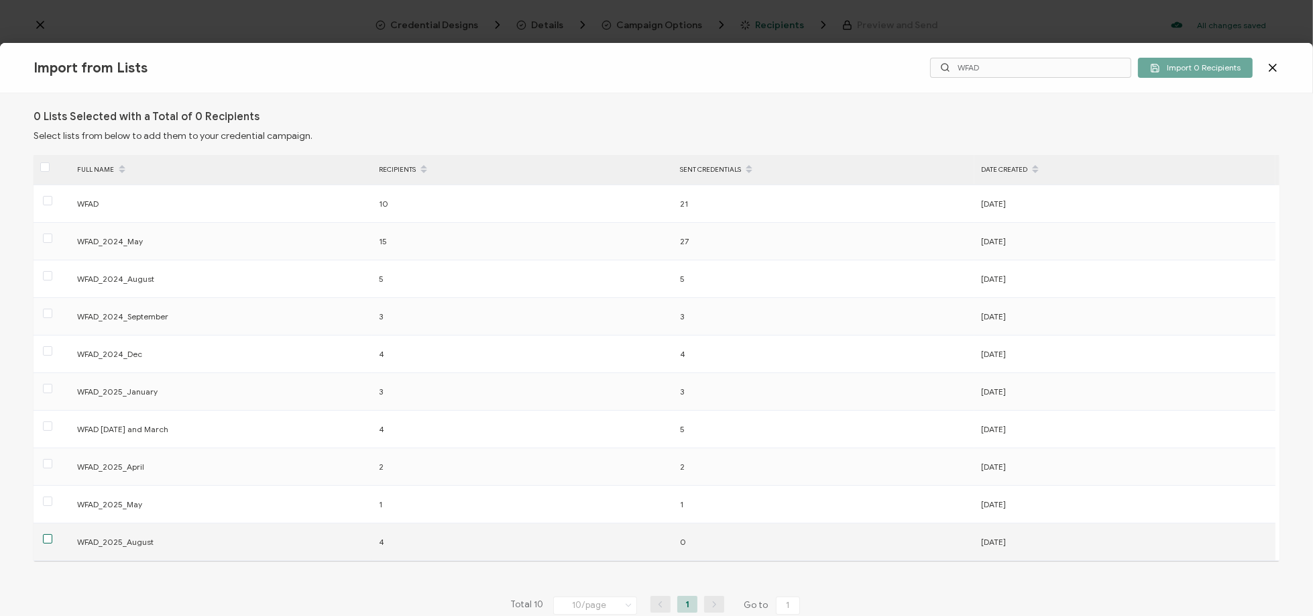
click at [48, 542] on span at bounding box center [47, 538] width 9 height 9
click at [52, 534] on input "checkbox" at bounding box center [52, 534] width 0 height 0
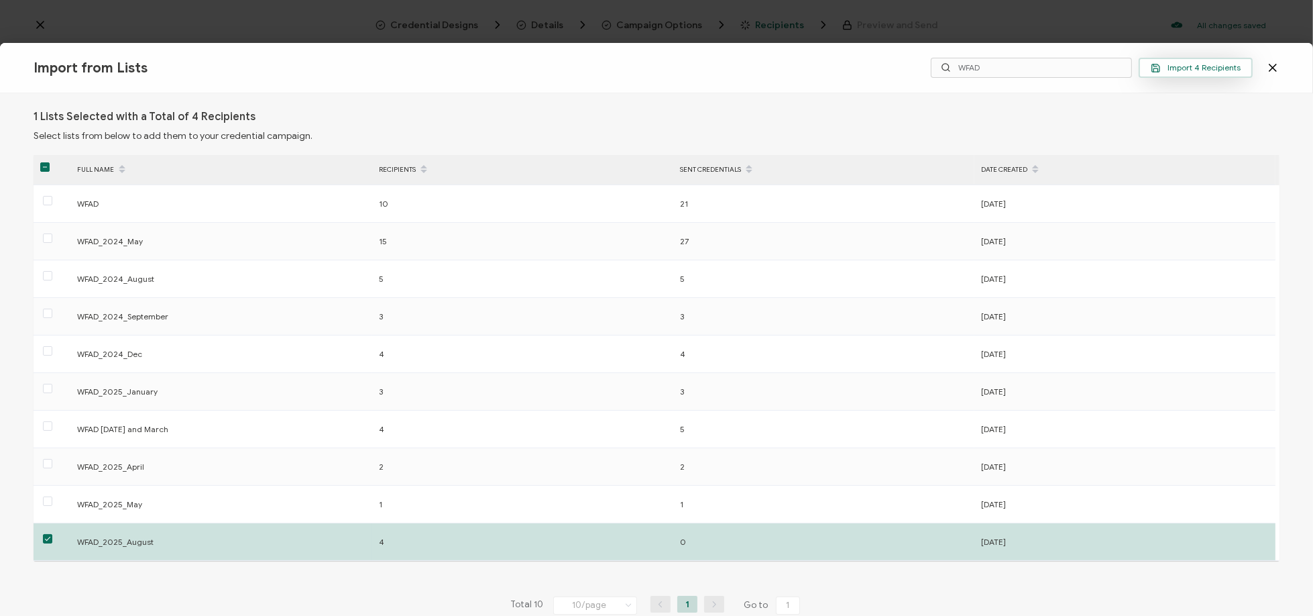
click at [1176, 70] on span "Import 4 Recipients" at bounding box center [1196, 68] width 90 height 10
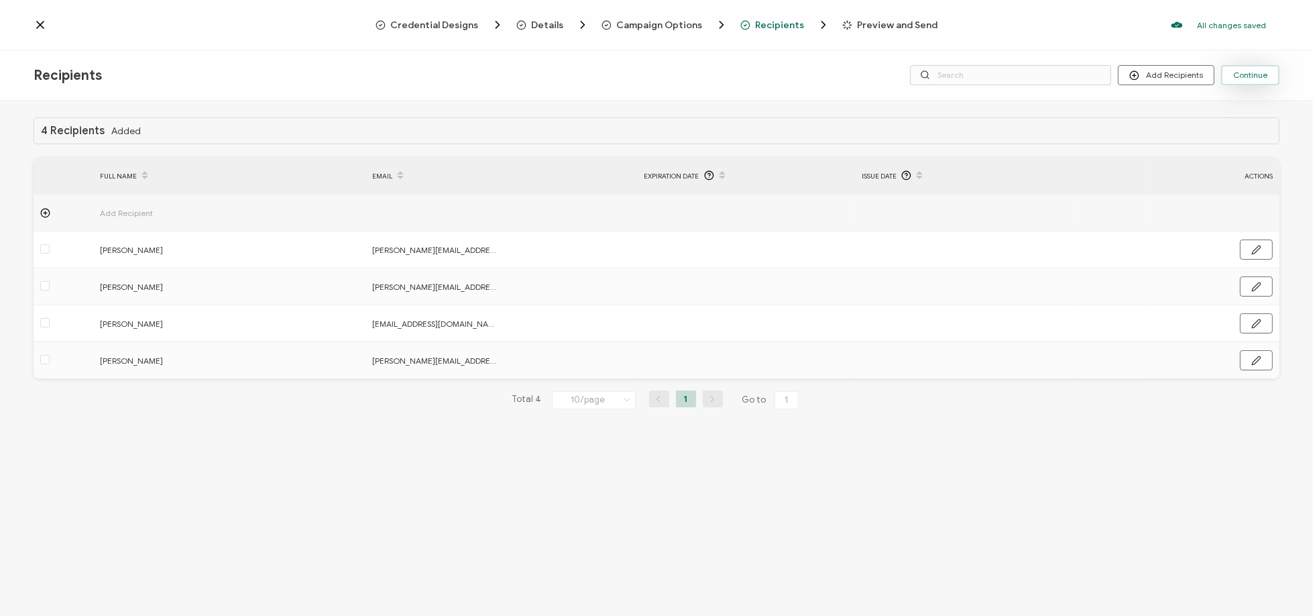
click at [1250, 72] on span "Continue" at bounding box center [1251, 75] width 34 height 8
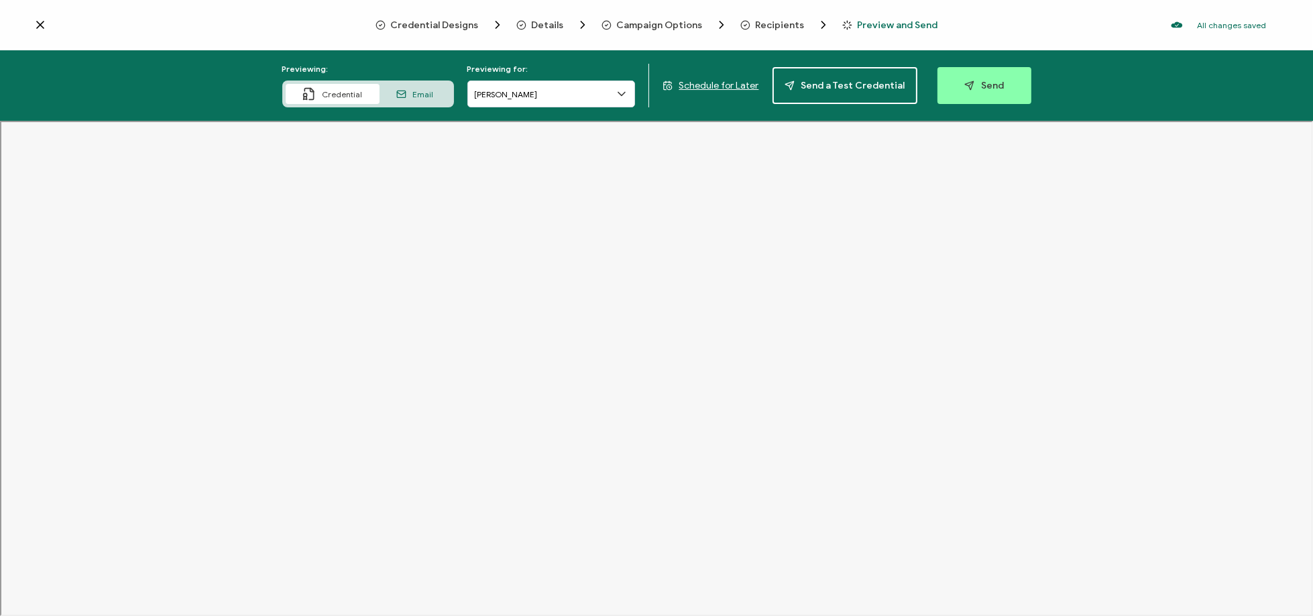
click at [657, 25] on span "Campaign Options" at bounding box center [660, 25] width 86 height 10
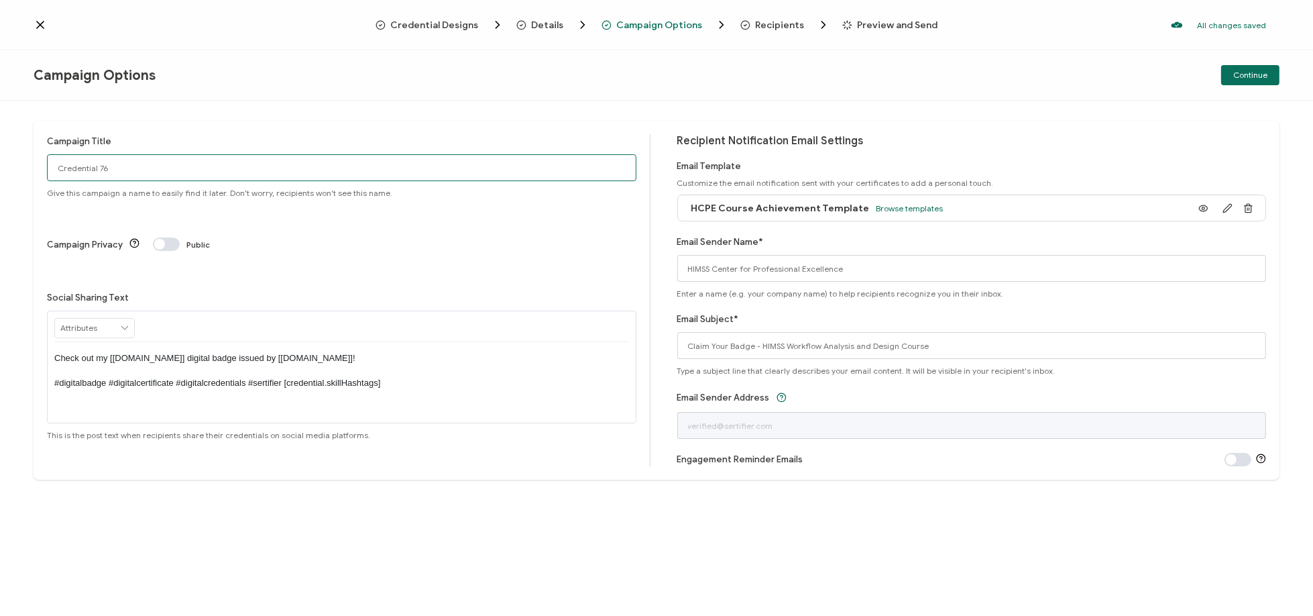
drag, startPoint x: 103, startPoint y: 163, endPoint x: -38, endPoint y: 162, distance: 141.5
click at [0, 162] on html "Credential Designs Details Campaign Options Recipients Preview and Send All cha…" at bounding box center [656, 308] width 1313 height 616
type input "WFAD_2025_August"
click at [1258, 75] on span "Continue" at bounding box center [1251, 75] width 34 height 8
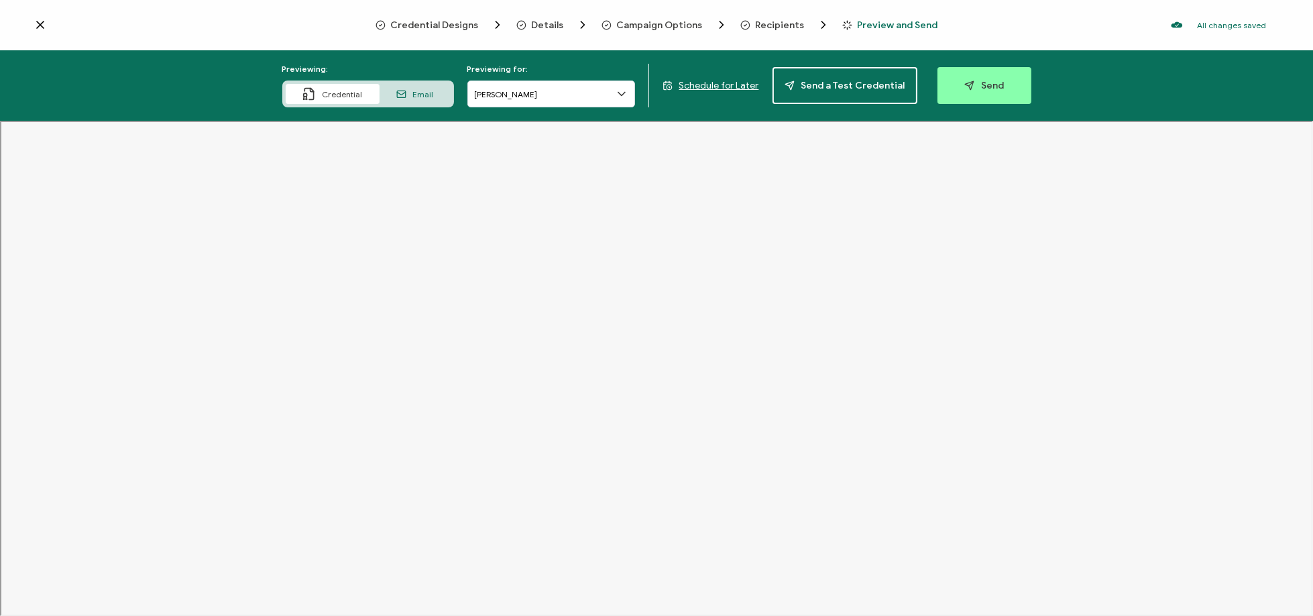
click at [629, 94] on icon at bounding box center [621, 93] width 13 height 13
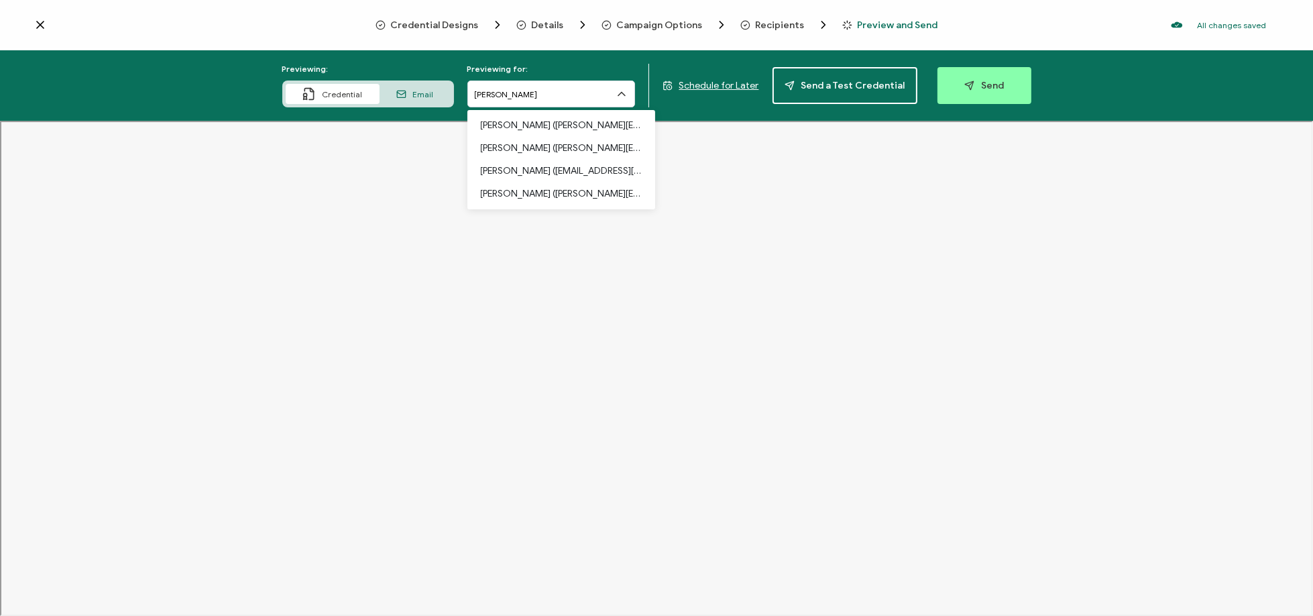
click at [423, 87] on div "Email" at bounding box center [415, 94] width 71 height 20
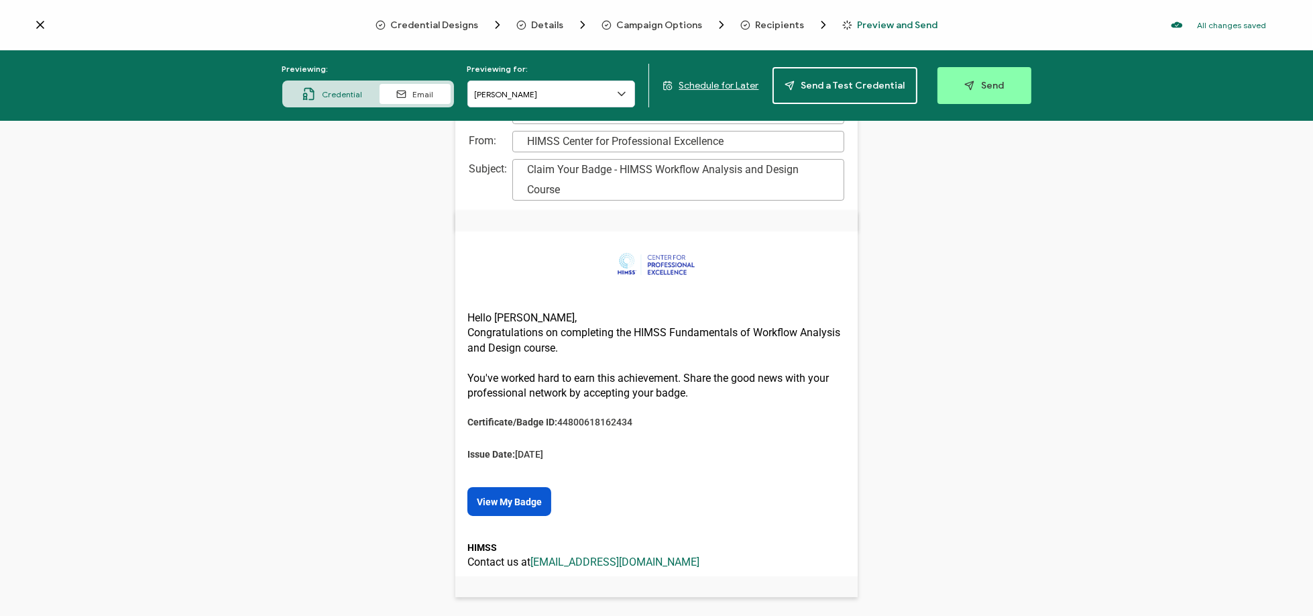
scroll to position [111, 0]
click at [983, 91] on button "Send" at bounding box center [985, 85] width 94 height 37
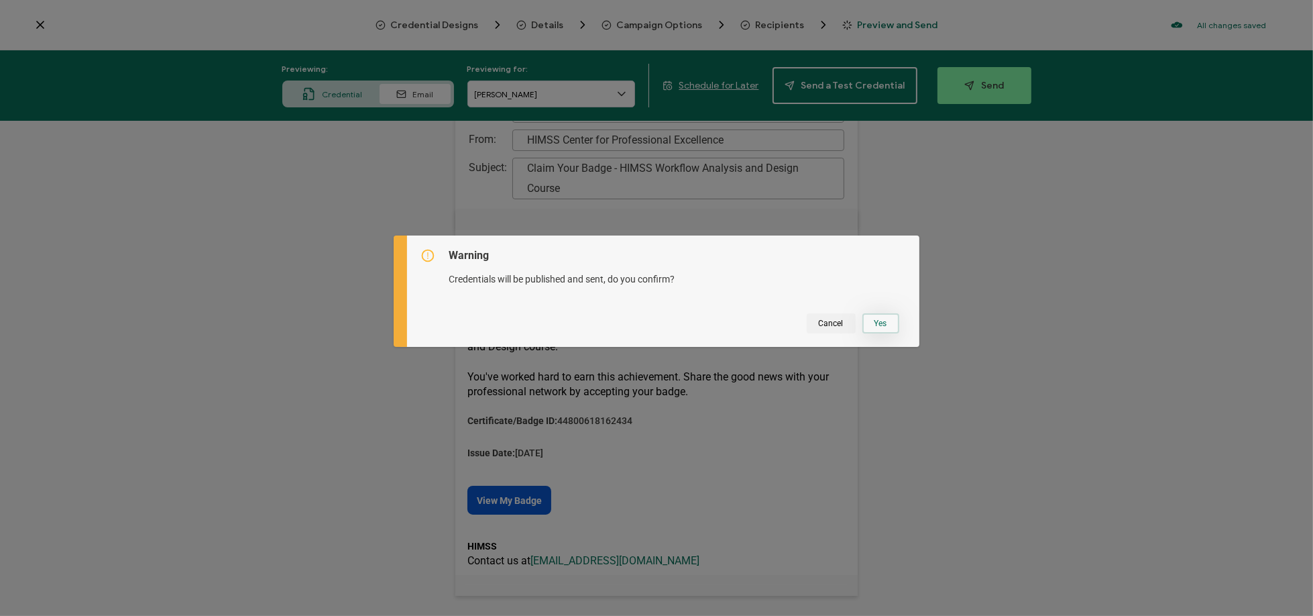
click at [879, 322] on button "Yes" at bounding box center [881, 323] width 37 height 20
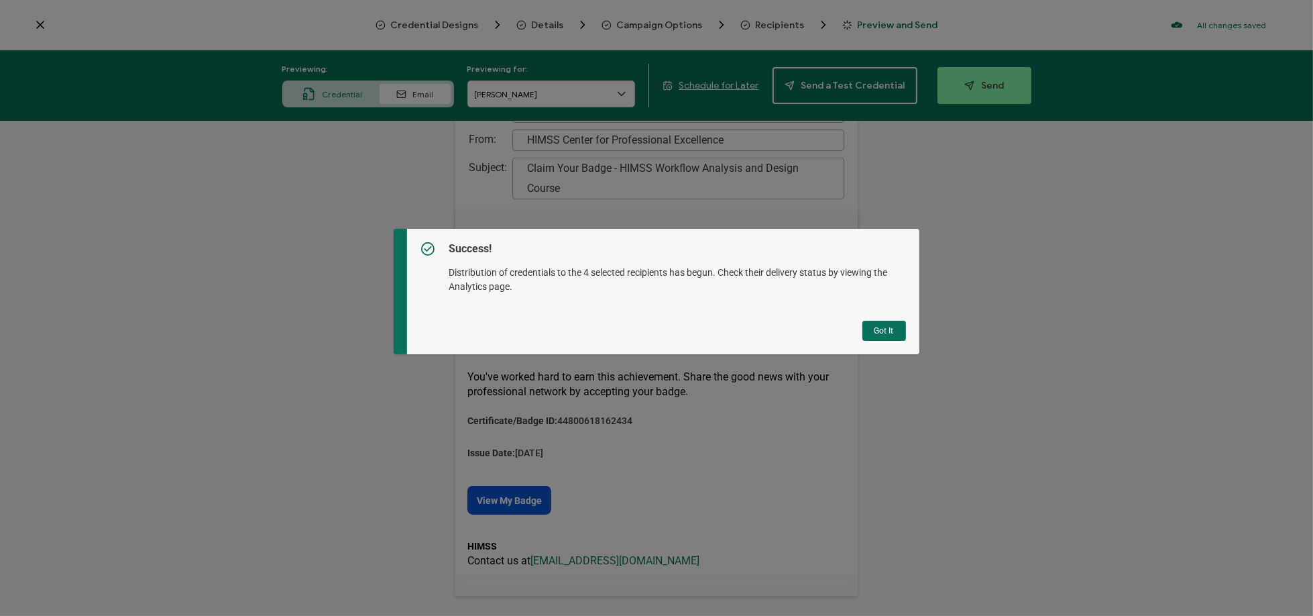
drag, startPoint x: 877, startPoint y: 335, endPoint x: 860, endPoint y: 328, distance: 18.1
click at [877, 335] on button "Got It" at bounding box center [885, 331] width 44 height 20
